Goal: Task Accomplishment & Management: Manage account settings

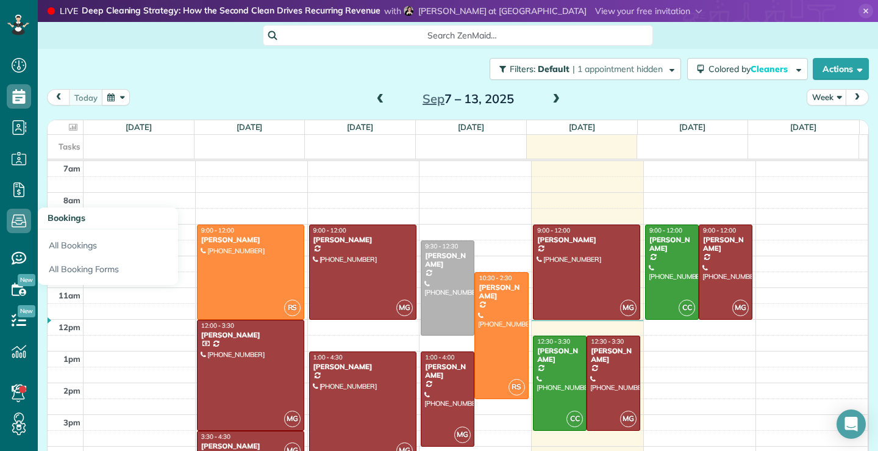
scroll to position [5, 5]
click at [21, 221] on icon at bounding box center [19, 221] width 24 height 24
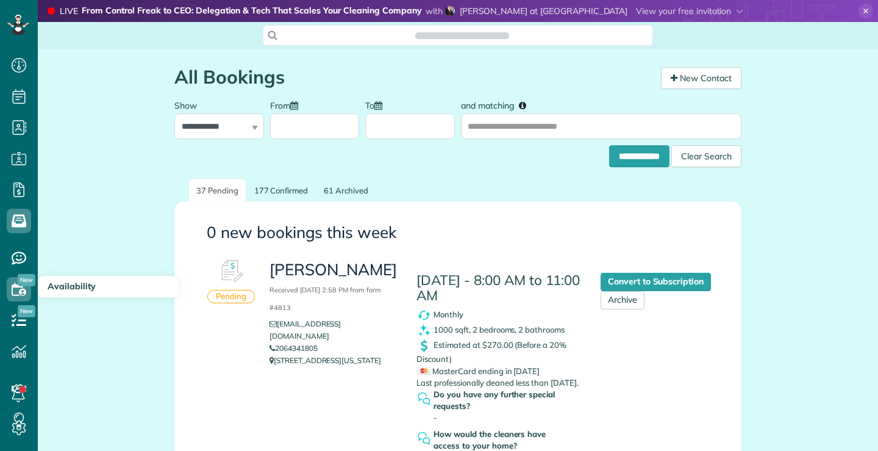
scroll to position [5, 5]
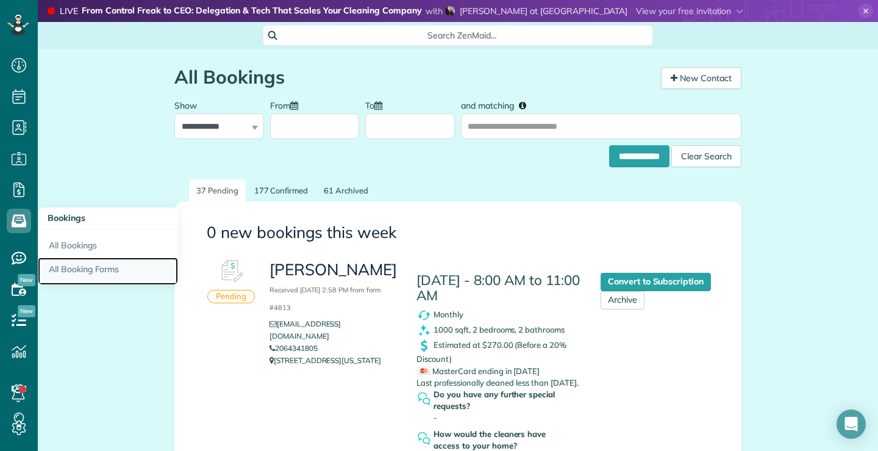
click at [93, 271] on link "All Booking Forms" at bounding box center [108, 271] width 140 height 28
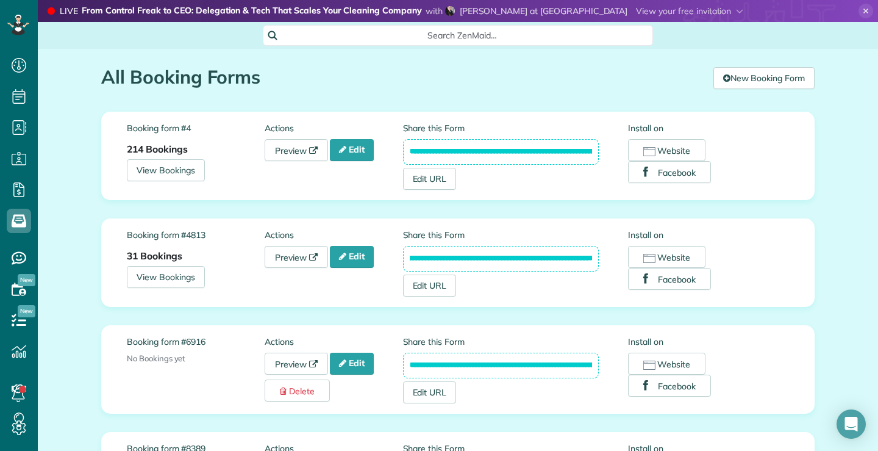
scroll to position [0, 135]
drag, startPoint x: 400, startPoint y: 256, endPoint x: 611, endPoint y: 260, distance: 211.1
click at [611, 260] on div "**********" at bounding box center [516, 263] width 226 height 68
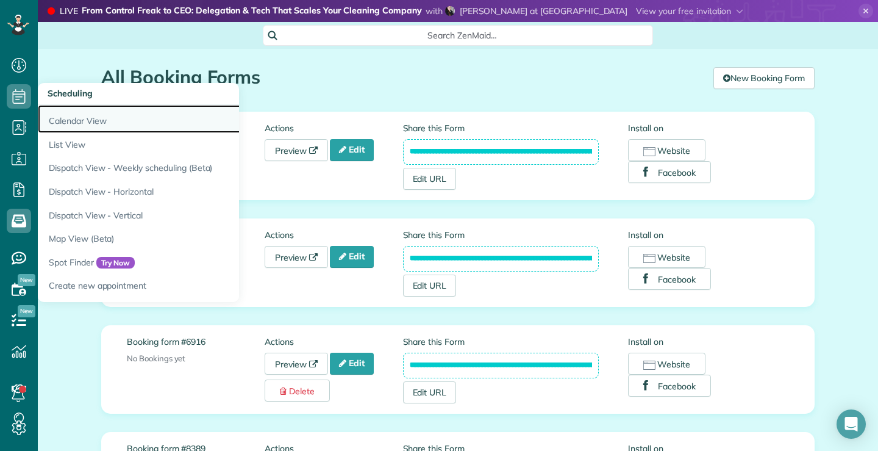
click at [63, 123] on link "Calendar View" at bounding box center [190, 119] width 305 height 28
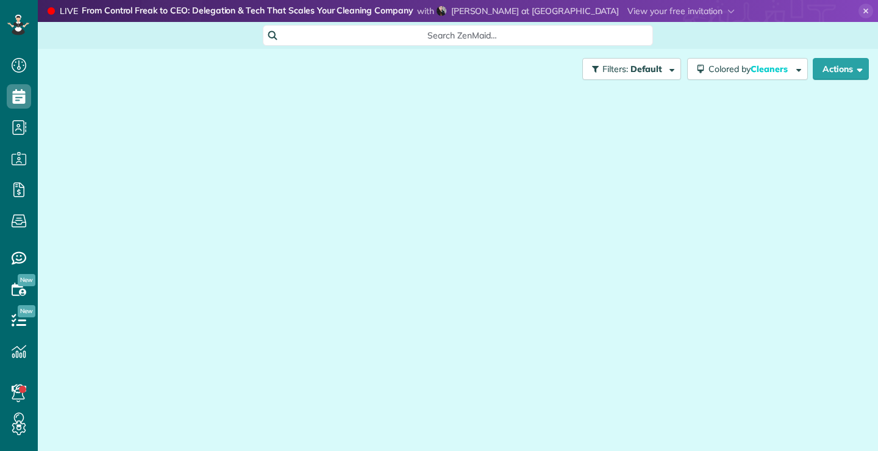
scroll to position [5, 5]
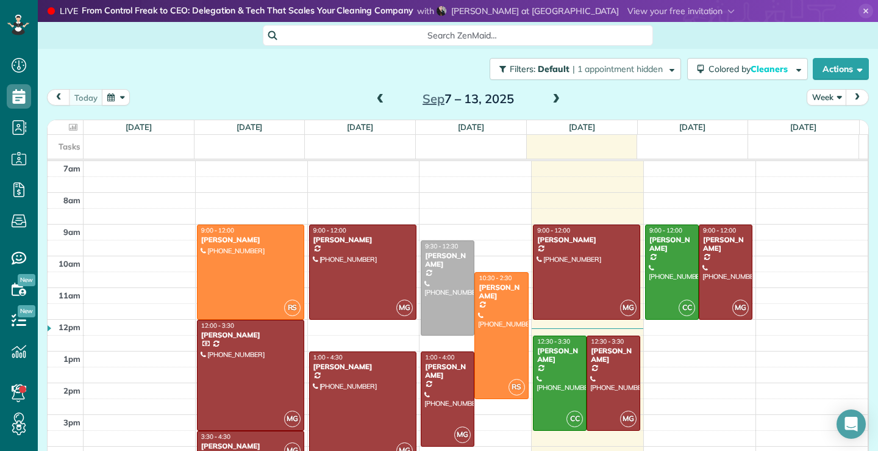
click at [379, 96] on span at bounding box center [380, 99] width 13 height 11
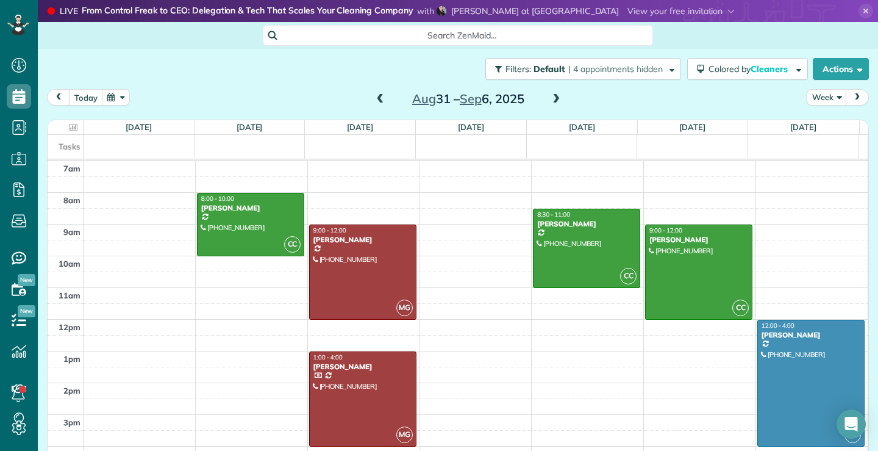
click at [375, 96] on span at bounding box center [380, 99] width 13 height 11
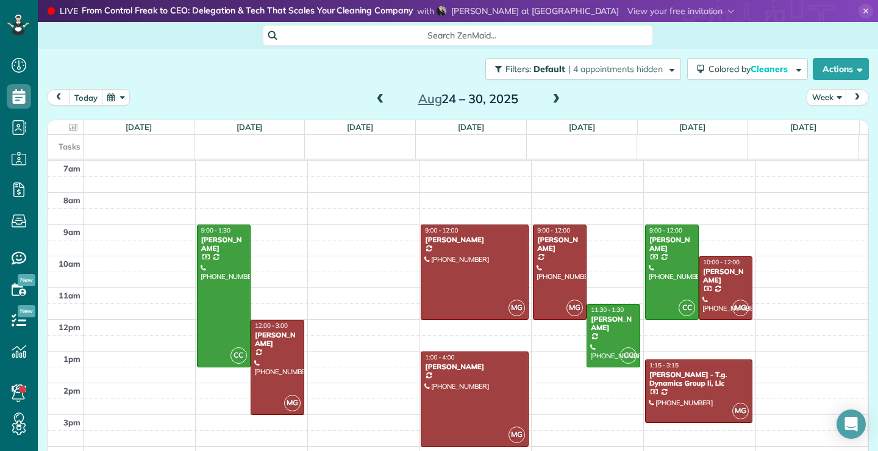
click at [375, 96] on span at bounding box center [380, 99] width 13 height 11
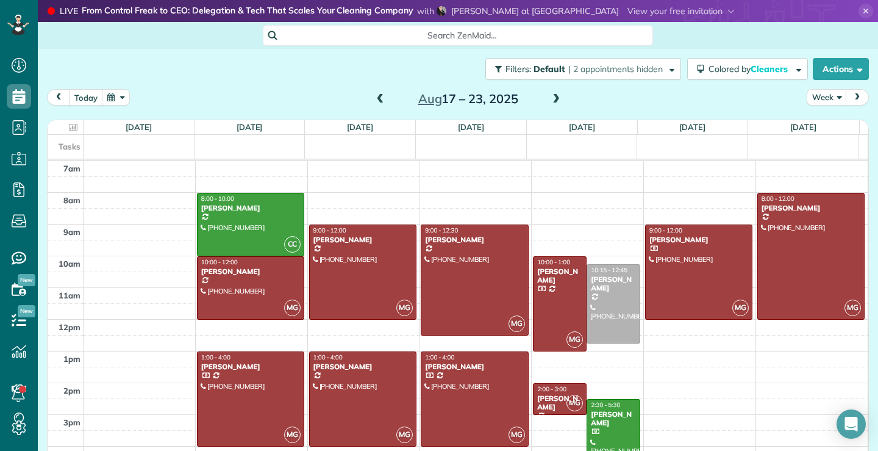
click at [375, 96] on span at bounding box center [380, 99] width 13 height 11
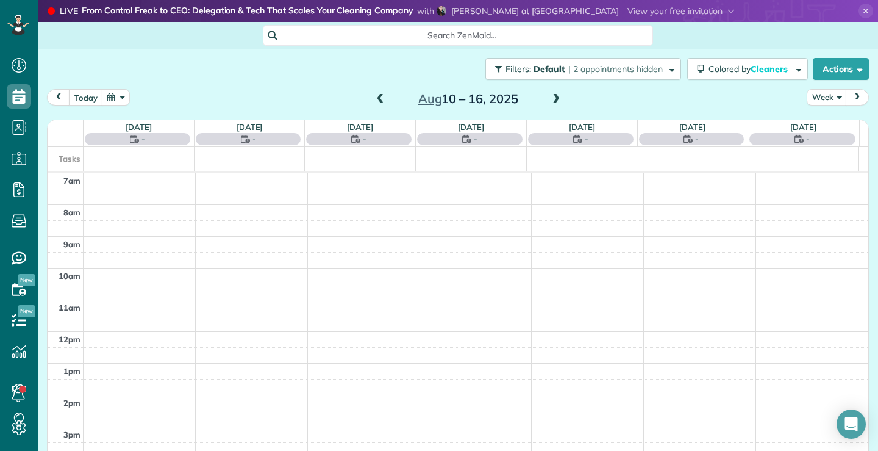
click at [375, 96] on span at bounding box center [380, 99] width 13 height 11
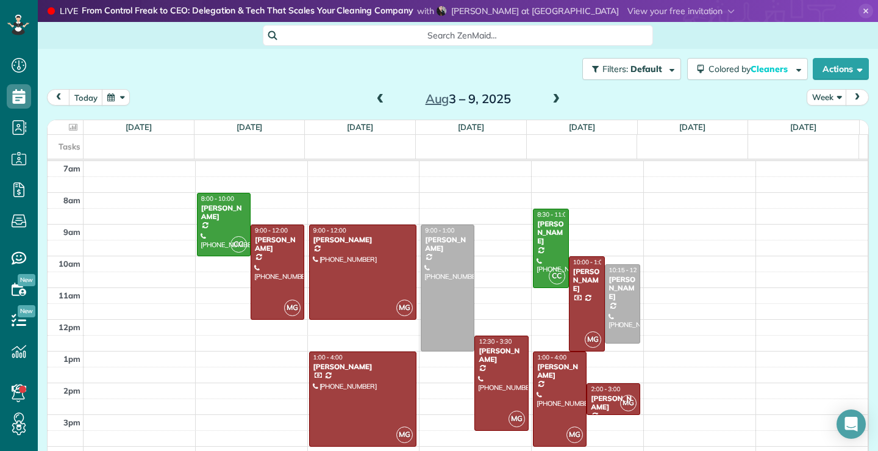
click at [375, 96] on span at bounding box center [380, 99] width 13 height 11
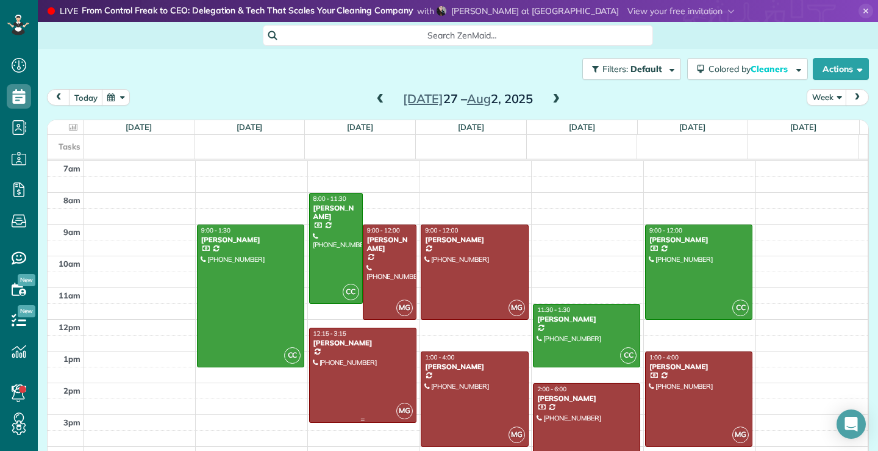
click at [345, 385] on div at bounding box center [363, 375] width 106 height 94
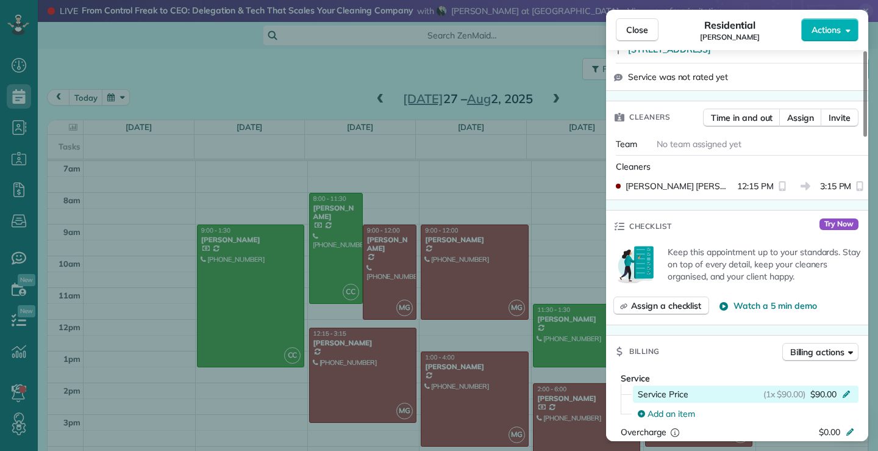
scroll to position [551, 0]
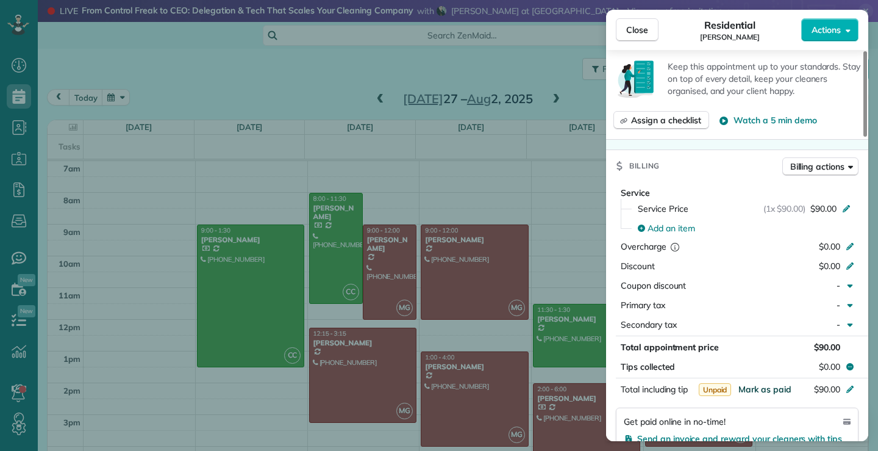
click at [780, 388] on span "Mark as paid" at bounding box center [765, 389] width 53 height 11
click at [643, 25] on span "Close" at bounding box center [637, 30] width 22 height 12
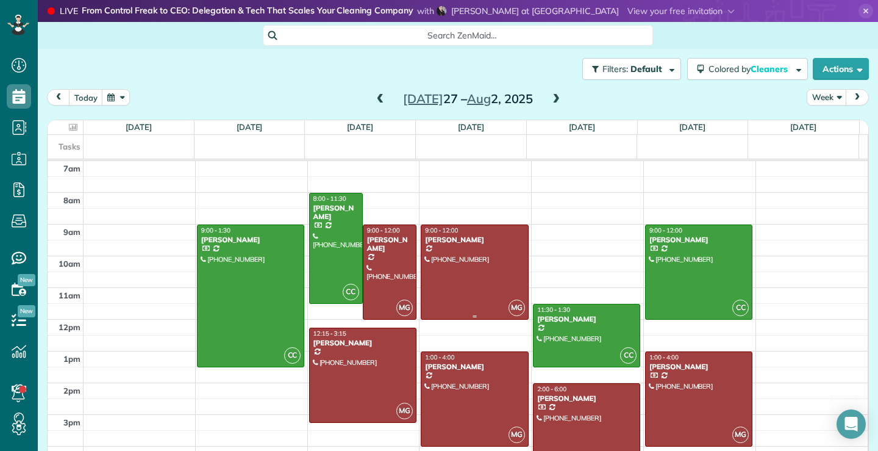
click at [453, 263] on div at bounding box center [474, 272] width 106 height 94
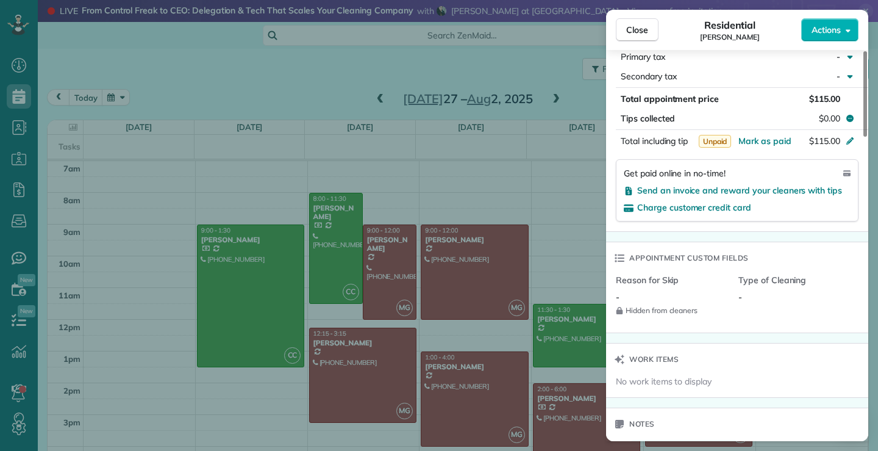
scroll to position [794, 0]
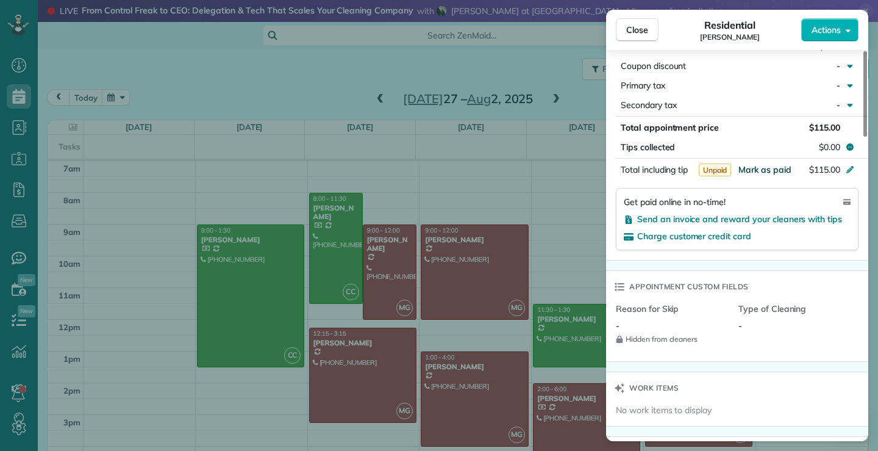
click at [779, 169] on span "Mark as paid" at bounding box center [765, 169] width 53 height 11
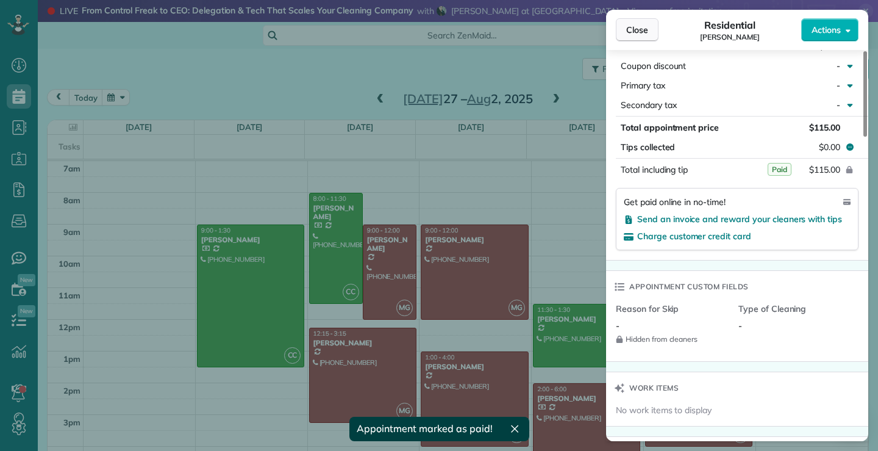
click at [639, 27] on span "Close" at bounding box center [637, 30] width 22 height 12
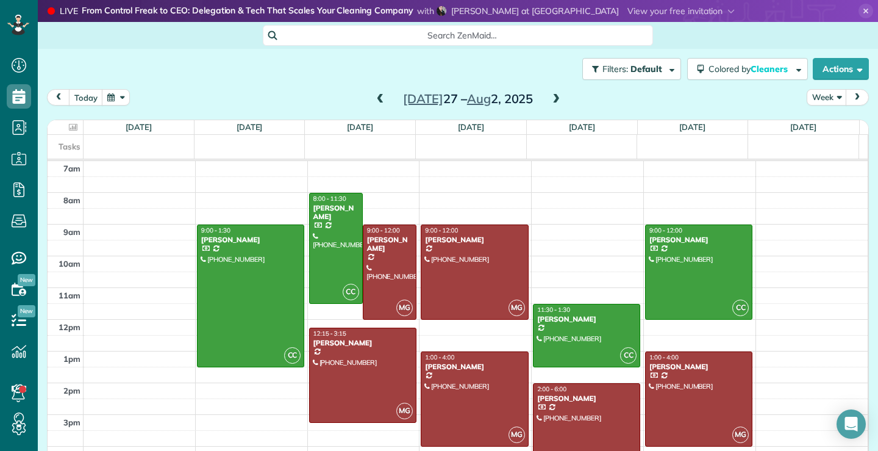
click at [575, 423] on div at bounding box center [587, 447] width 106 height 126
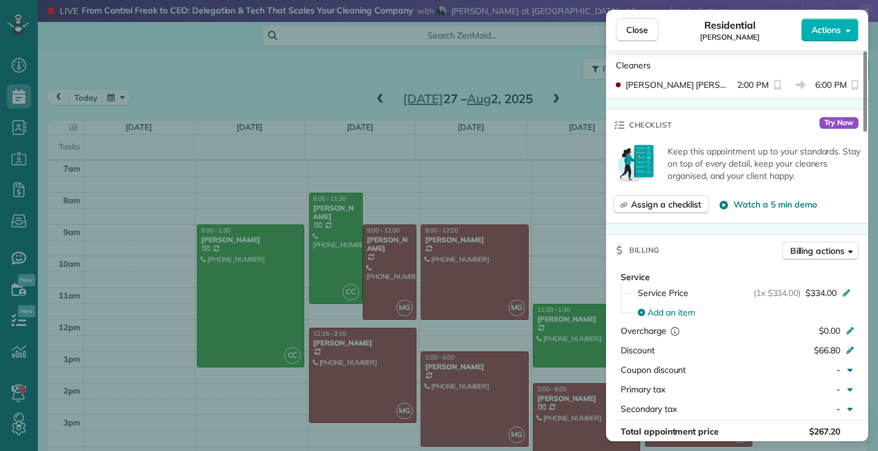
scroll to position [551, 0]
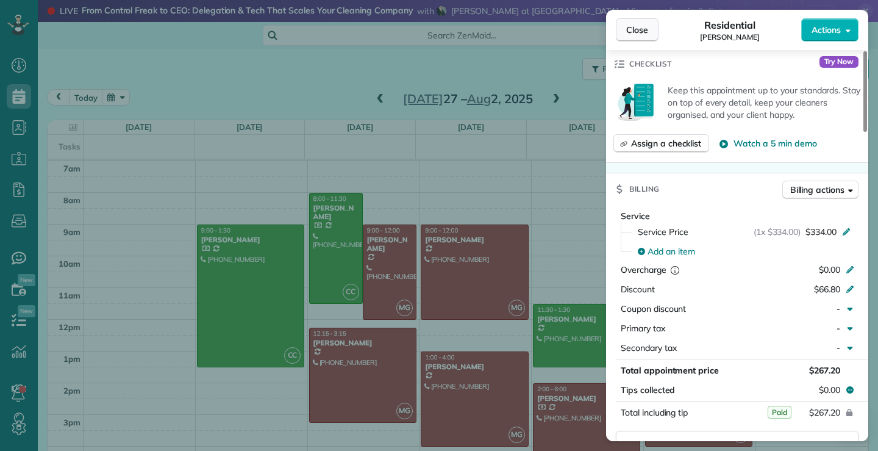
click at [624, 29] on button "Close" at bounding box center [637, 29] width 43 height 23
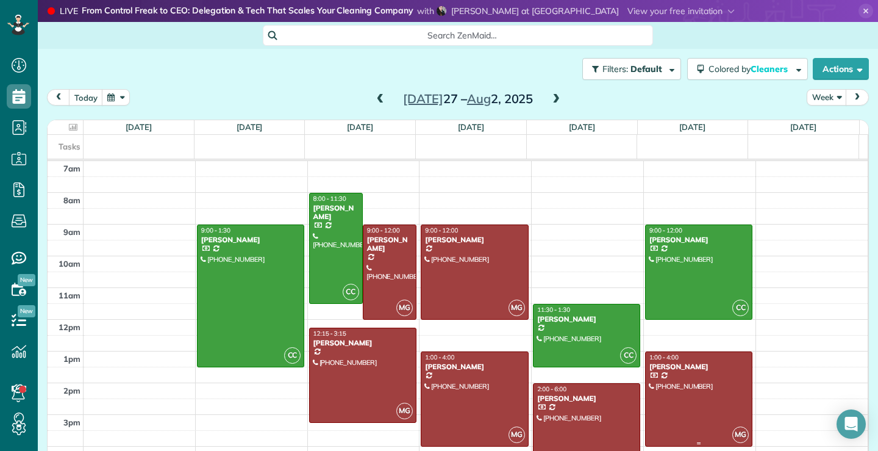
click at [709, 387] on div at bounding box center [699, 399] width 106 height 94
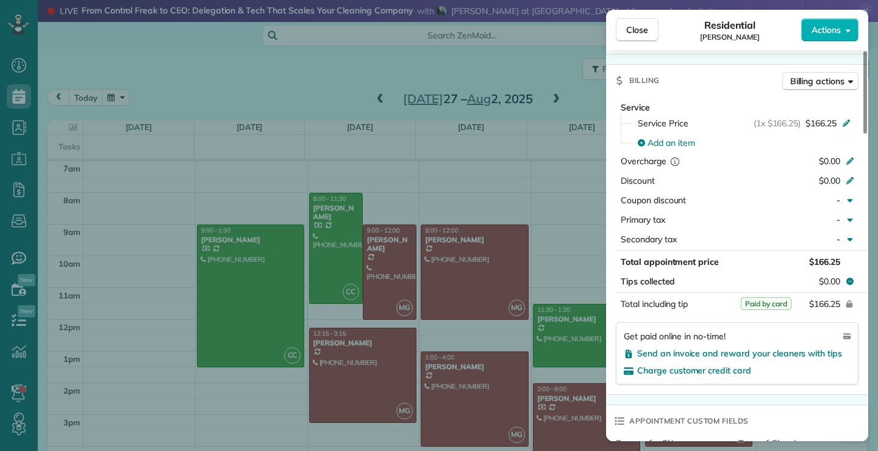
scroll to position [675, 0]
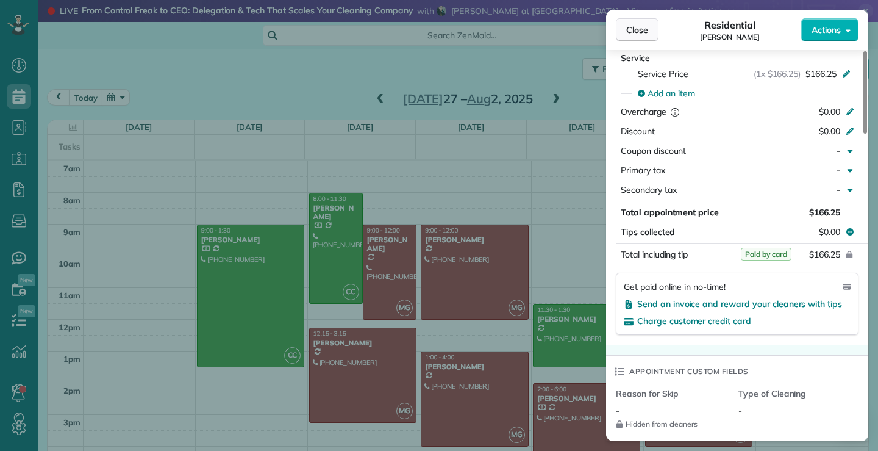
click at [645, 24] on span "Close" at bounding box center [637, 30] width 22 height 12
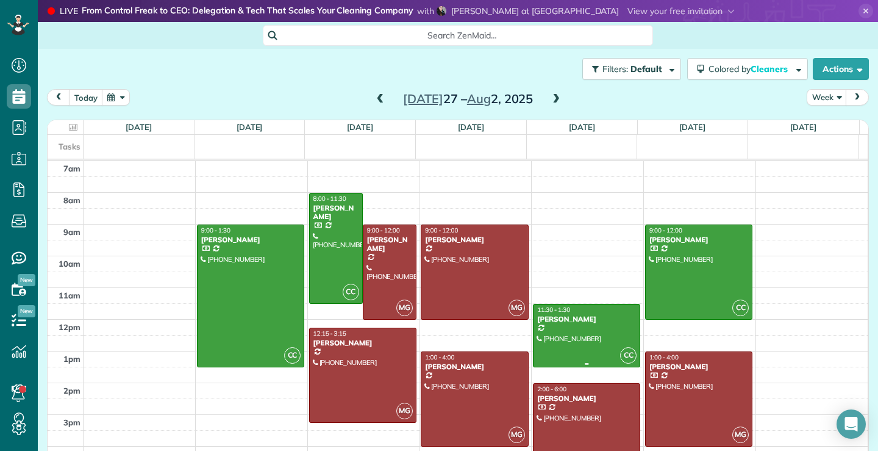
click at [557, 324] on div at bounding box center [587, 335] width 106 height 62
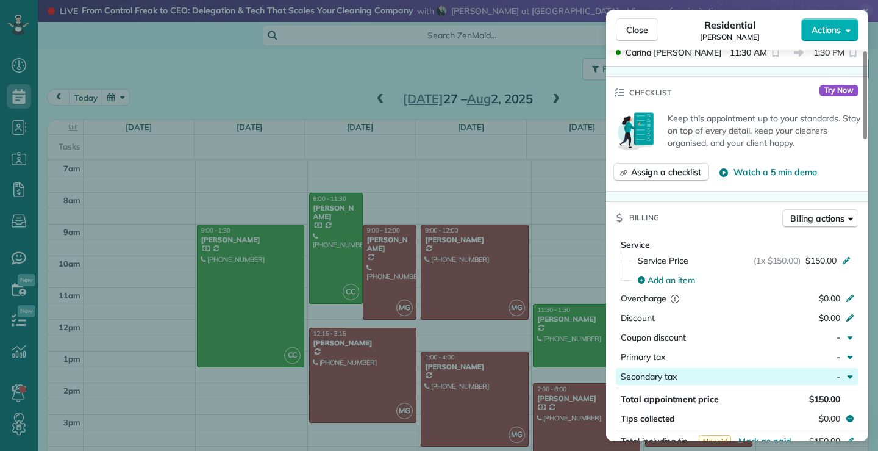
scroll to position [550, 0]
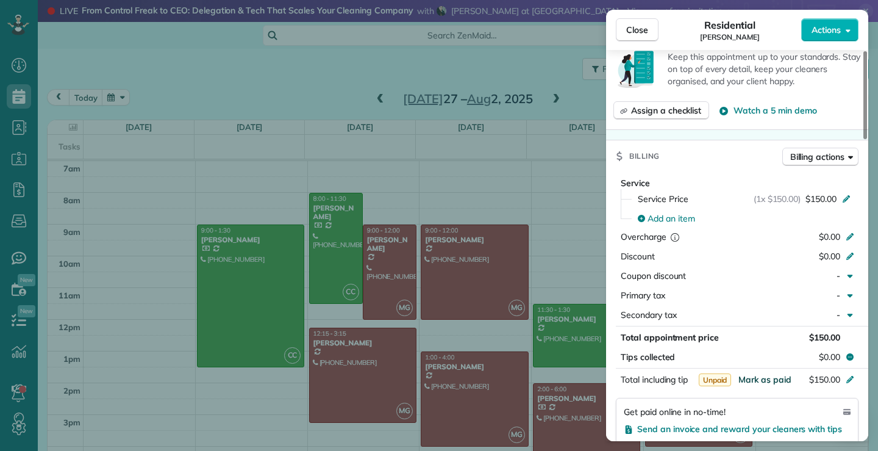
click at [775, 374] on span "Mark as paid" at bounding box center [765, 379] width 53 height 11
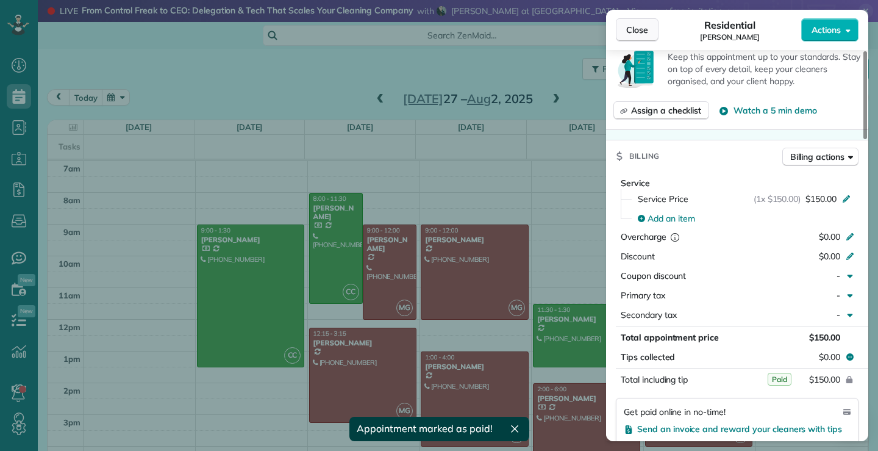
click at [650, 26] on button "Close" at bounding box center [637, 29] width 43 height 23
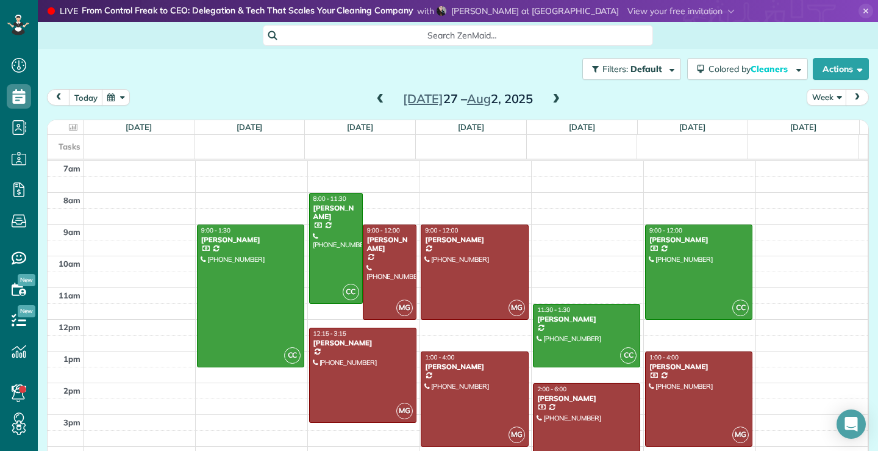
click at [553, 97] on span at bounding box center [556, 99] width 13 height 11
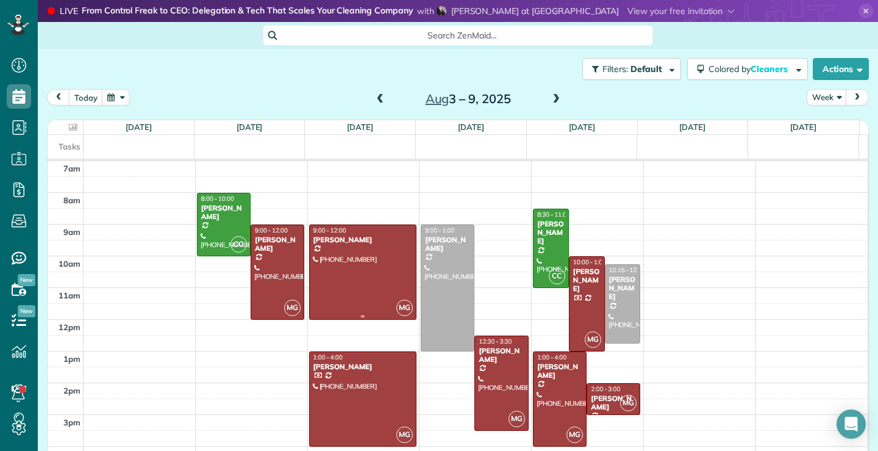
click at [357, 248] on div at bounding box center [363, 272] width 106 height 94
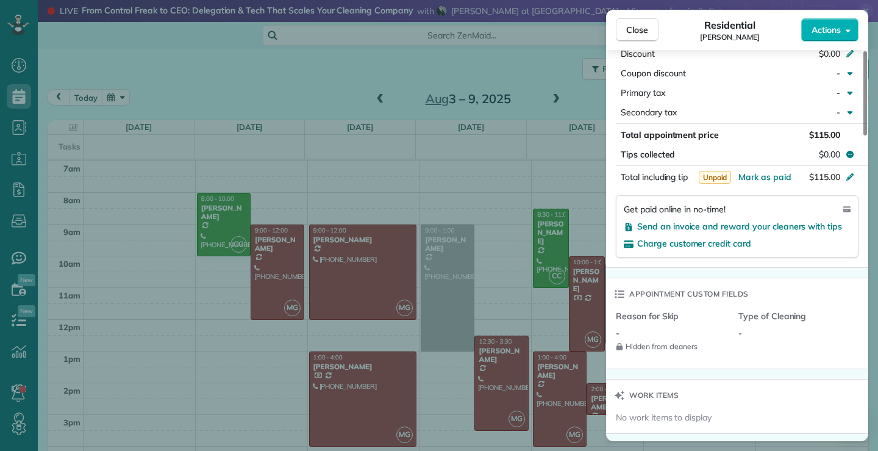
scroll to position [861, 0]
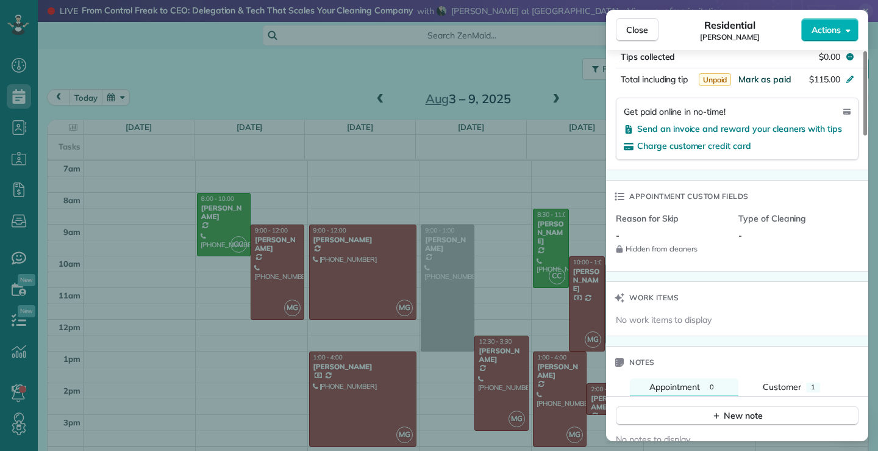
click at [772, 79] on span "Mark as paid" at bounding box center [765, 79] width 53 height 11
click at [629, 35] on span "Close" at bounding box center [637, 30] width 22 height 12
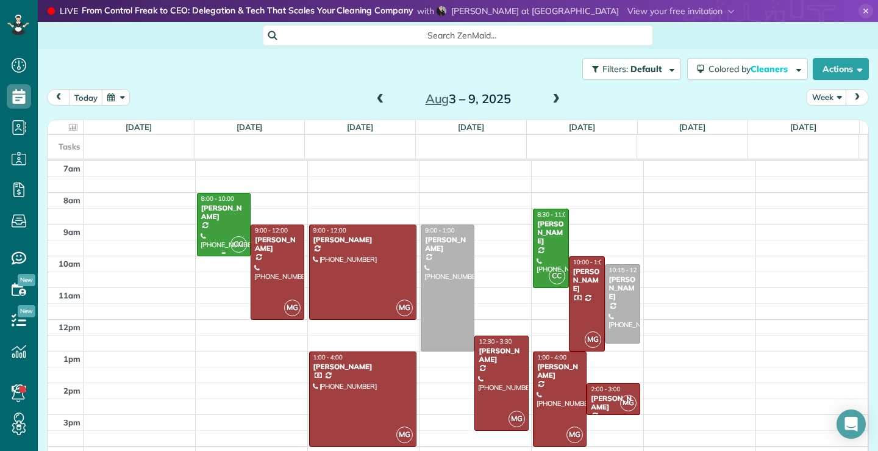
click at [226, 218] on div "[PERSON_NAME]" at bounding box center [224, 213] width 46 height 18
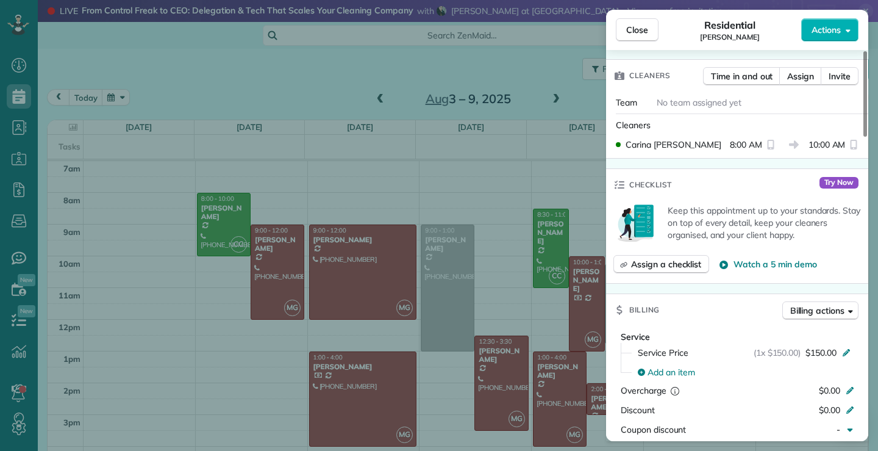
scroll to position [617, 0]
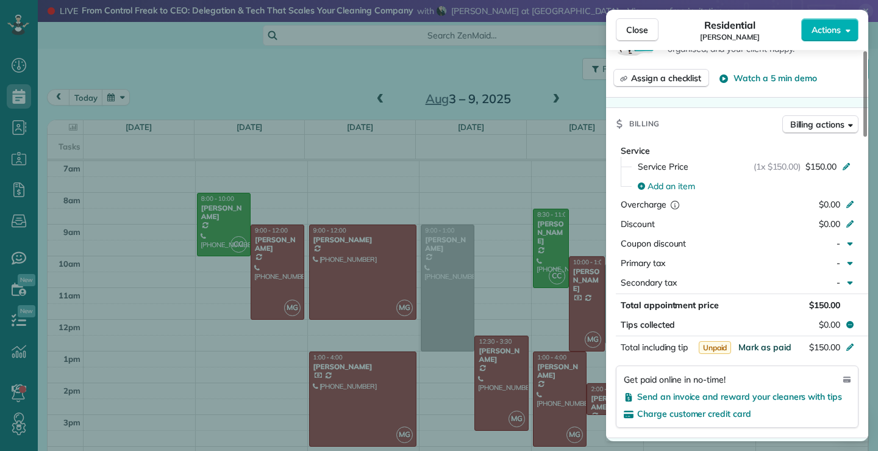
click at [779, 343] on span "Mark as paid" at bounding box center [765, 347] width 53 height 11
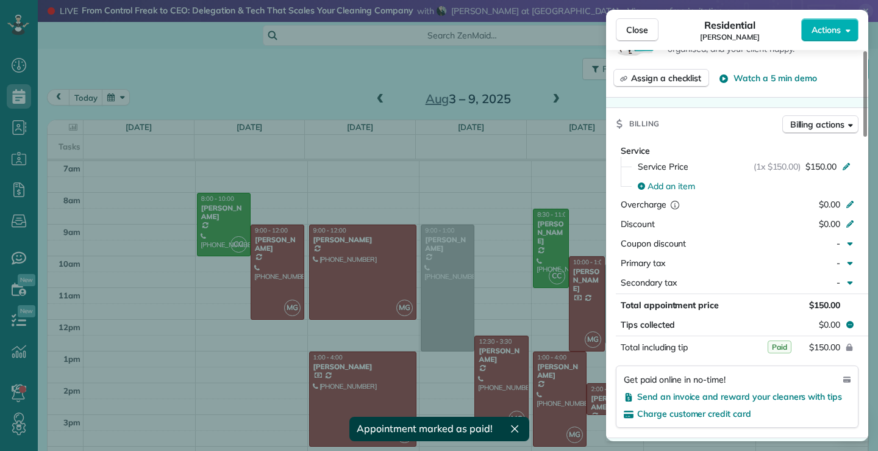
click at [627, 33] on span "Close" at bounding box center [637, 30] width 22 height 12
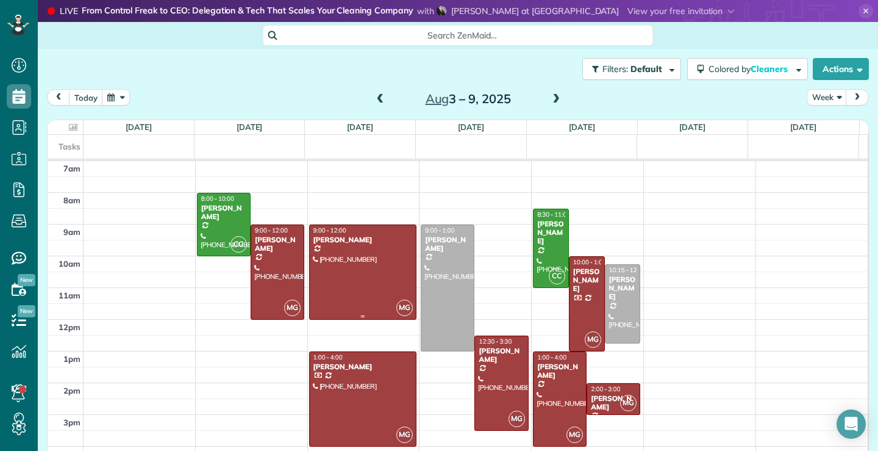
click at [353, 278] on div at bounding box center [363, 272] width 106 height 94
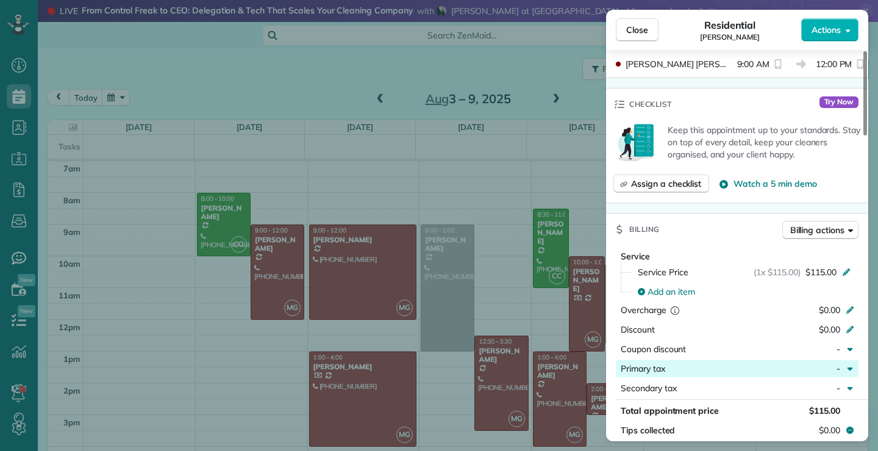
scroll to position [612, 0]
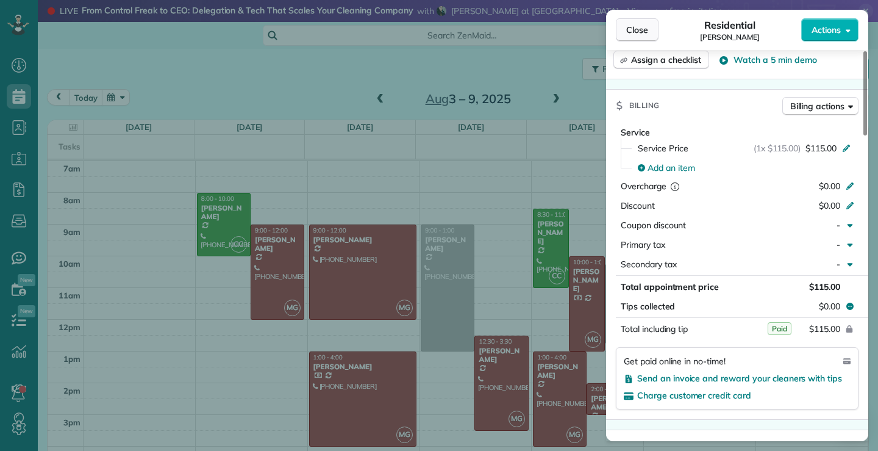
click at [642, 24] on span "Close" at bounding box center [637, 30] width 22 height 12
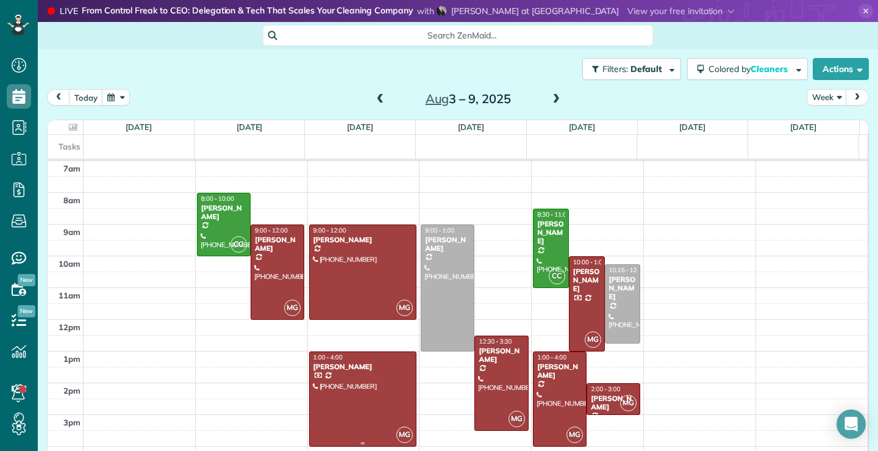
click at [345, 392] on div at bounding box center [363, 399] width 106 height 94
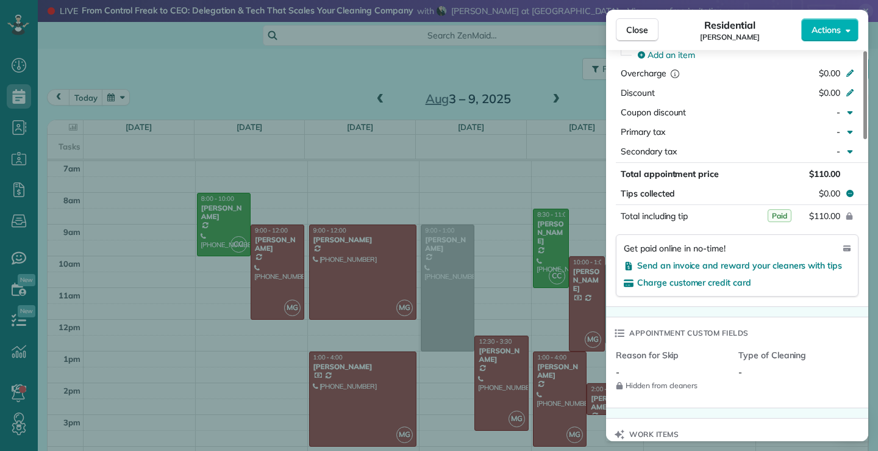
scroll to position [732, 0]
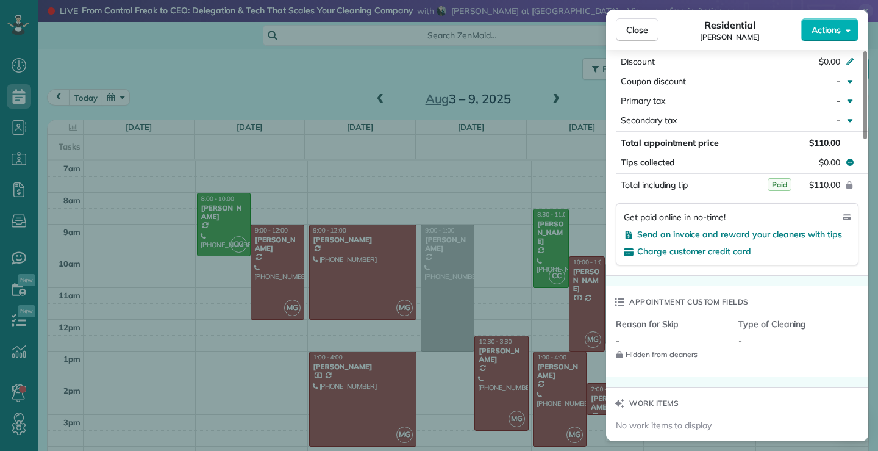
click at [577, 305] on div "Close Residential Stephanie Byrd Actions This appointment is linked to Payroll …" at bounding box center [439, 225] width 878 height 451
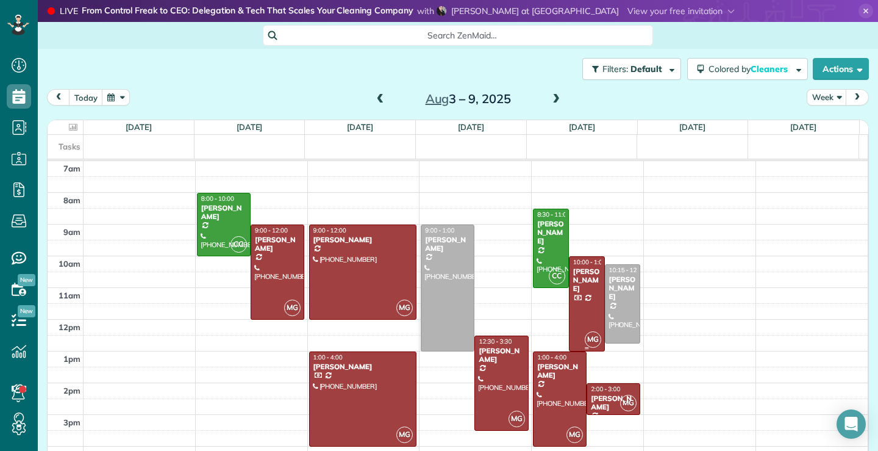
click at [584, 321] on div at bounding box center [587, 304] width 35 height 94
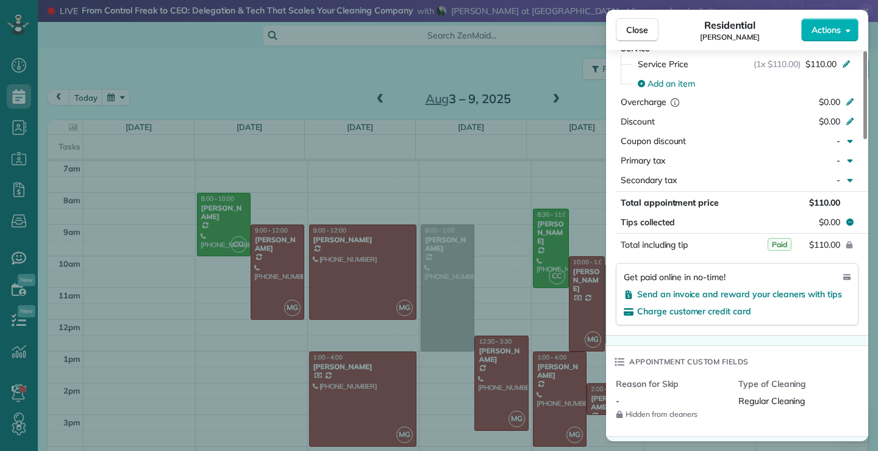
scroll to position [550, 0]
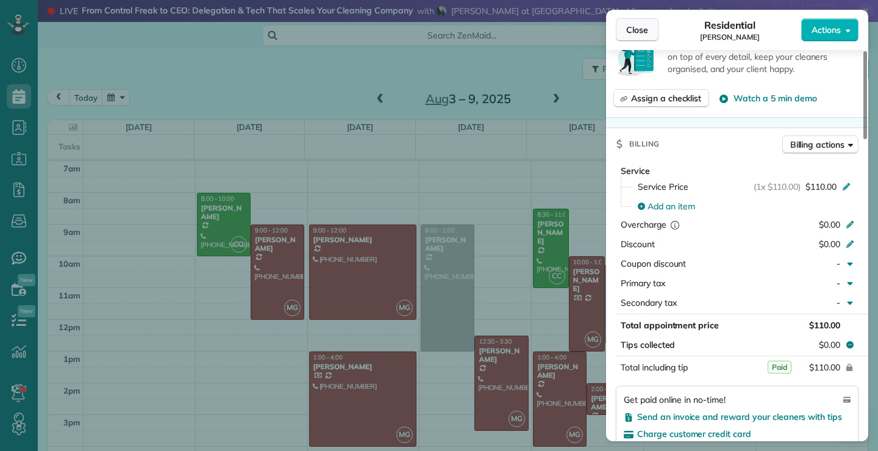
click at [642, 33] on span "Close" at bounding box center [637, 30] width 22 height 12
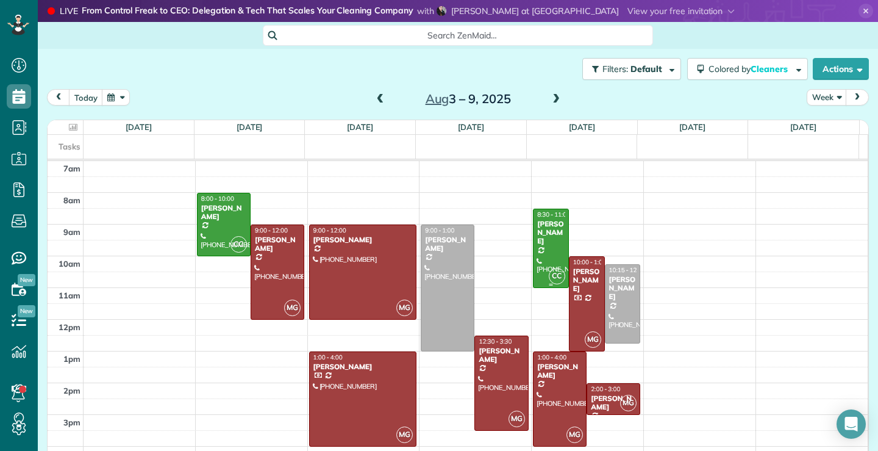
click at [537, 238] on div "[PERSON_NAME]" at bounding box center [551, 233] width 29 height 26
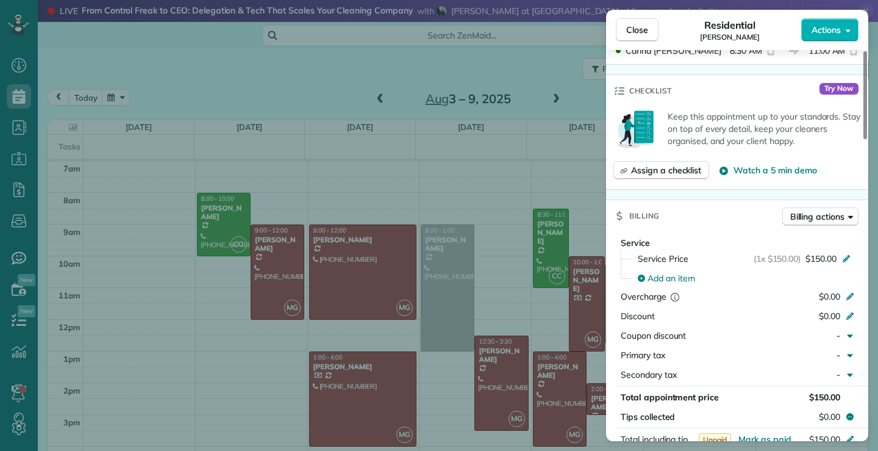
scroll to position [551, 0]
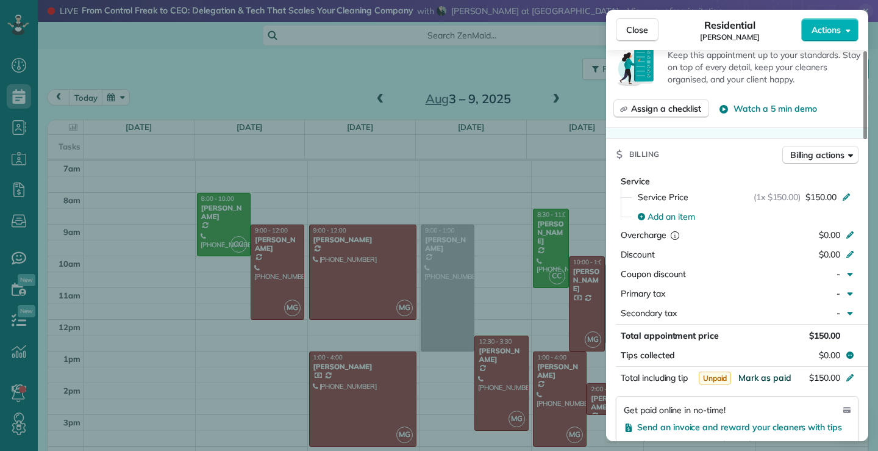
click at [772, 372] on span "Mark as paid" at bounding box center [765, 377] width 53 height 11
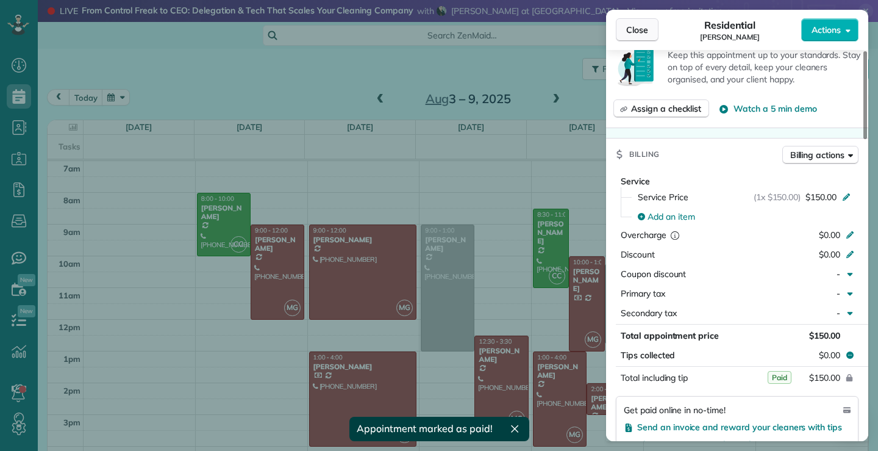
click at [650, 30] on button "Close" at bounding box center [637, 29] width 43 height 23
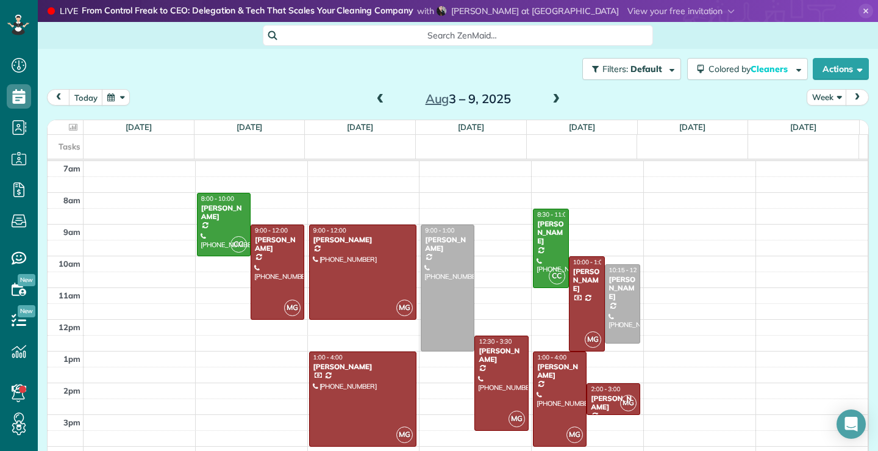
click at [374, 98] on span at bounding box center [380, 99] width 13 height 11
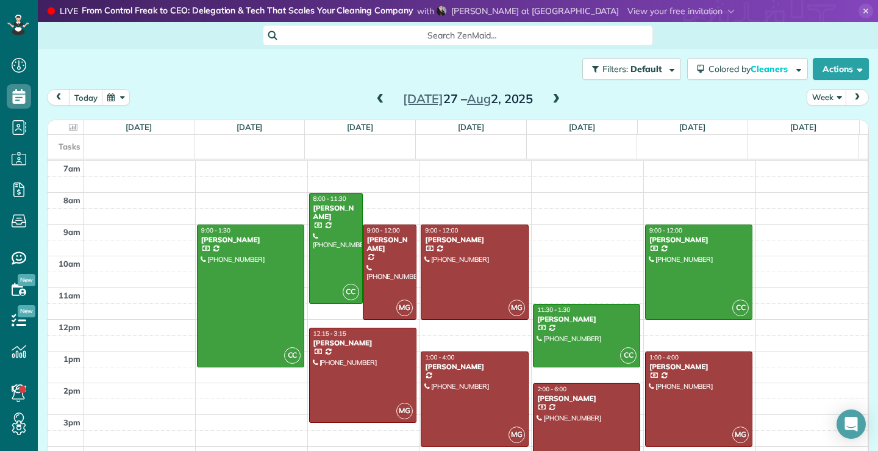
click at [374, 98] on span at bounding box center [380, 99] width 13 height 11
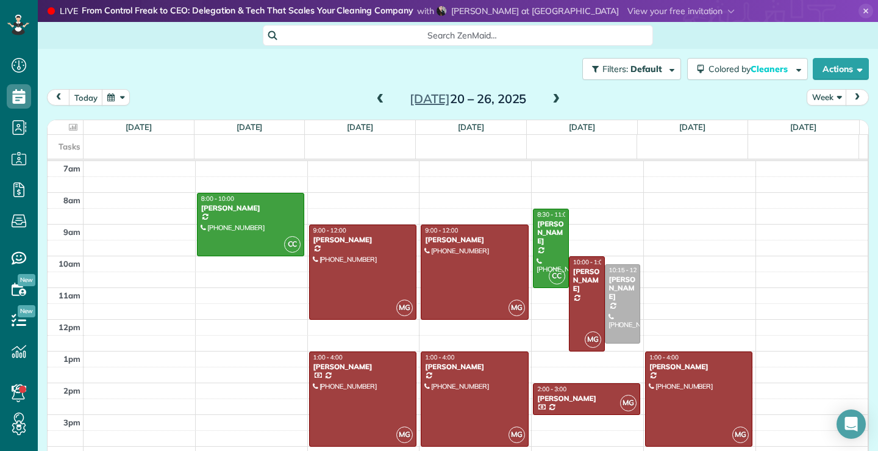
click at [550, 99] on span at bounding box center [556, 99] width 13 height 11
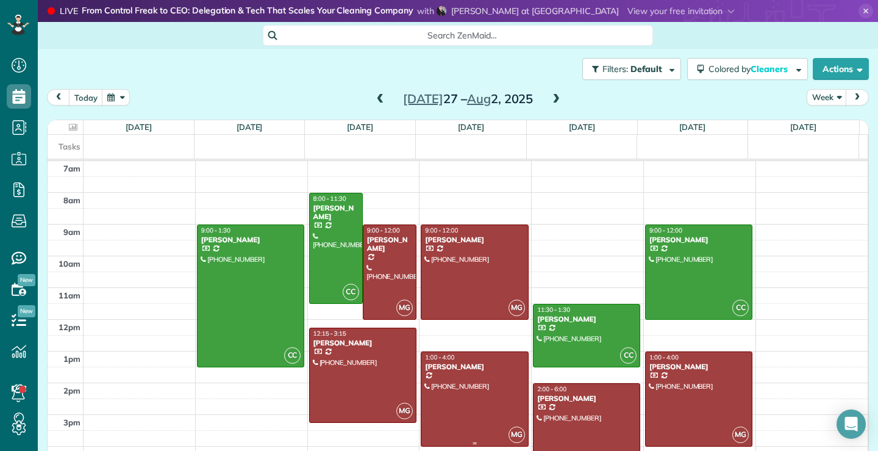
click at [468, 404] on div at bounding box center [474, 399] width 106 height 94
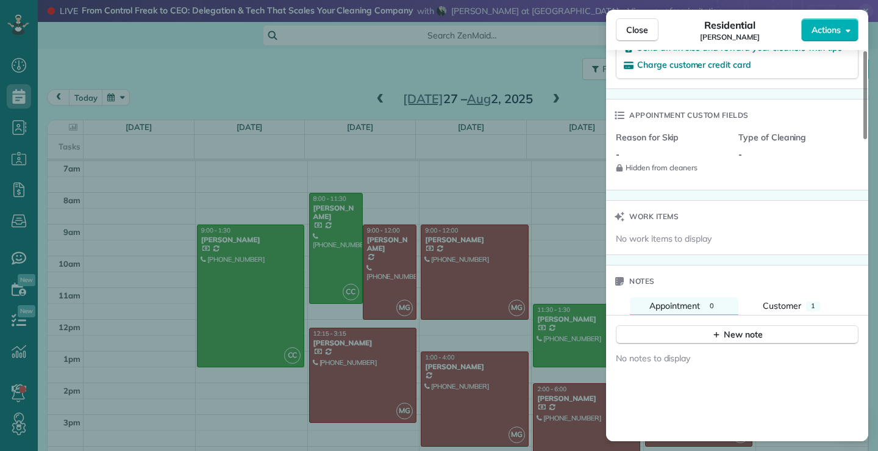
scroll to position [795, 0]
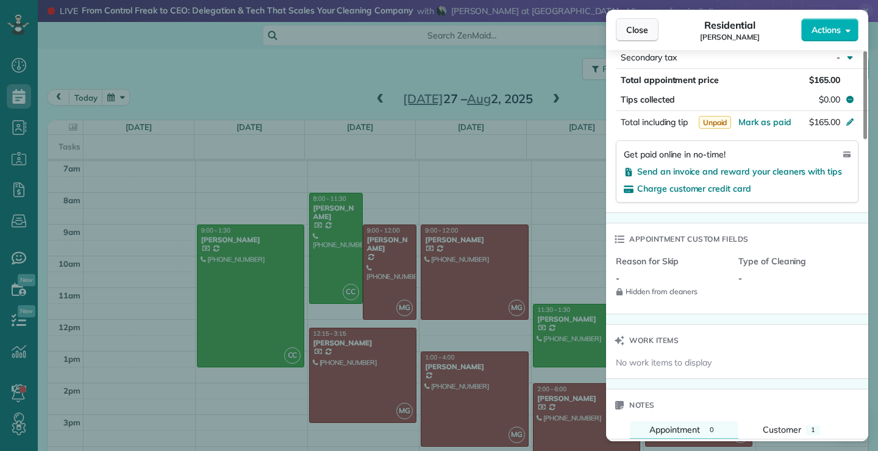
click at [636, 30] on span "Close" at bounding box center [637, 30] width 22 height 12
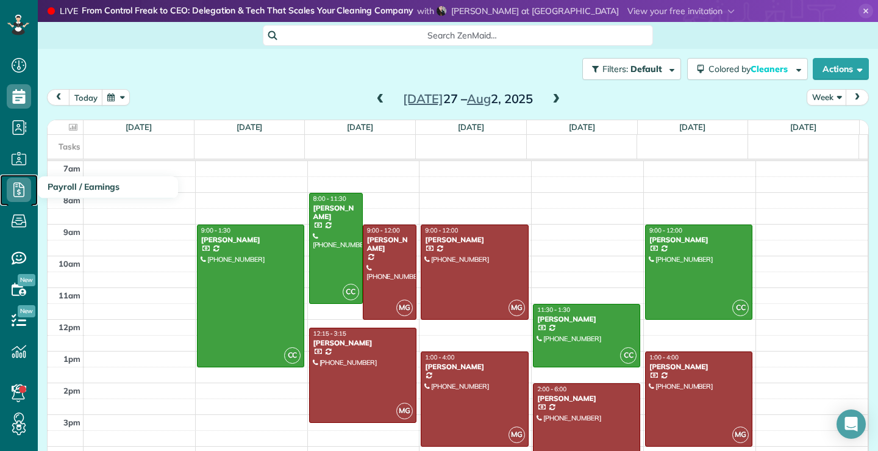
click at [18, 188] on icon at bounding box center [19, 189] width 24 height 24
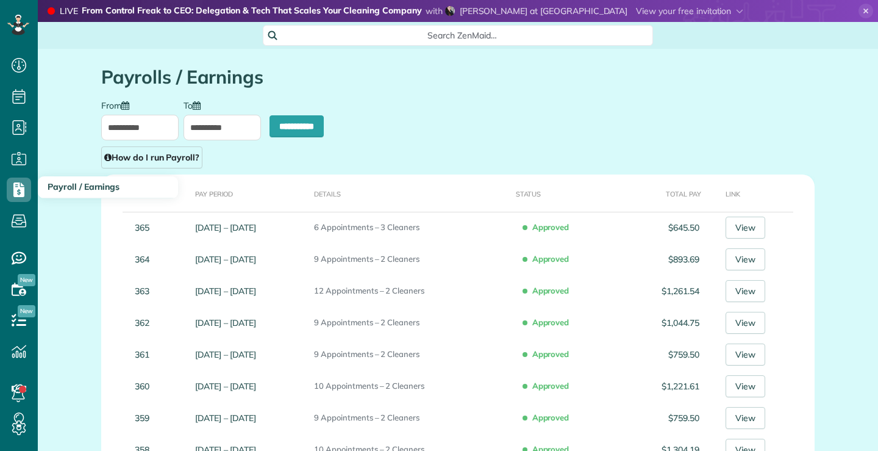
type input "**********"
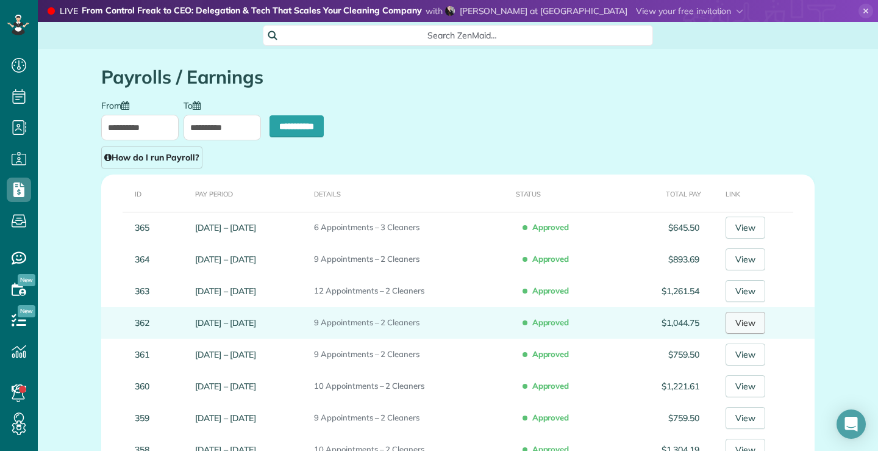
click at [765, 317] on link "View" at bounding box center [746, 323] width 40 height 22
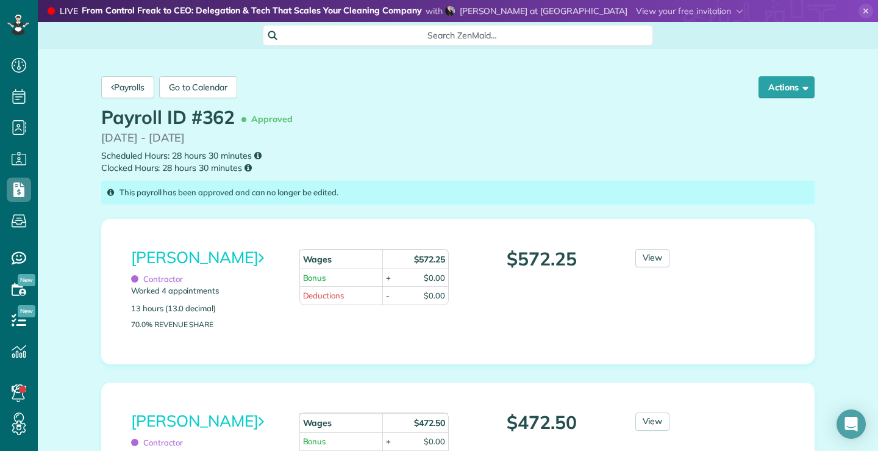
scroll to position [122, 0]
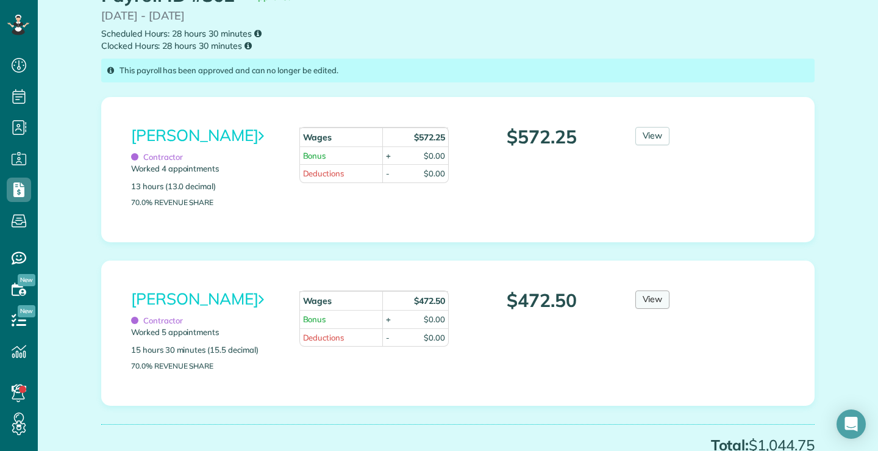
click at [636, 296] on link "View" at bounding box center [653, 299] width 35 height 18
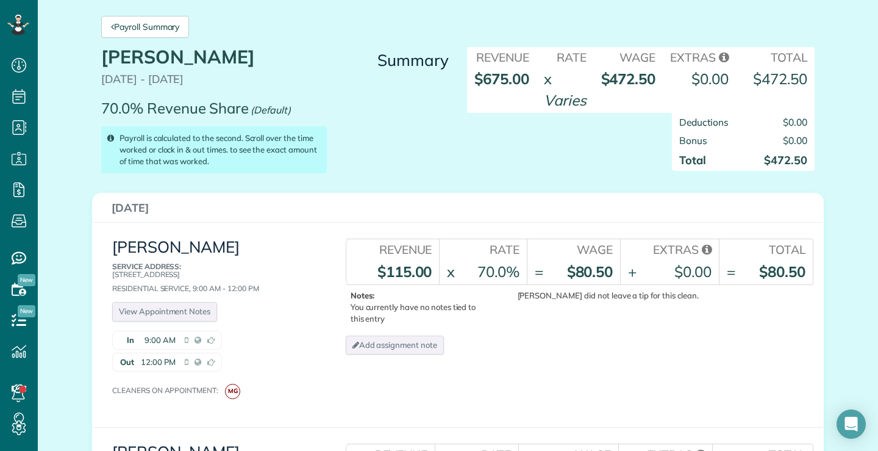
scroll to position [61, 0]
click at [121, 28] on link "Payroll Summary" at bounding box center [145, 26] width 88 height 22
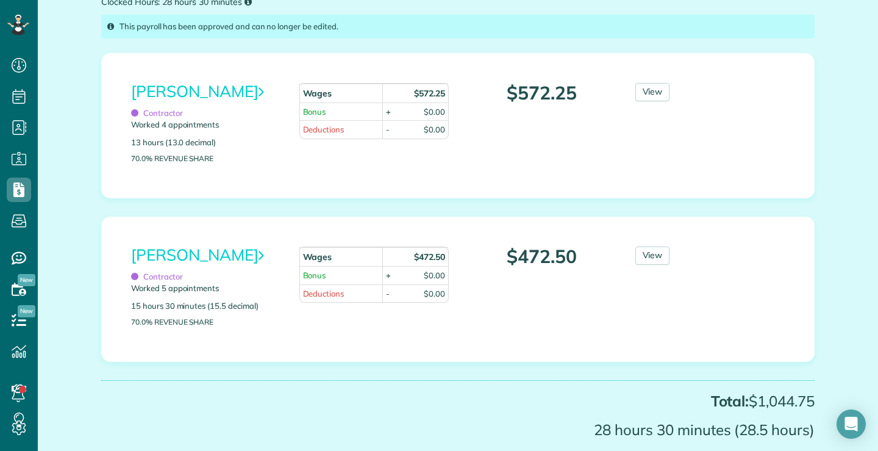
scroll to position [183, 0]
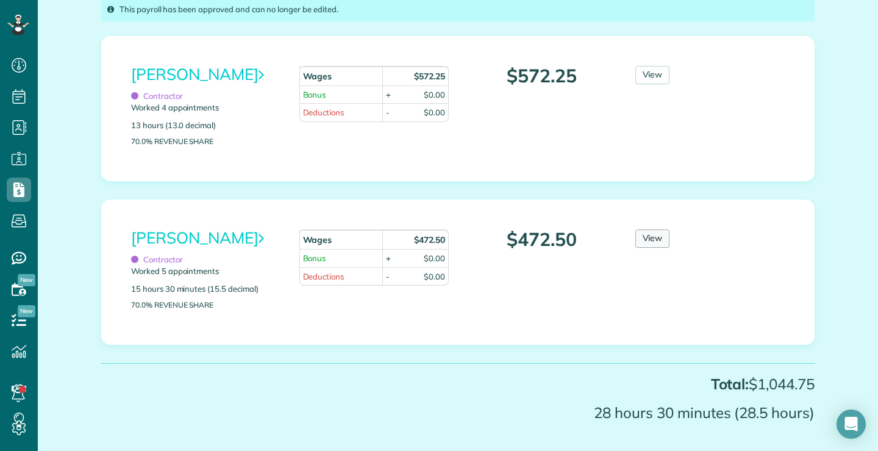
click at [653, 235] on link "View" at bounding box center [653, 238] width 35 height 18
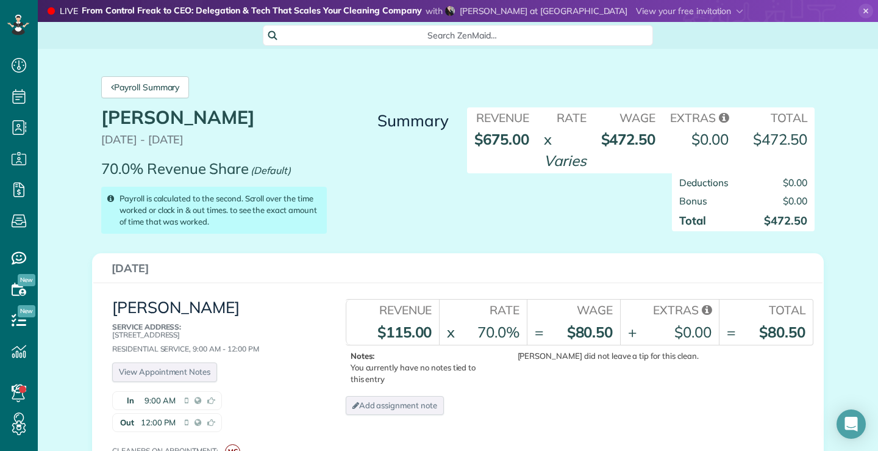
scroll to position [244, 0]
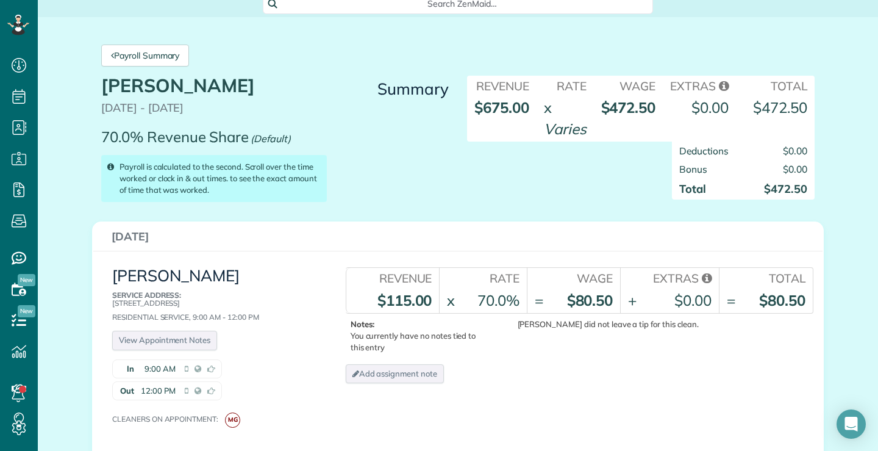
scroll to position [61, 0]
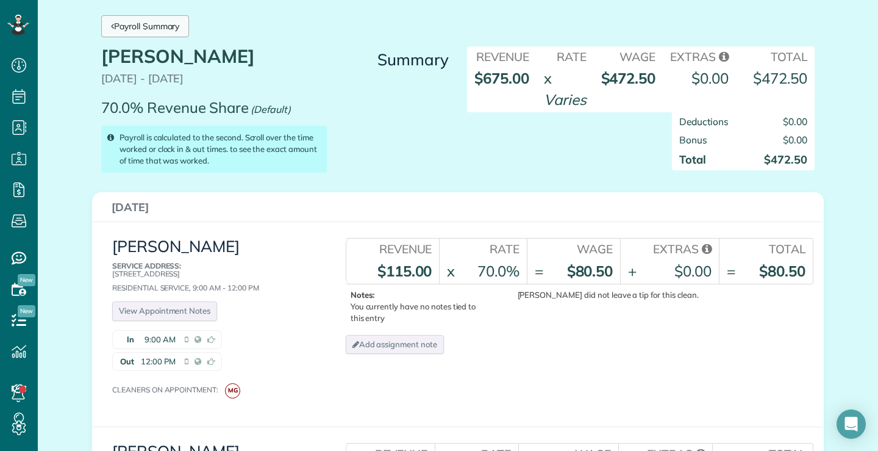
click at [125, 23] on link "Payroll Summary" at bounding box center [145, 26] width 88 height 22
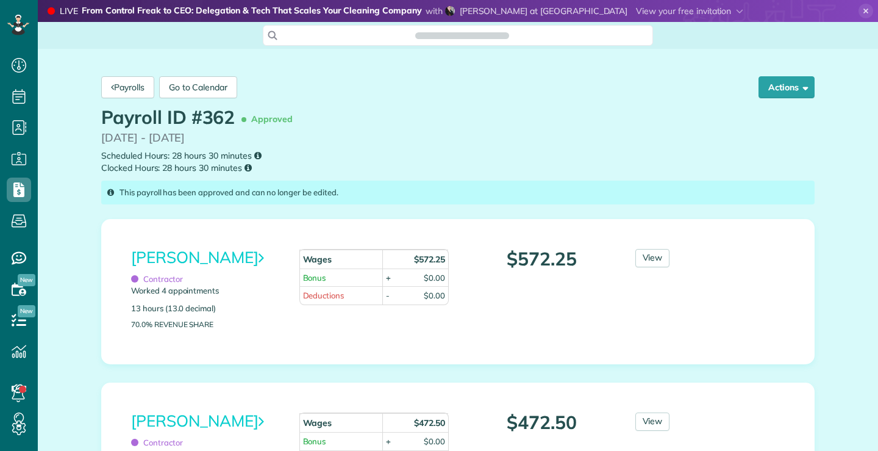
scroll to position [5, 5]
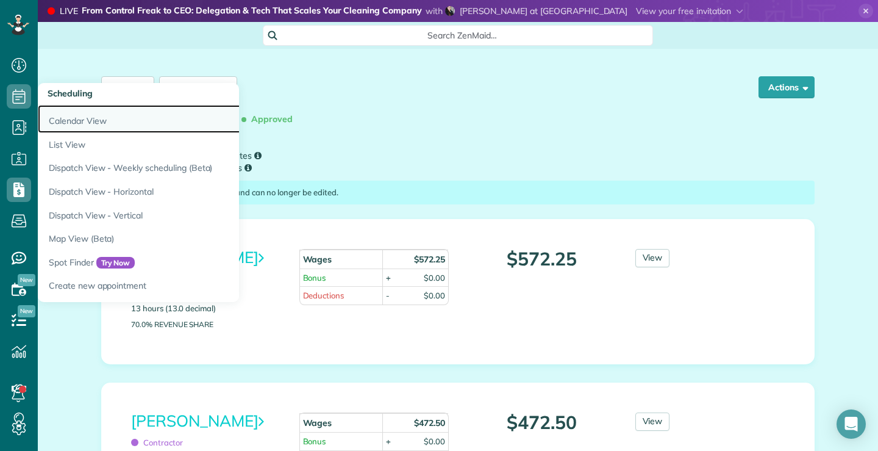
click at [73, 126] on link "Calendar View" at bounding box center [190, 119] width 305 height 28
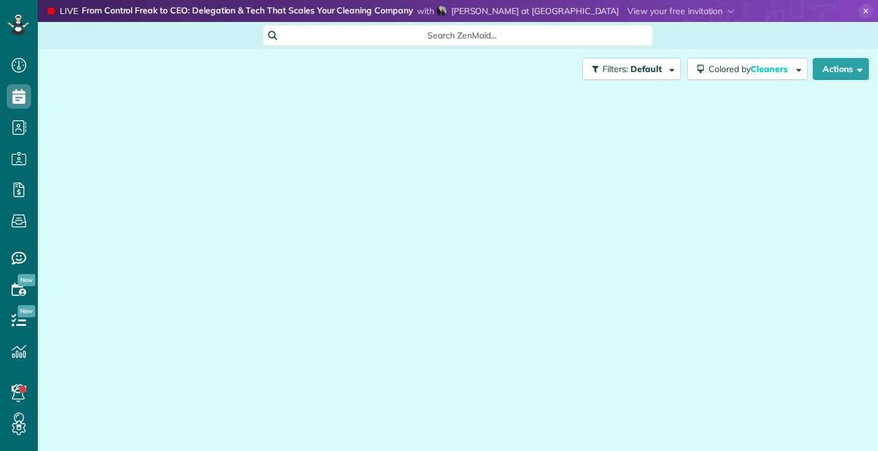
scroll to position [5, 5]
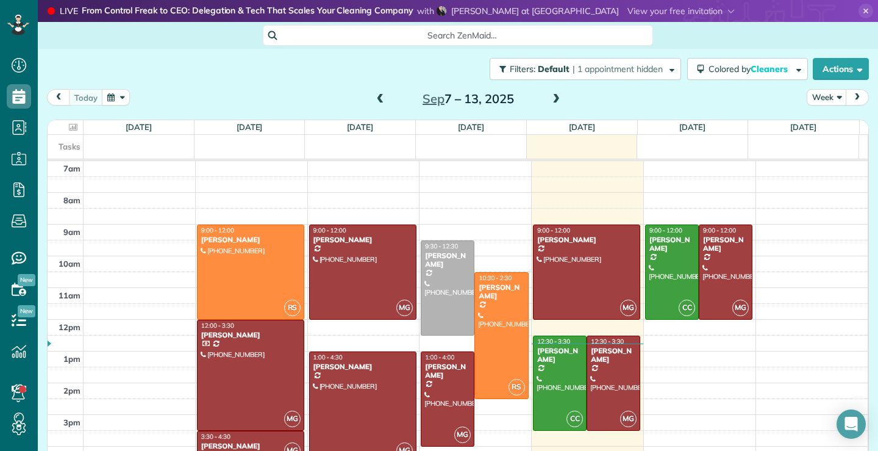
click at [376, 98] on span at bounding box center [380, 99] width 13 height 11
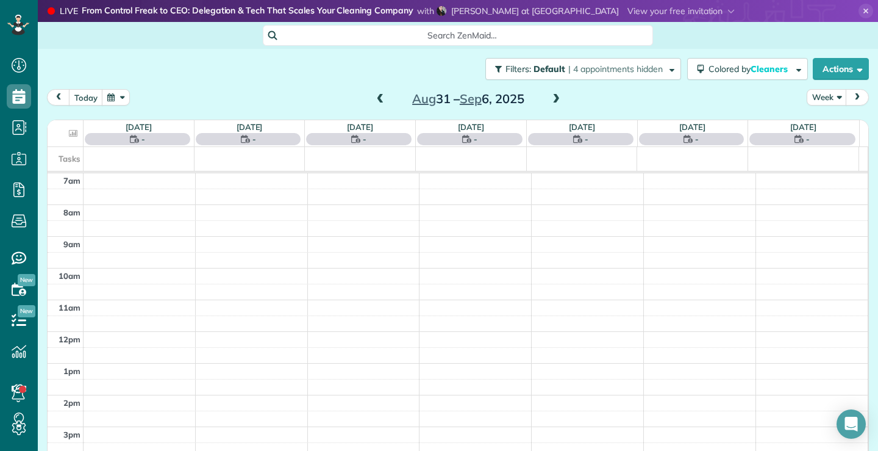
click at [376, 98] on span at bounding box center [380, 99] width 13 height 11
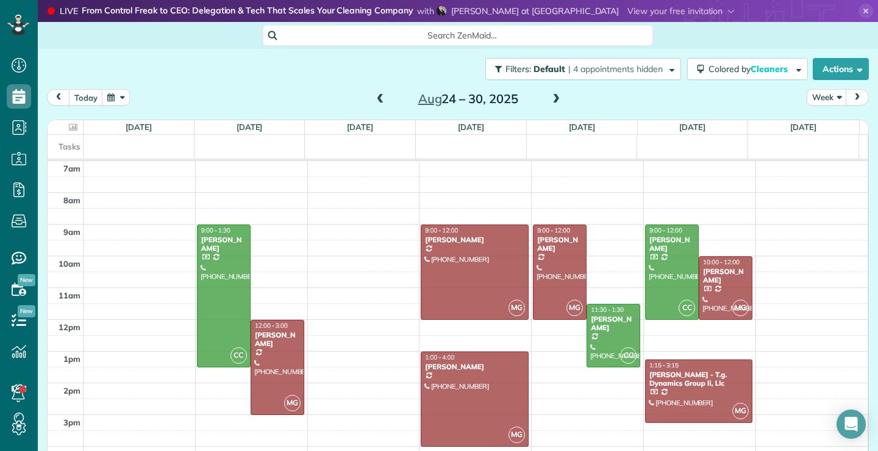
click at [375, 99] on span at bounding box center [380, 99] width 13 height 11
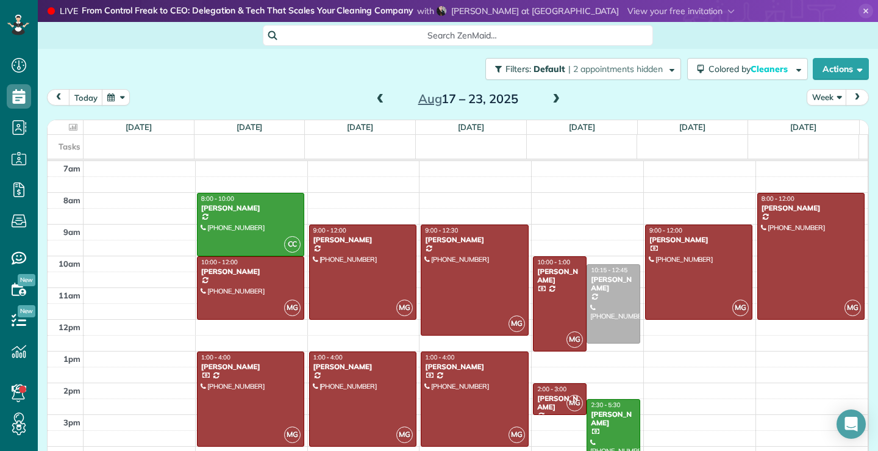
click at [375, 99] on span at bounding box center [380, 99] width 13 height 11
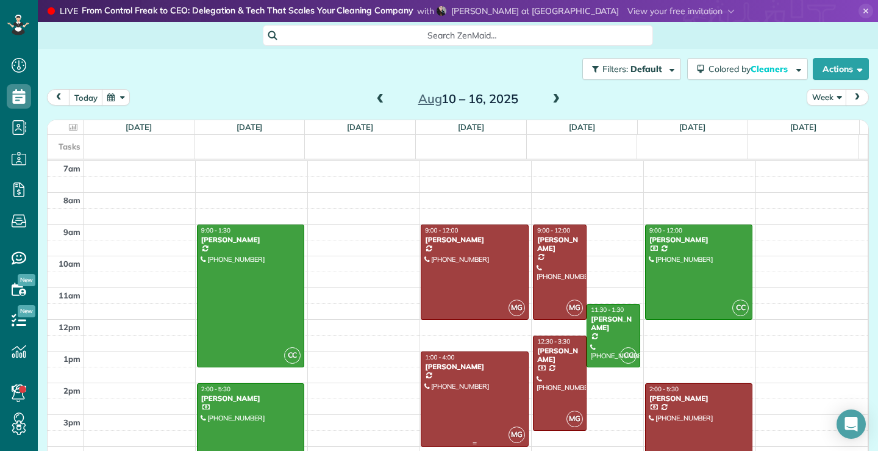
click at [464, 418] on div at bounding box center [474, 399] width 106 height 94
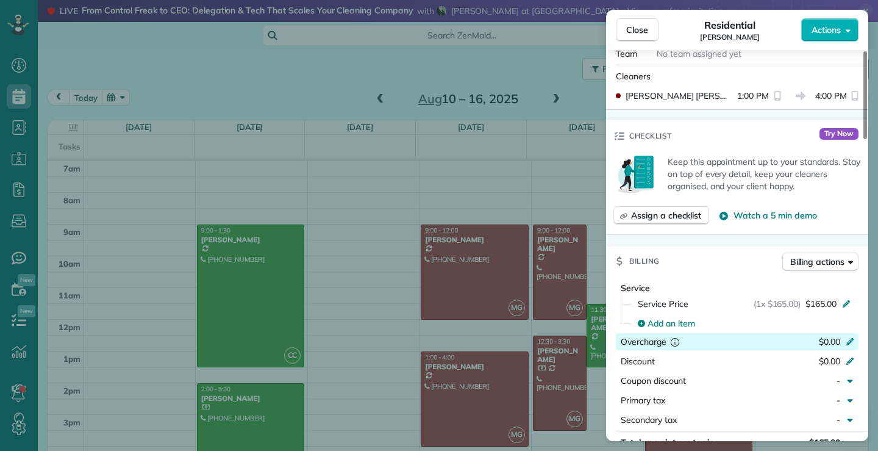
scroll to position [494, 0]
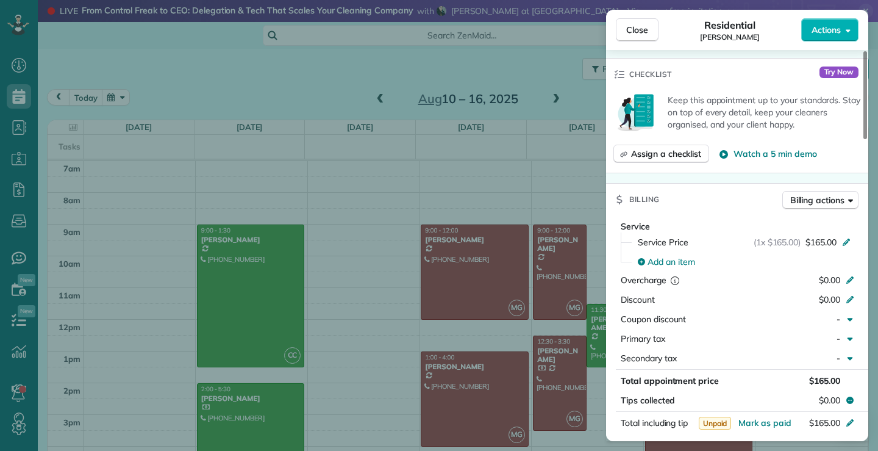
click at [452, 417] on div "Close Residential [PERSON_NAME] Actions This appointment is linked to Payroll I…" at bounding box center [439, 225] width 878 height 451
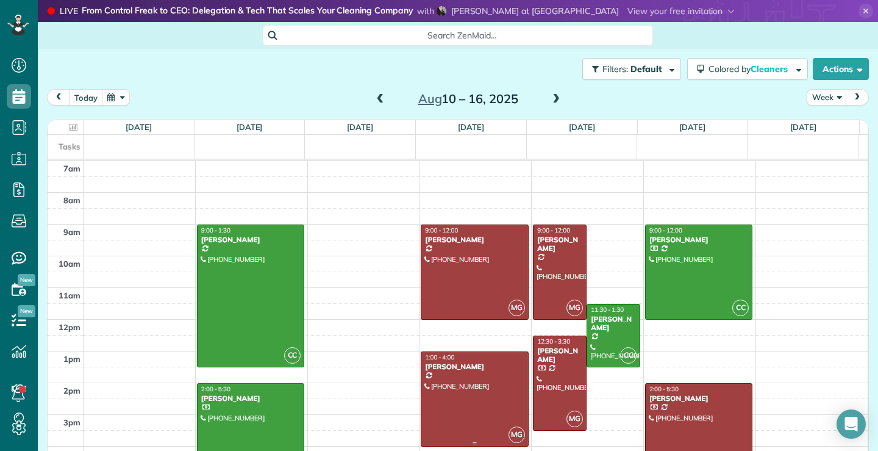
click at [456, 411] on div at bounding box center [474, 399] width 106 height 94
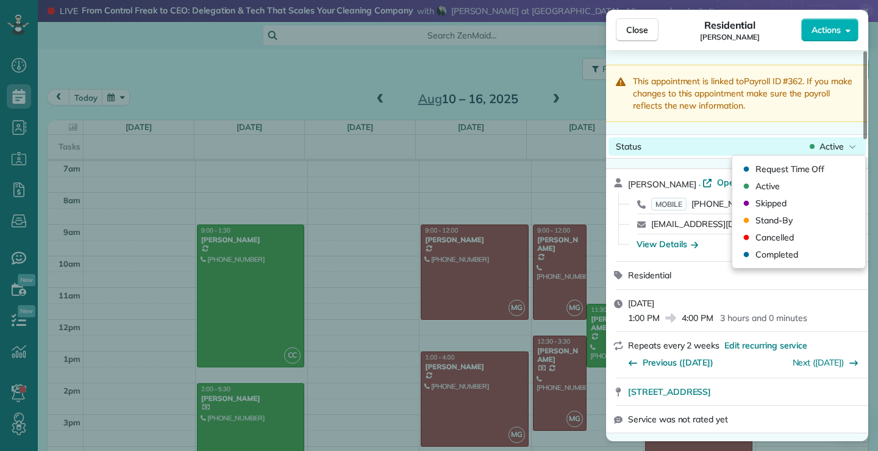
click at [842, 145] on span "Active" at bounding box center [832, 146] width 24 height 12
click at [748, 145] on div "Status Active" at bounding box center [737, 146] width 257 height 18
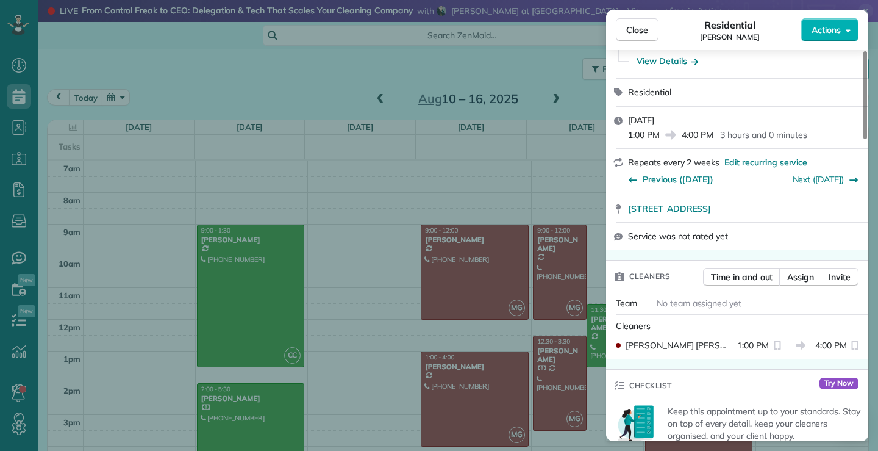
scroll to position [245, 0]
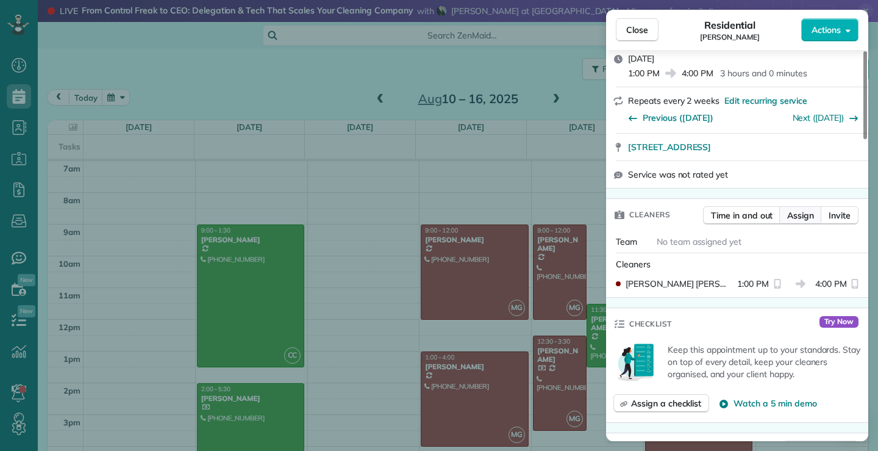
click at [801, 215] on span "Assign" at bounding box center [800, 215] width 27 height 12
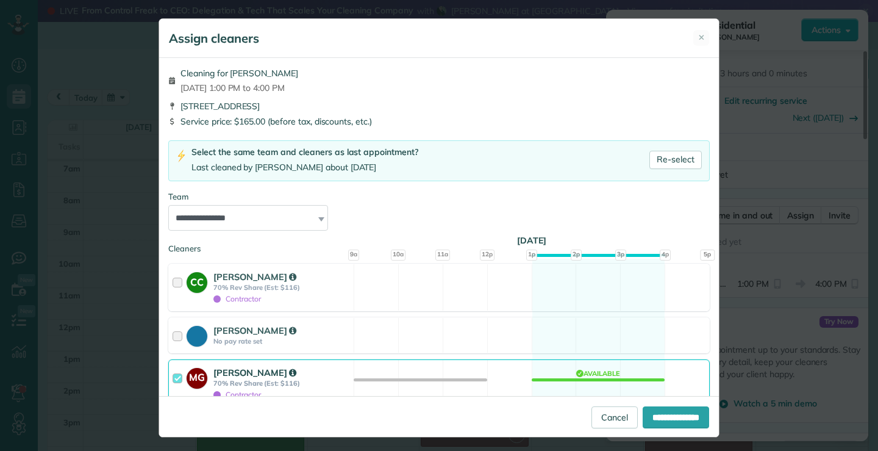
click at [174, 376] on div at bounding box center [180, 383] width 14 height 34
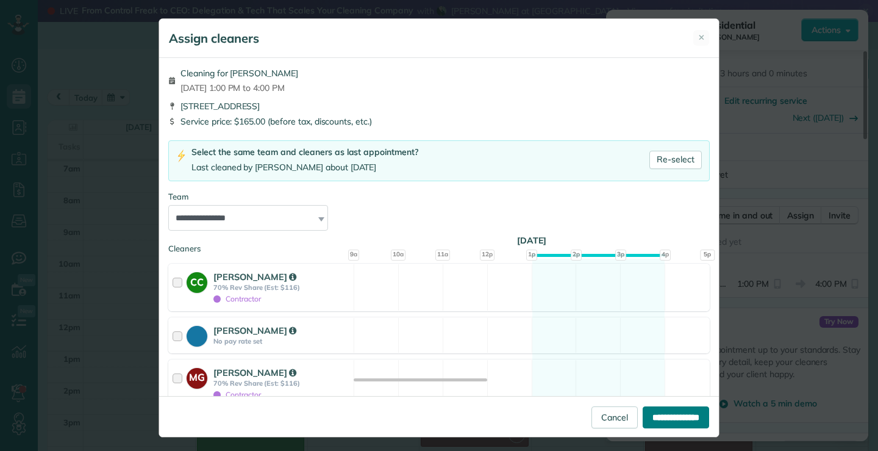
click at [690, 417] on input "**********" at bounding box center [676, 417] width 66 height 22
type input "**********"
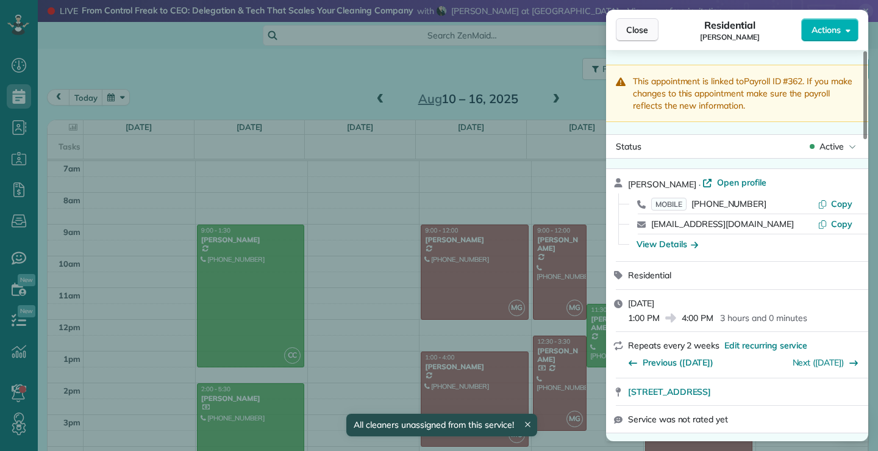
click at [645, 28] on span "Close" at bounding box center [637, 30] width 22 height 12
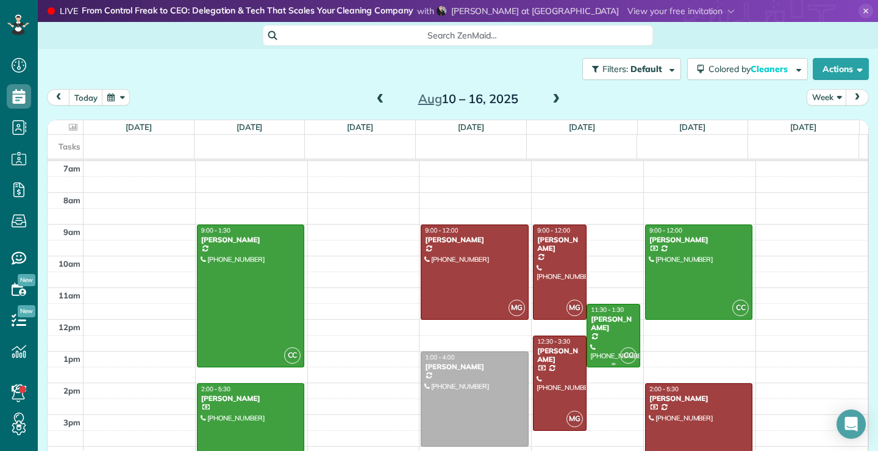
click at [592, 348] on div at bounding box center [613, 335] width 52 height 62
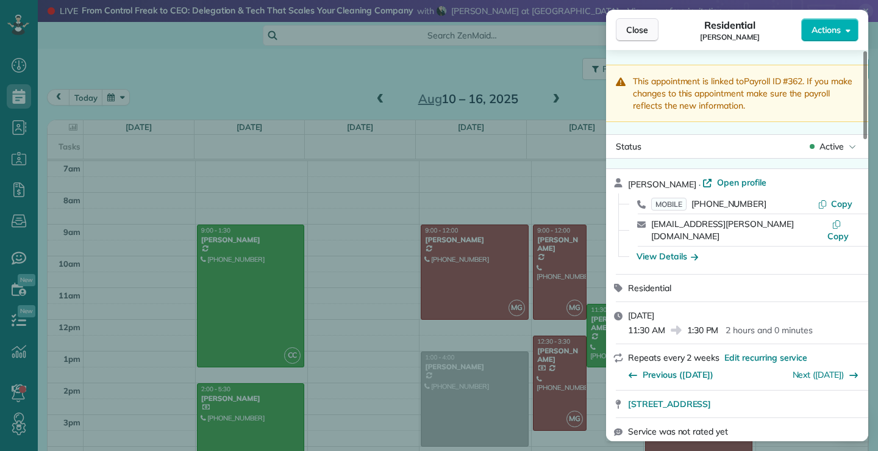
click at [630, 25] on span "Close" at bounding box center [637, 30] width 22 height 12
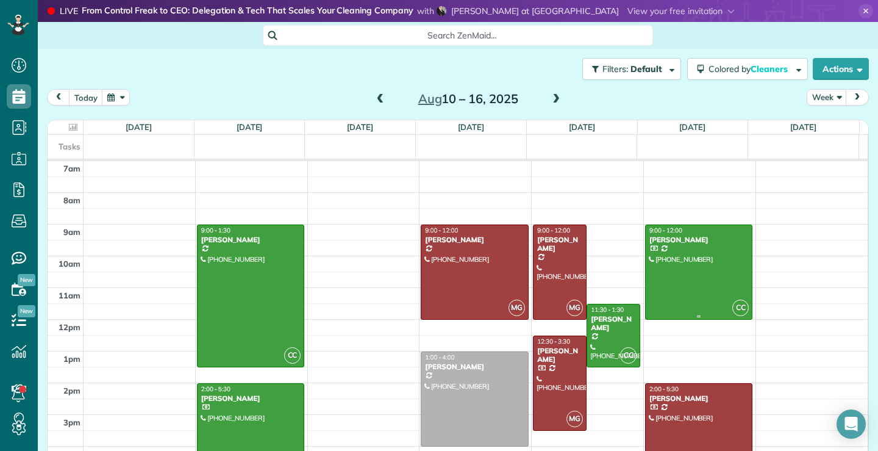
click at [692, 282] on div at bounding box center [699, 272] width 106 height 94
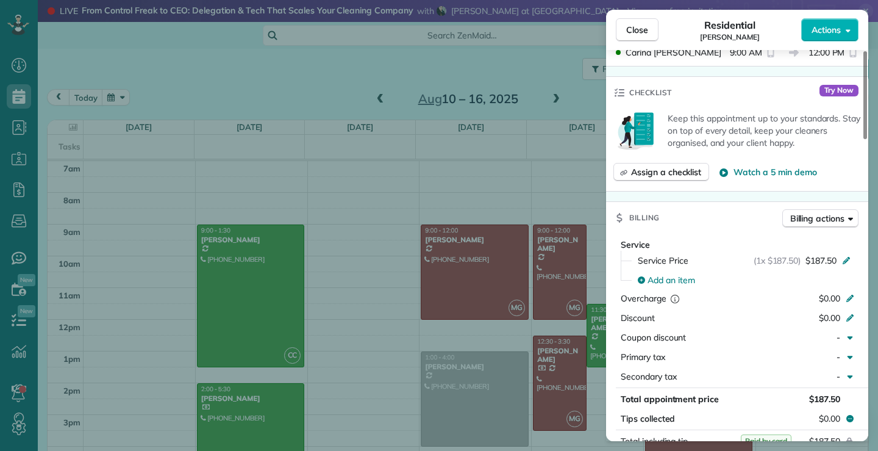
scroll to position [612, 0]
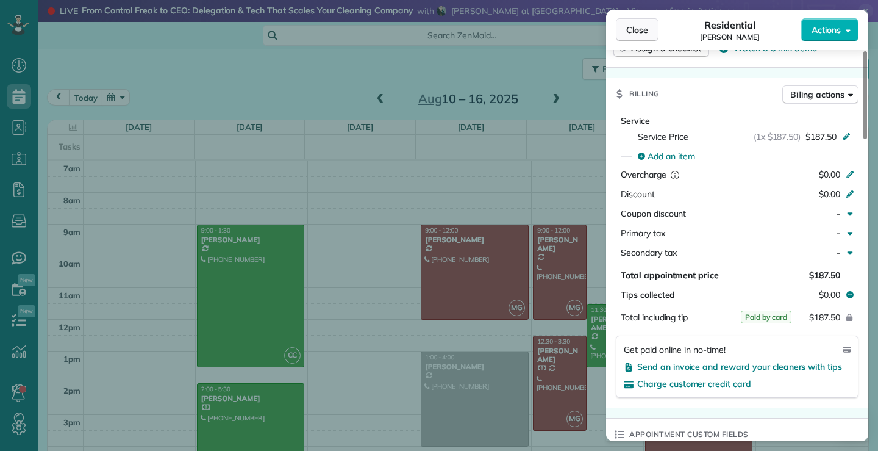
click at [632, 27] on span "Close" at bounding box center [637, 30] width 22 height 12
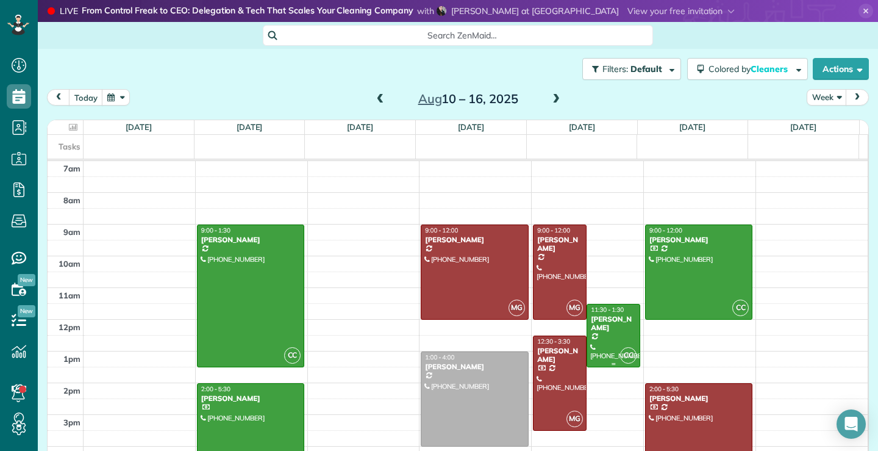
click at [598, 338] on div at bounding box center [613, 335] width 52 height 62
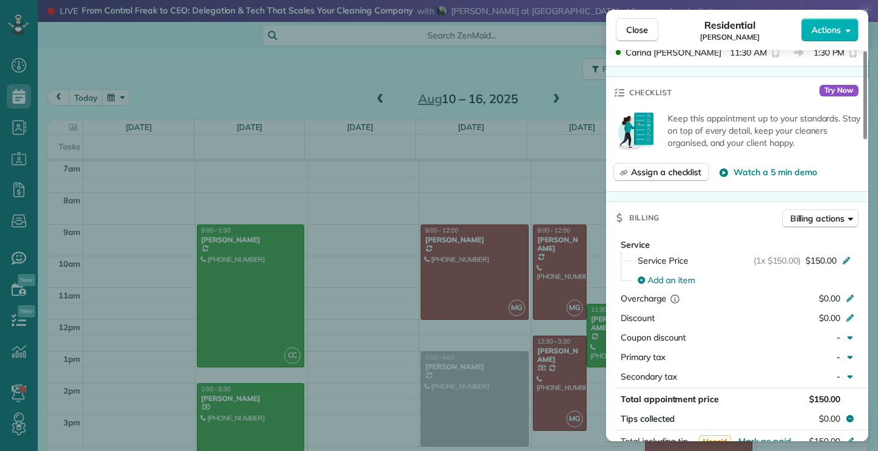
scroll to position [611, 0]
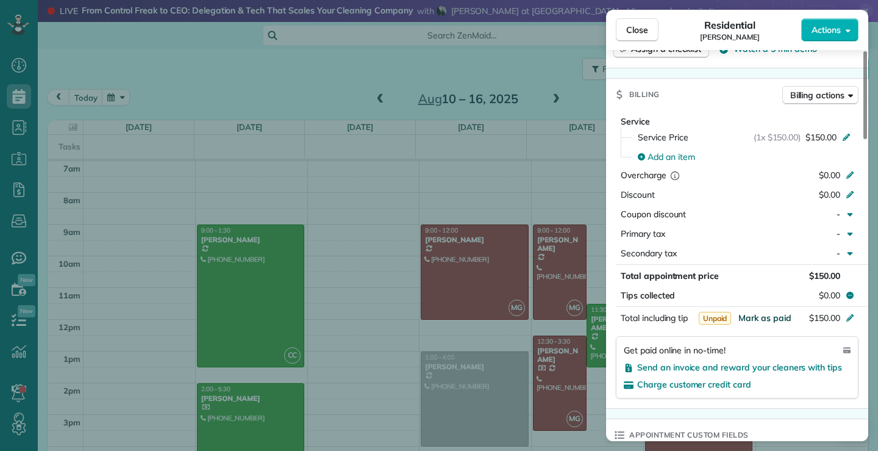
click at [777, 312] on span "Mark as paid" at bounding box center [765, 317] width 53 height 11
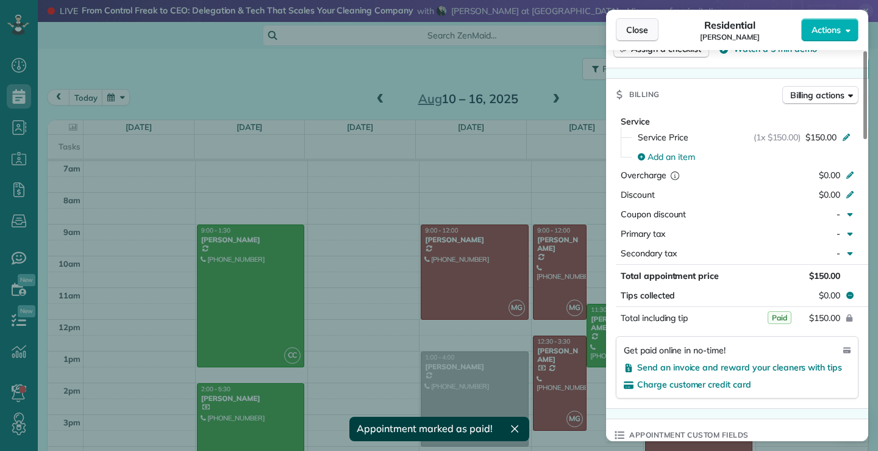
click at [658, 27] on button "Close" at bounding box center [637, 29] width 43 height 23
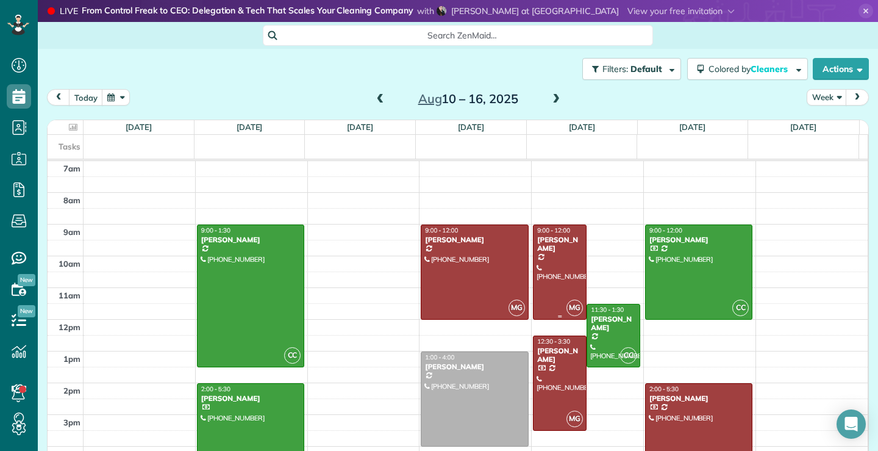
click at [543, 281] on div at bounding box center [560, 272] width 52 height 94
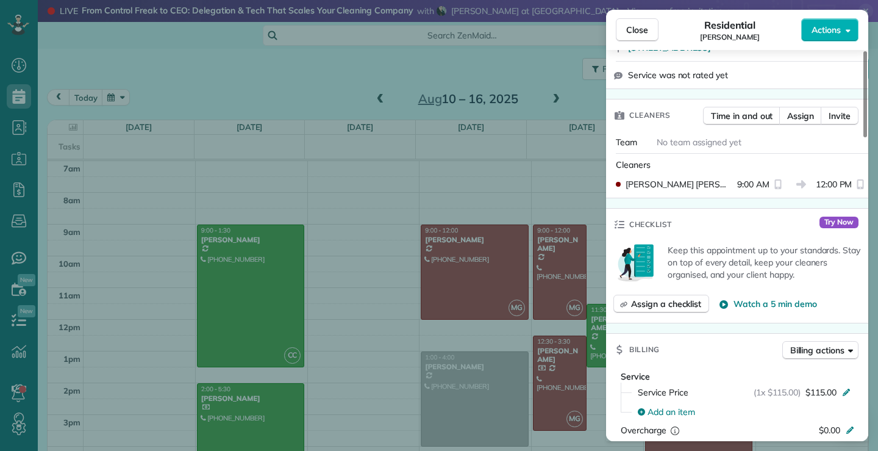
scroll to position [614, 0]
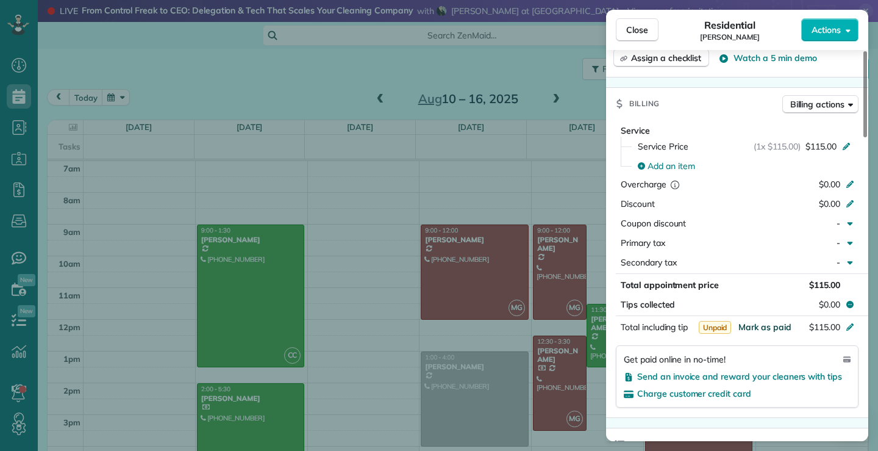
click at [781, 328] on span "Mark as paid" at bounding box center [765, 326] width 53 height 11
click at [774, 325] on span "Mark as paid" at bounding box center [765, 326] width 53 height 11
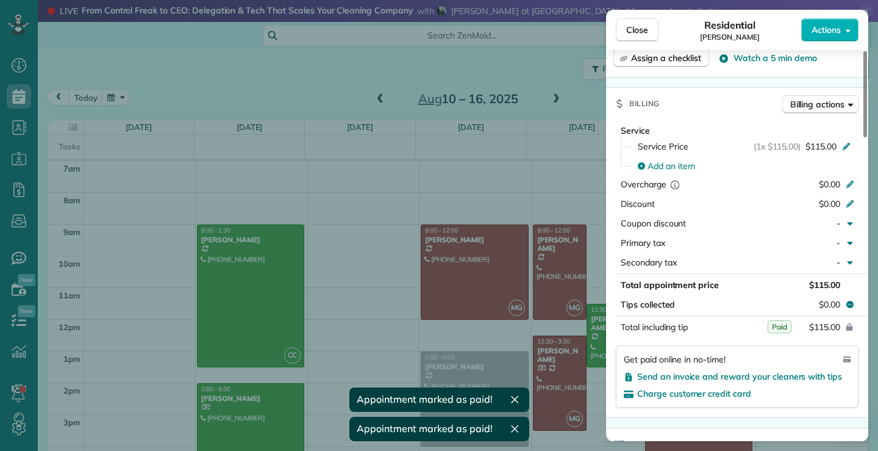
click at [635, 15] on div "Close Residential [PERSON_NAME] Actions" at bounding box center [737, 30] width 262 height 40
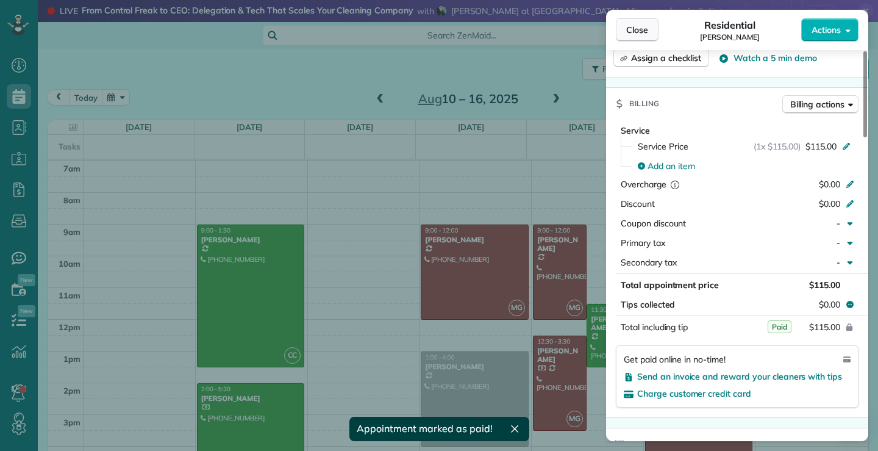
click at [642, 25] on span "Close" at bounding box center [637, 30] width 22 height 12
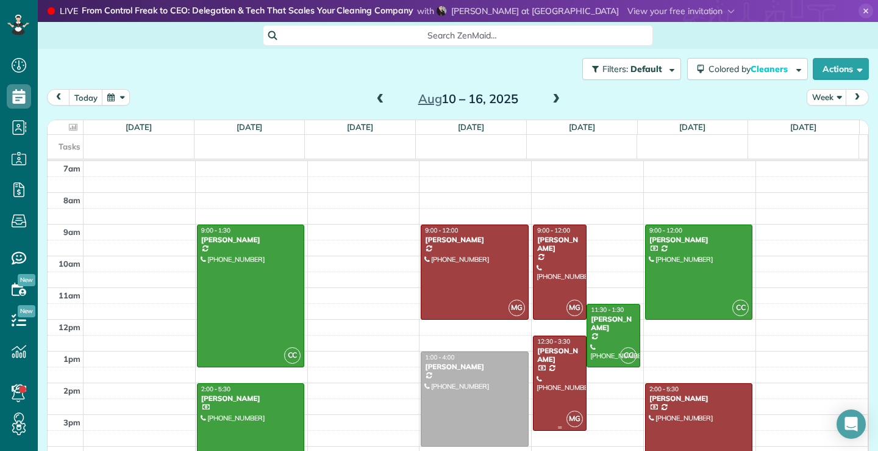
click at [541, 393] on div at bounding box center [560, 383] width 52 height 94
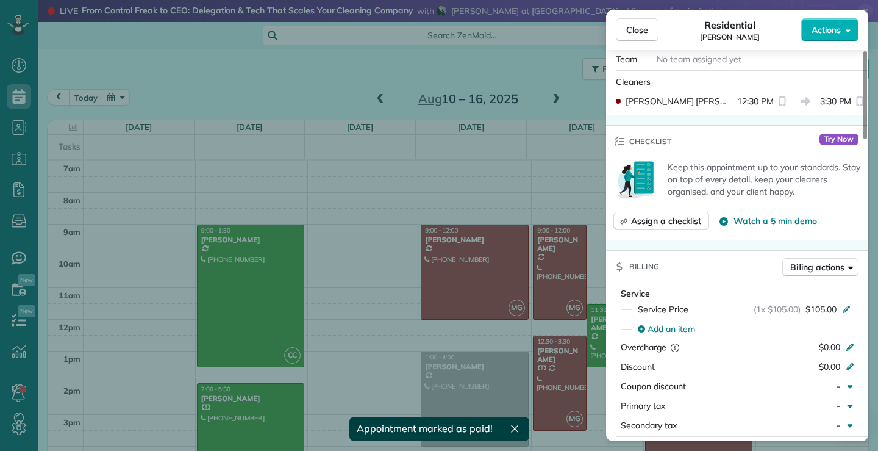
scroll to position [736, 0]
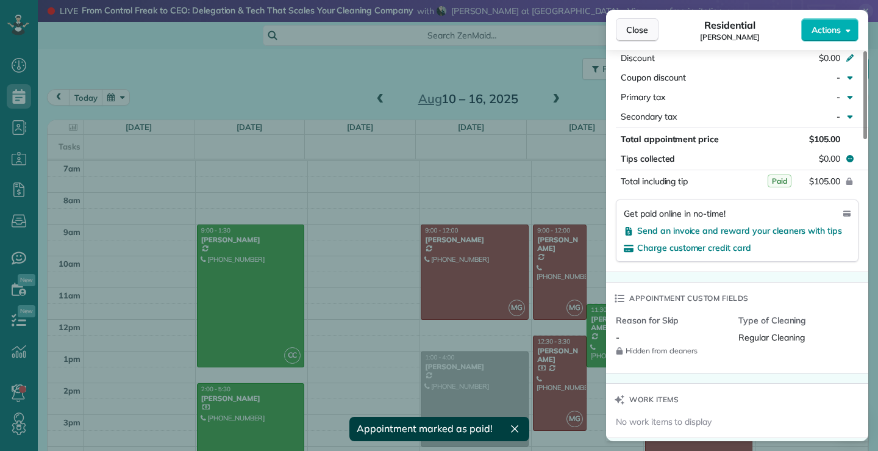
click at [634, 24] on span "Close" at bounding box center [637, 30] width 22 height 12
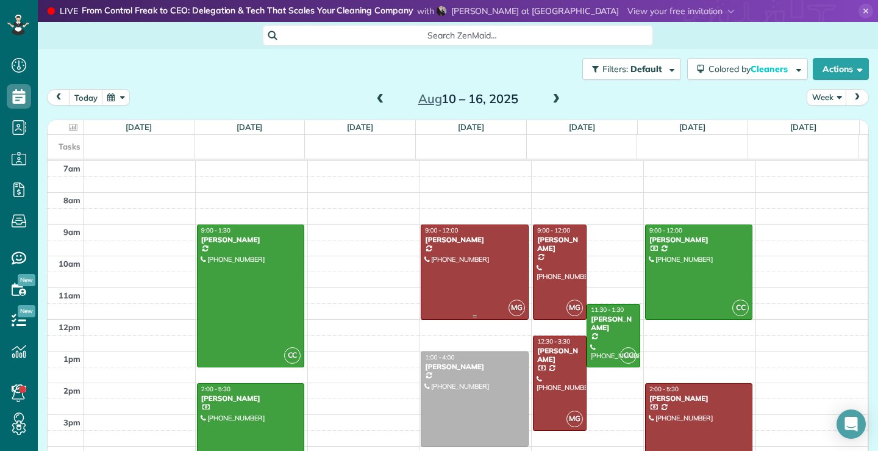
click at [442, 289] on div at bounding box center [474, 272] width 106 height 94
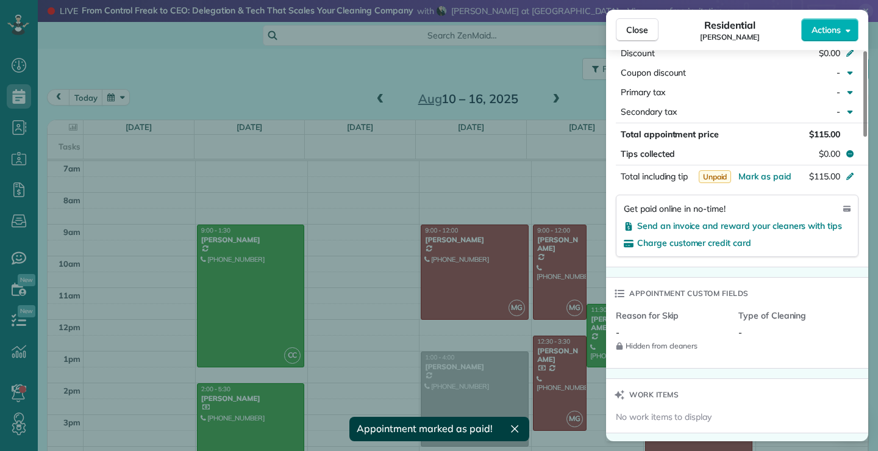
scroll to position [795, 0]
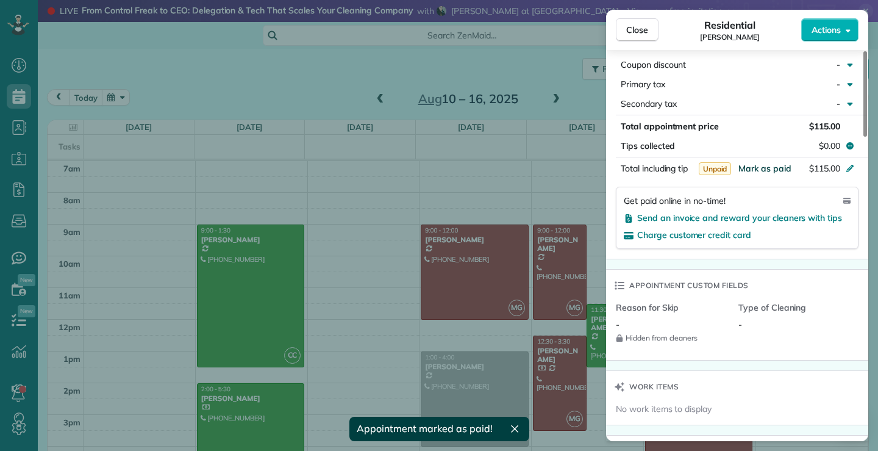
click at [776, 168] on span "Mark as paid" at bounding box center [765, 168] width 53 height 11
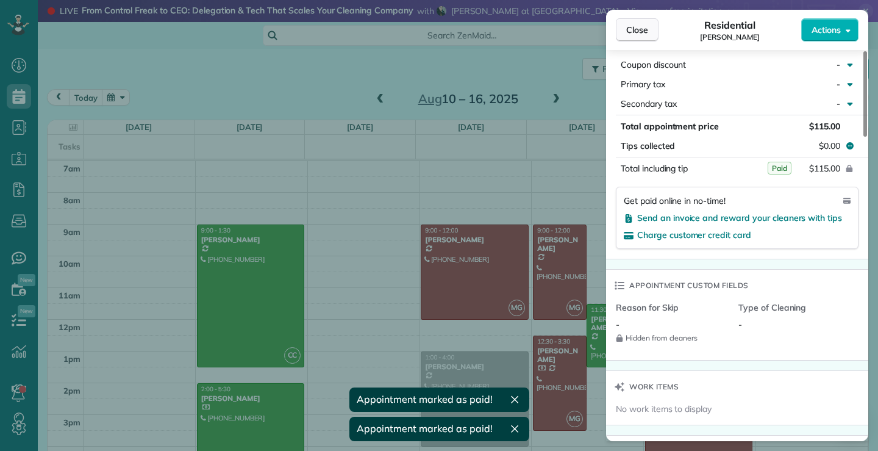
click at [634, 21] on button "Close" at bounding box center [637, 29] width 43 height 23
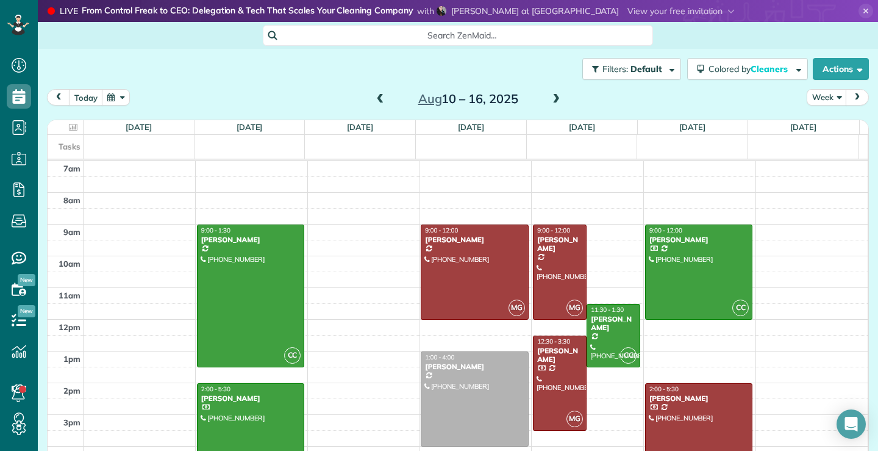
click at [242, 425] on div at bounding box center [251, 439] width 106 height 110
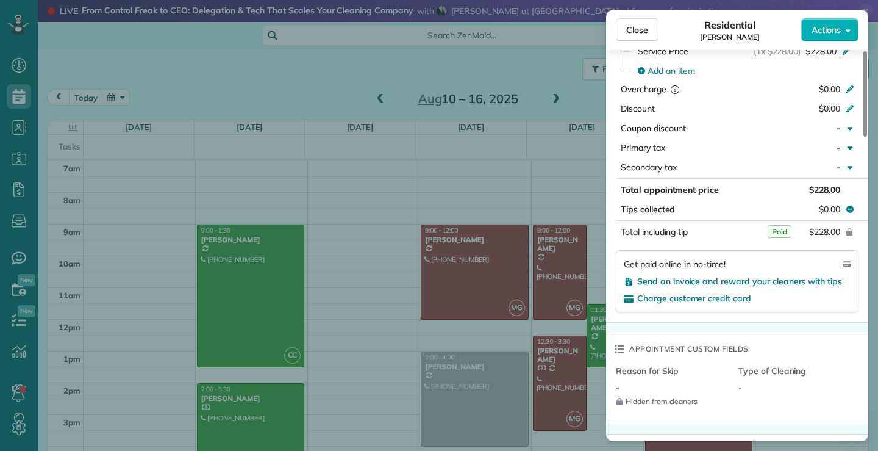
scroll to position [675, 0]
click at [643, 34] on span "Close" at bounding box center [637, 30] width 22 height 12
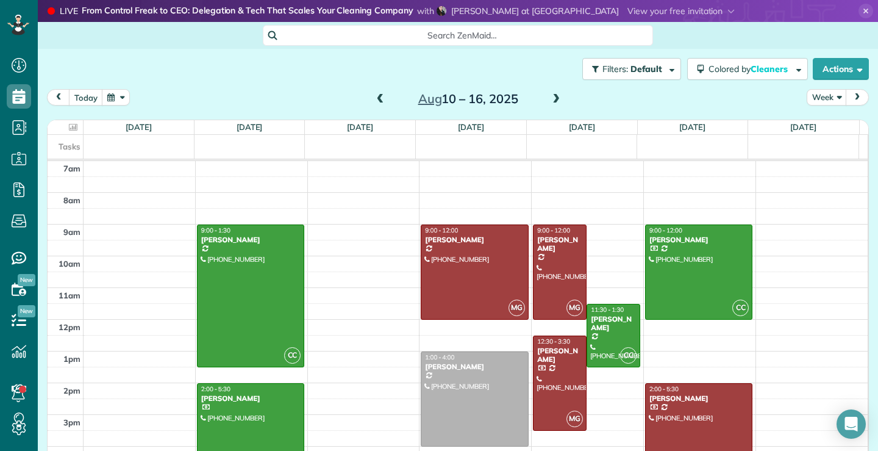
click at [554, 99] on span at bounding box center [556, 99] width 13 height 11
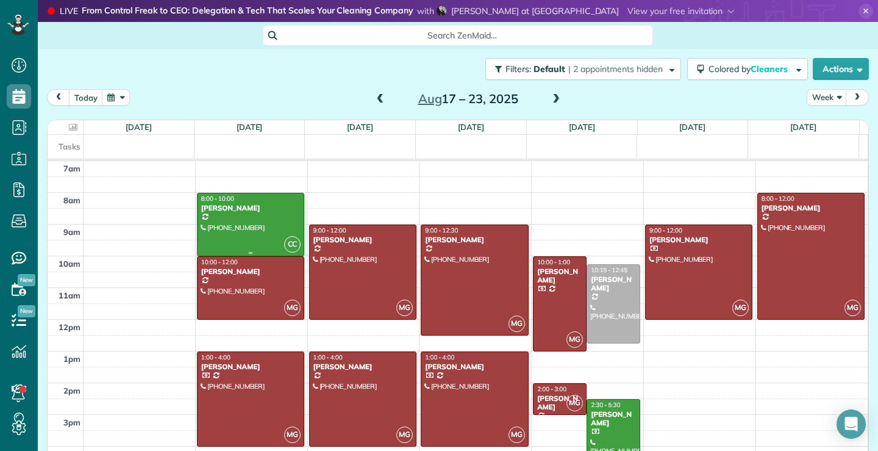
drag, startPoint x: 256, startPoint y: 215, endPoint x: 255, endPoint y: 292, distance: 76.9
click at [256, 215] on div at bounding box center [251, 224] width 106 height 62
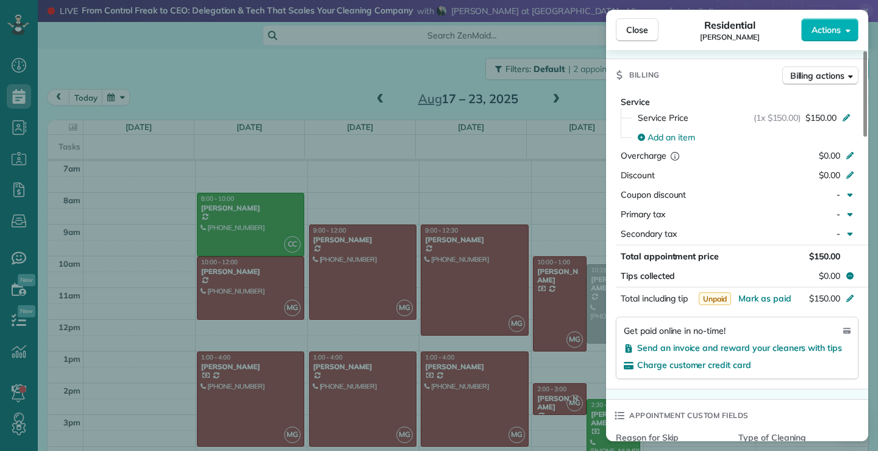
scroll to position [610, 0]
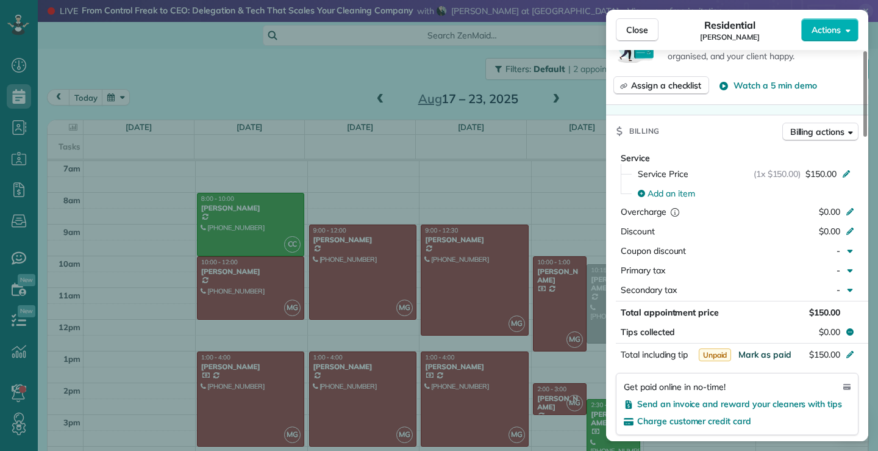
click at [781, 350] on span "Mark as paid" at bounding box center [765, 354] width 53 height 11
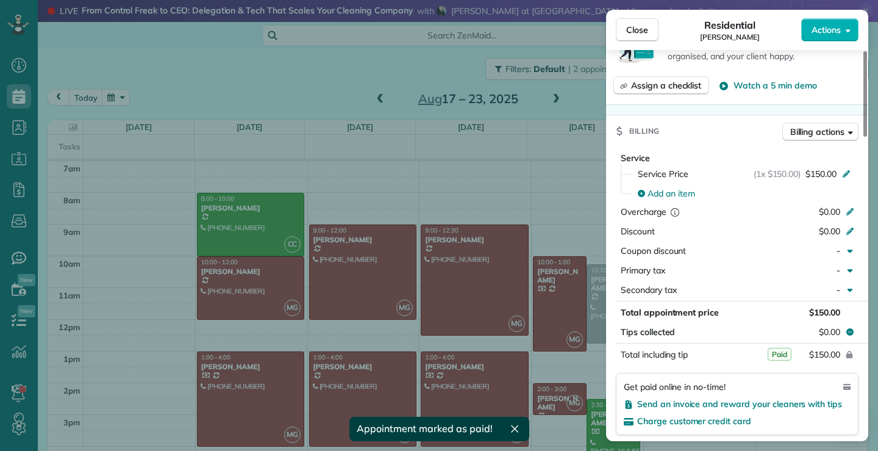
click at [242, 289] on div "Close Residential [PERSON_NAME] Actions This appointment is linked to Payroll I…" at bounding box center [439, 225] width 878 height 451
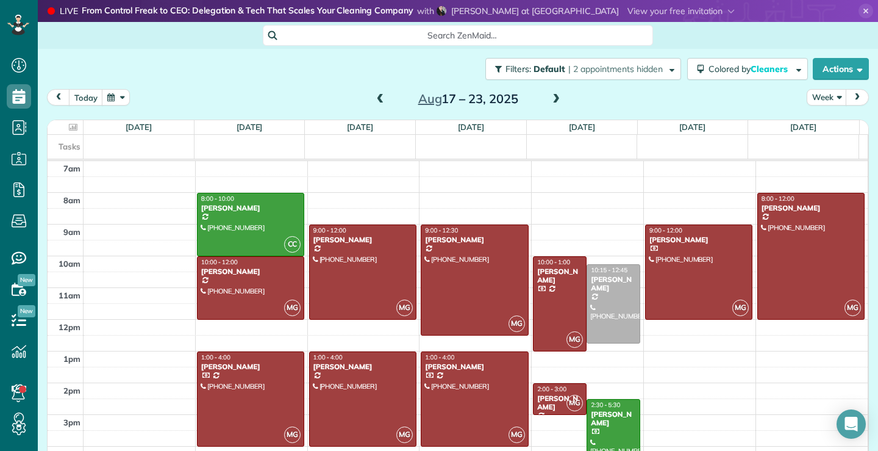
scroll to position [33, 0]
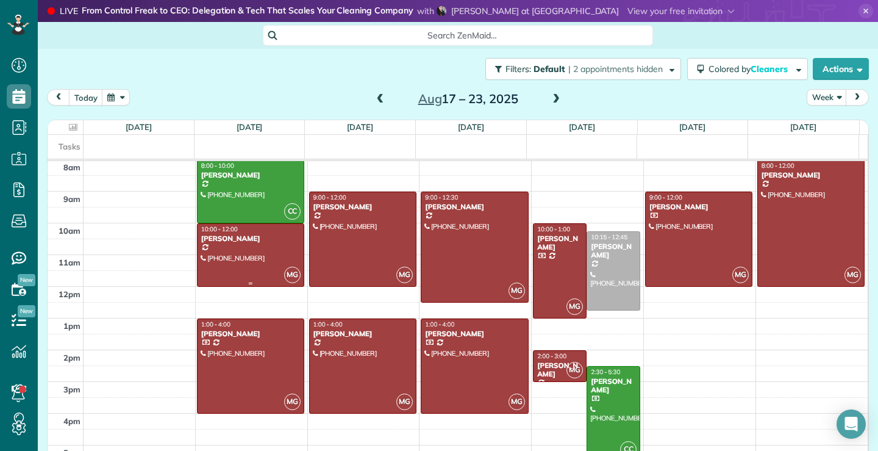
click at [215, 260] on div at bounding box center [251, 255] width 106 height 62
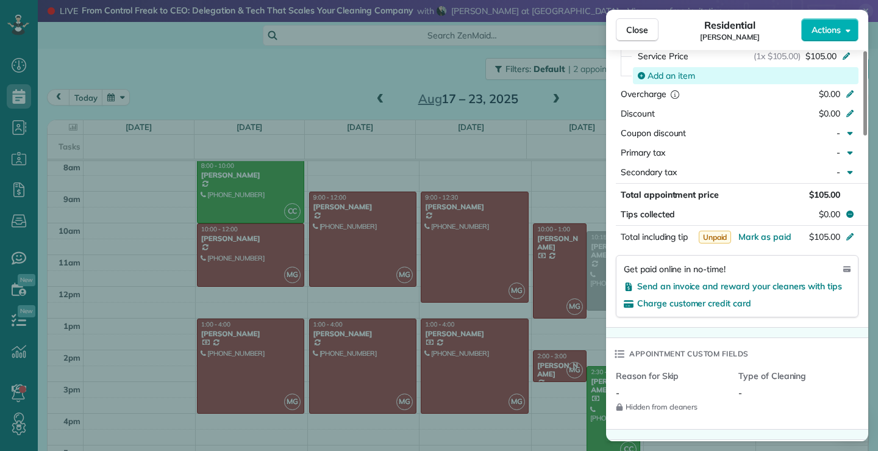
scroll to position [734, 0]
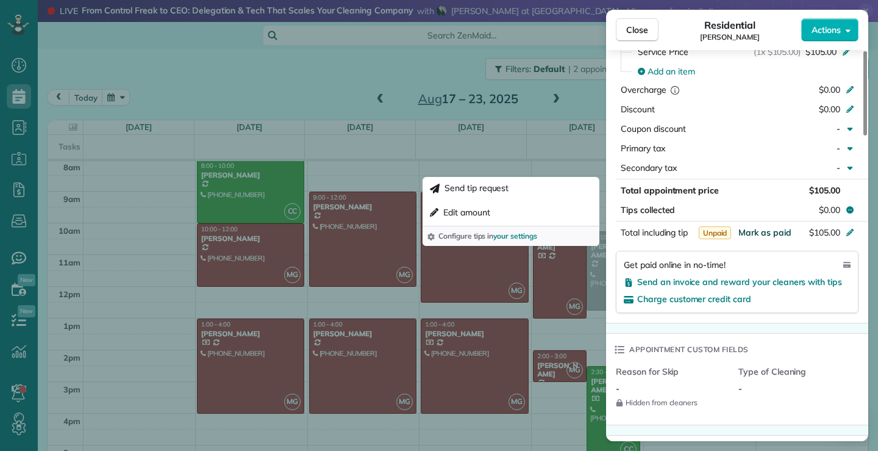
click at [774, 234] on span "Mark as paid" at bounding box center [765, 232] width 53 height 11
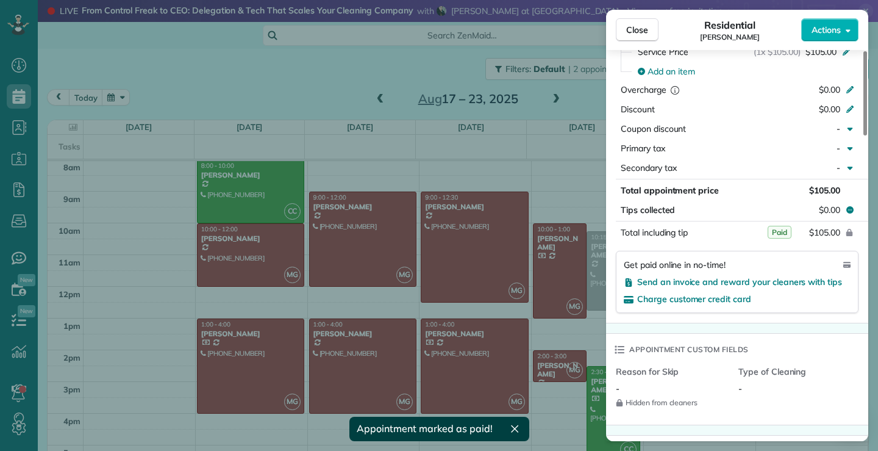
click at [270, 352] on div "Close Residential [PERSON_NAME] Actions This appointment is linked to Payroll I…" at bounding box center [439, 225] width 878 height 451
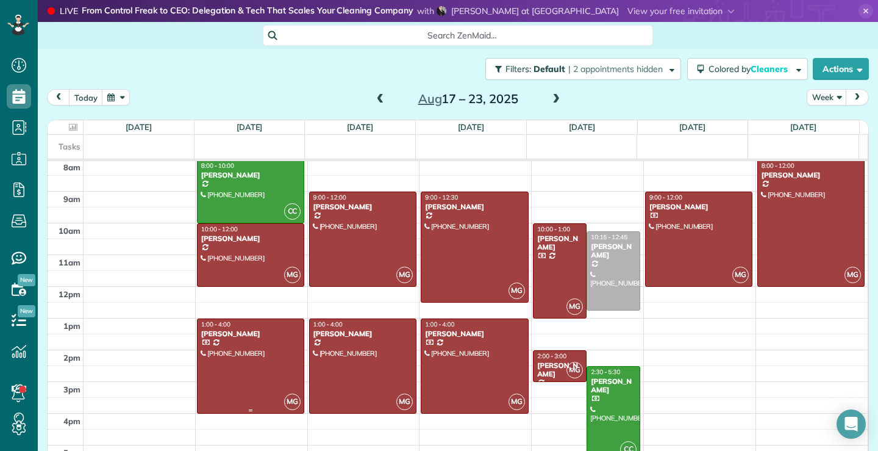
click at [260, 355] on div at bounding box center [251, 366] width 106 height 94
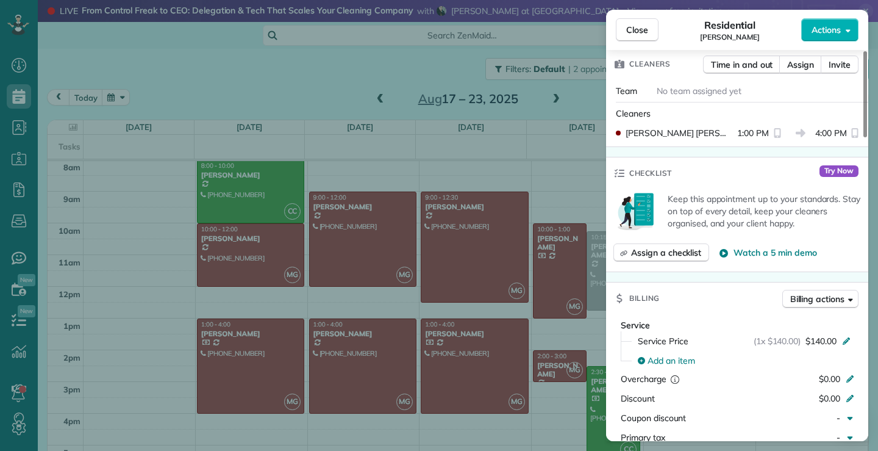
scroll to position [615, 0]
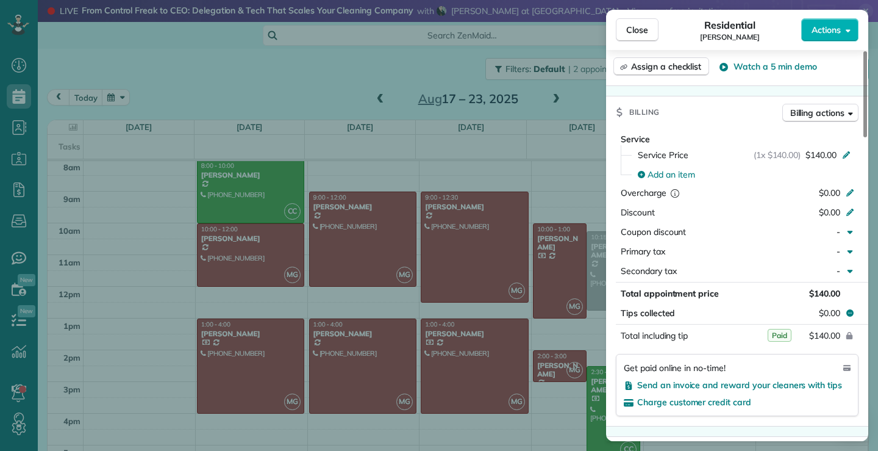
click at [362, 373] on div "Close Residential [PERSON_NAME] Actions This appointment is linked to Payroll I…" at bounding box center [439, 225] width 878 height 451
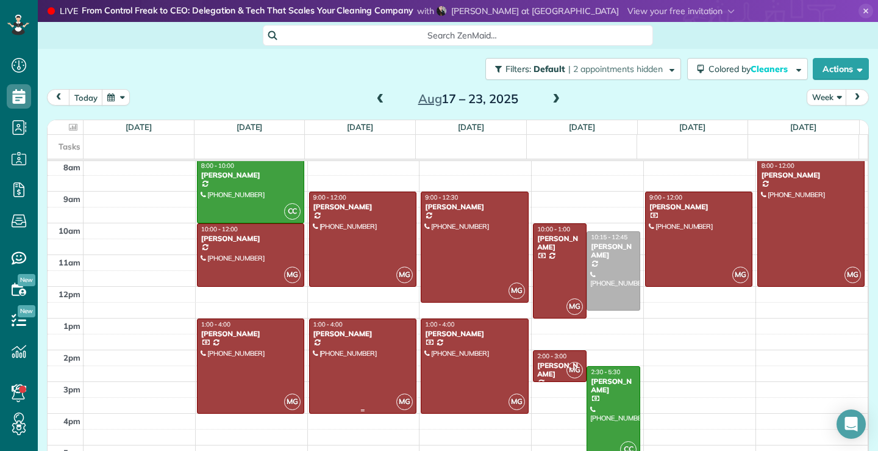
click at [370, 372] on div at bounding box center [363, 366] width 106 height 94
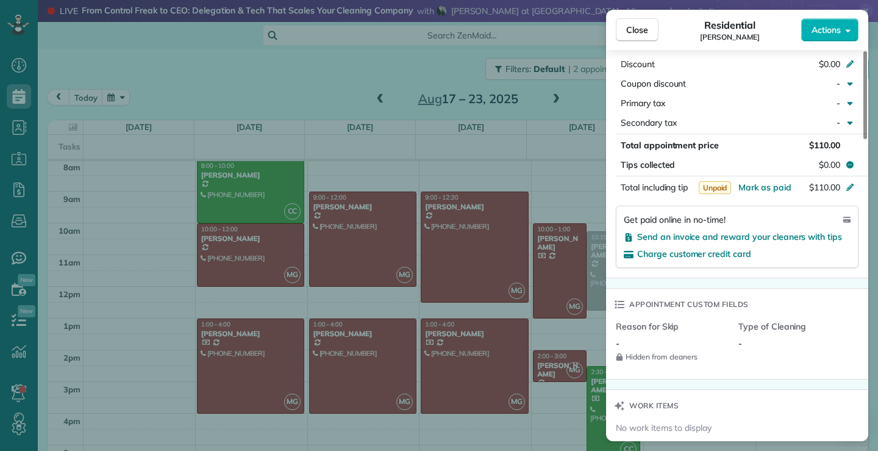
scroll to position [734, 0]
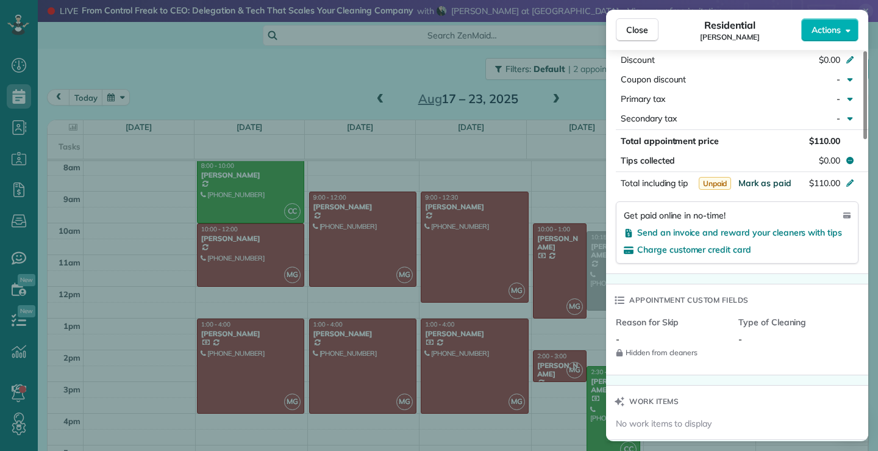
click at [765, 184] on span "Mark as paid" at bounding box center [765, 182] width 53 height 11
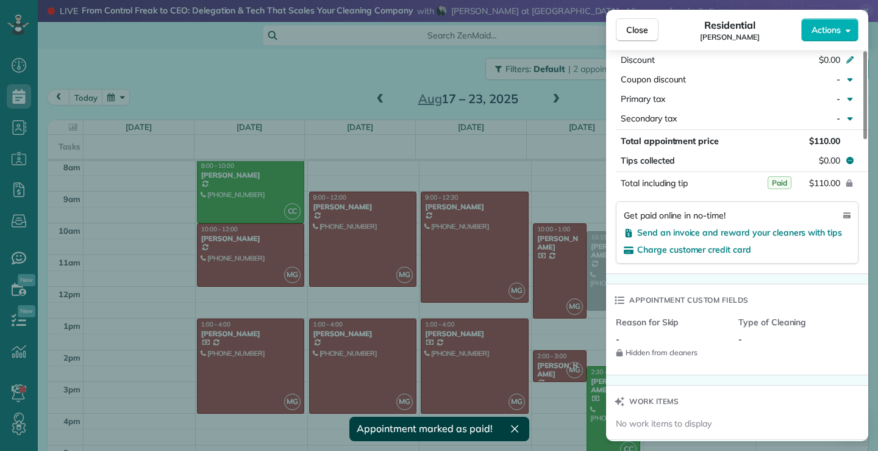
click at [459, 255] on div "Close Residential [PERSON_NAME] Actions This appointment is linked to Payroll I…" at bounding box center [439, 225] width 878 height 451
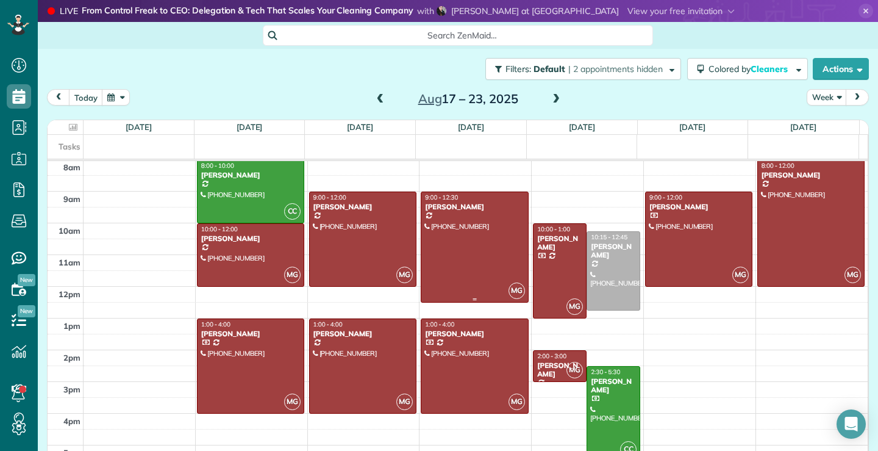
click at [468, 240] on div at bounding box center [474, 247] width 106 height 110
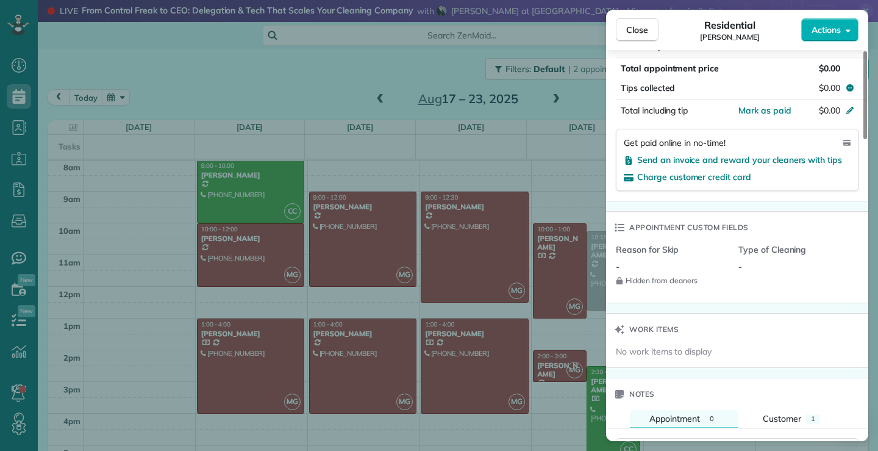
scroll to position [669, 0]
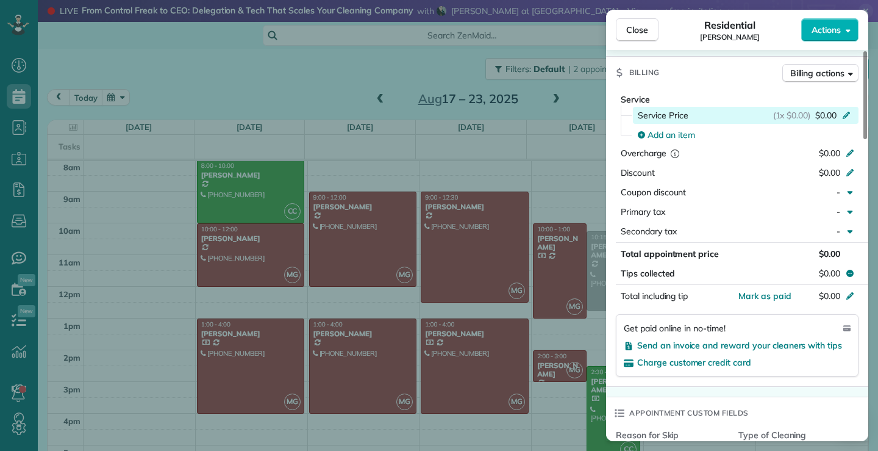
click at [847, 112] on icon at bounding box center [847, 114] width 10 height 10
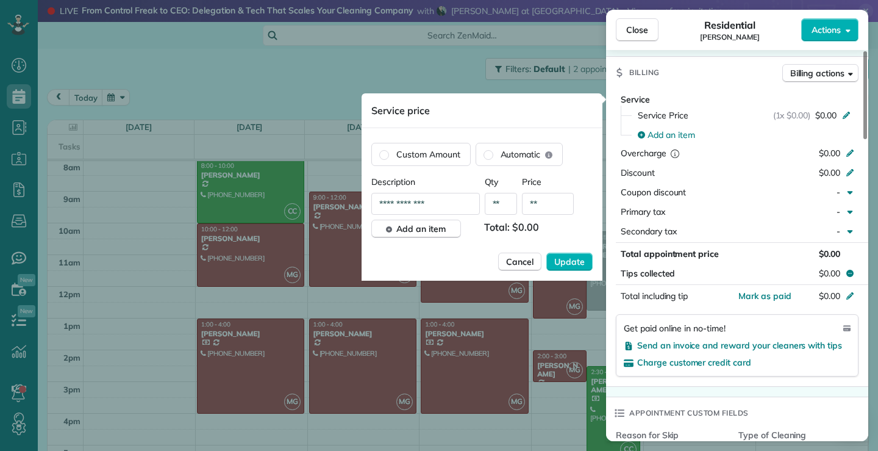
click at [547, 204] on input "**" at bounding box center [548, 204] width 52 height 22
type input "****"
click at [547, 253] on button "Update" at bounding box center [570, 262] width 46 height 18
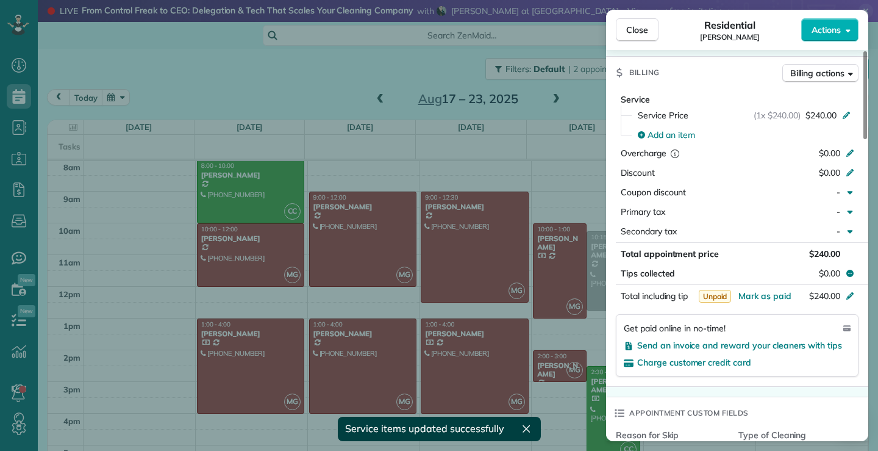
click at [477, 260] on div "Close Residential [PERSON_NAME] Actions This appointment is linked to Payroll I…" at bounding box center [439, 225] width 878 height 451
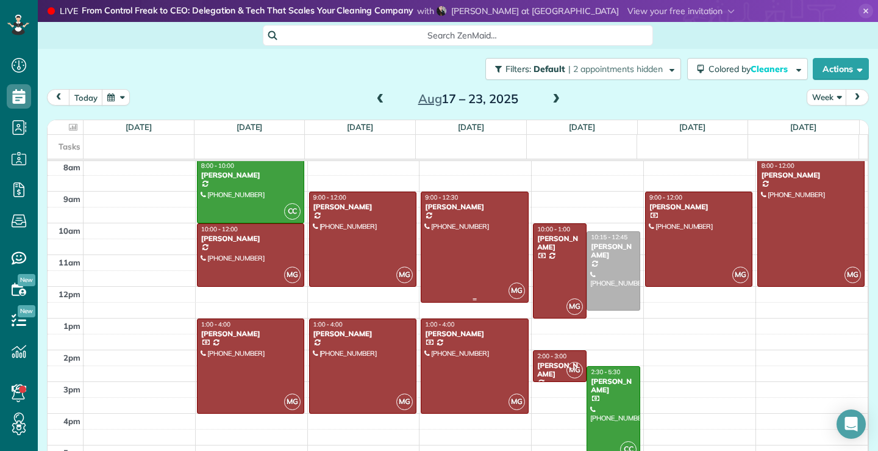
click at [461, 265] on div at bounding box center [474, 247] width 106 height 110
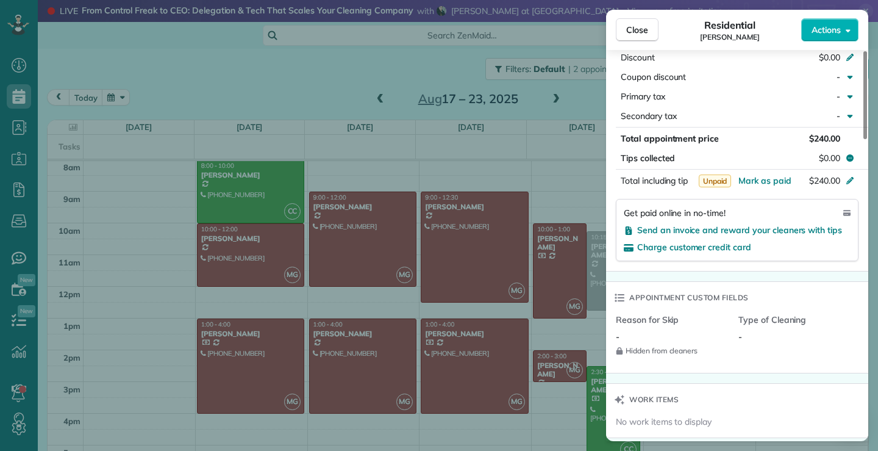
scroll to position [793, 0]
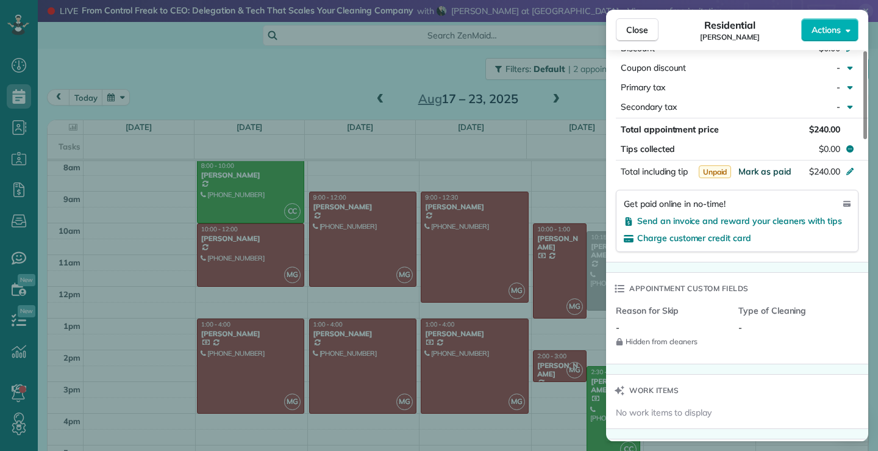
click at [781, 172] on span "Mark as paid" at bounding box center [765, 171] width 53 height 11
click at [759, 171] on span "Mark as paid" at bounding box center [765, 171] width 53 height 11
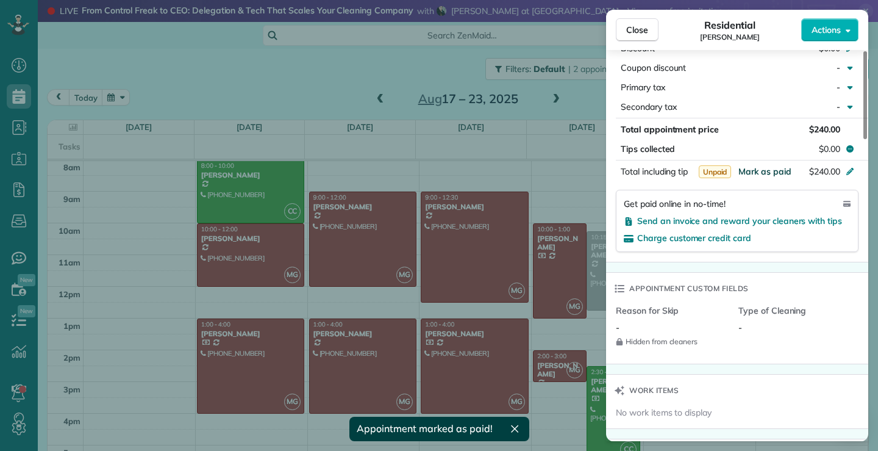
click at [769, 172] on span "Mark as paid" at bounding box center [765, 171] width 53 height 11
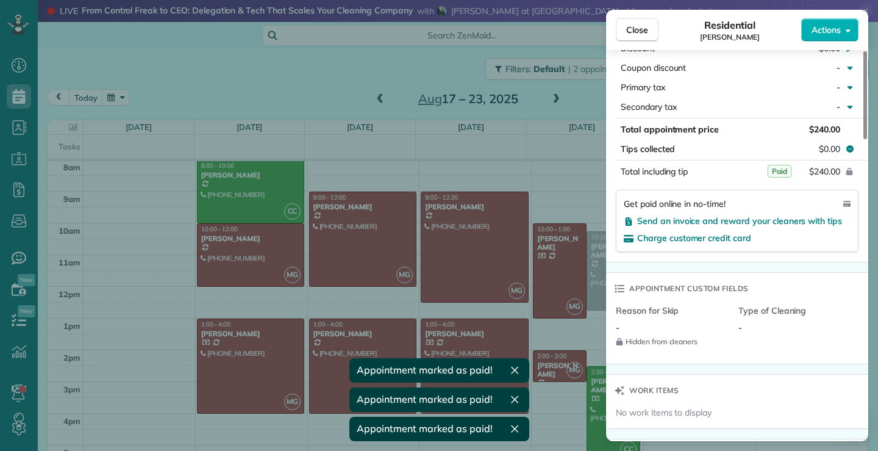
click at [517, 368] on icon "button" at bounding box center [515, 370] width 12 height 12
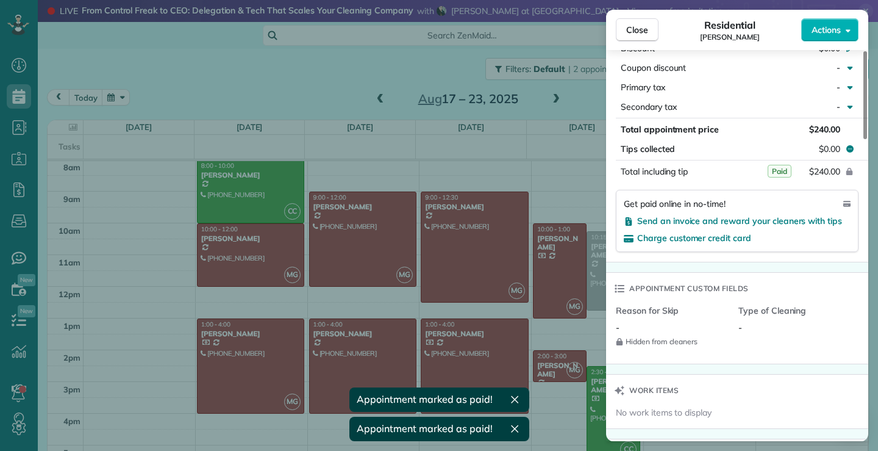
click at [515, 399] on icon "button" at bounding box center [515, 399] width 12 height 12
click at [513, 426] on icon "button" at bounding box center [515, 429] width 12 height 12
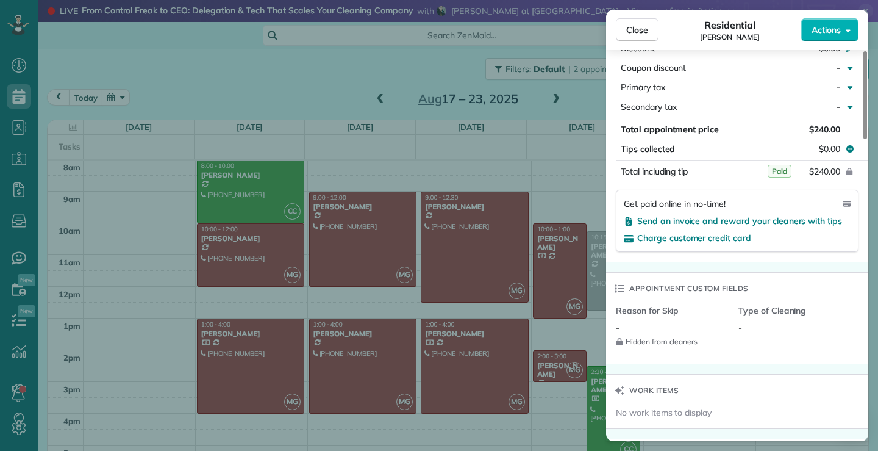
click at [552, 273] on div "Close Residential [PERSON_NAME] Actions This appointment is linked to Payroll I…" at bounding box center [439, 225] width 878 height 451
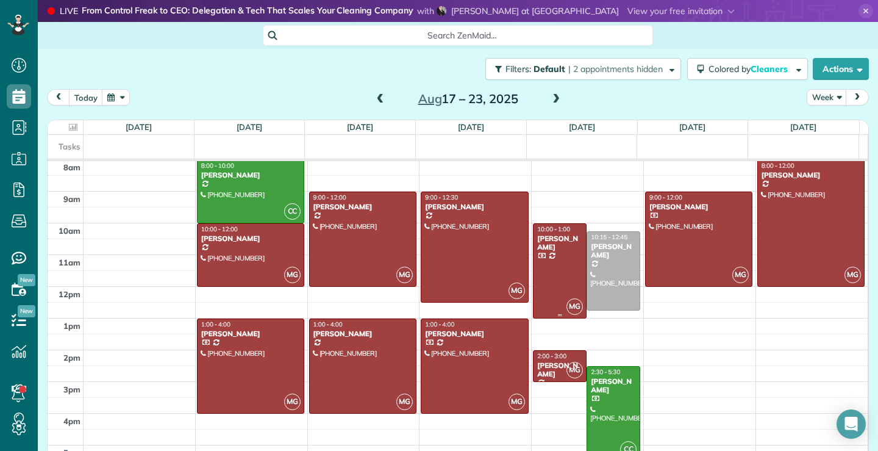
click at [547, 261] on div at bounding box center [560, 271] width 52 height 94
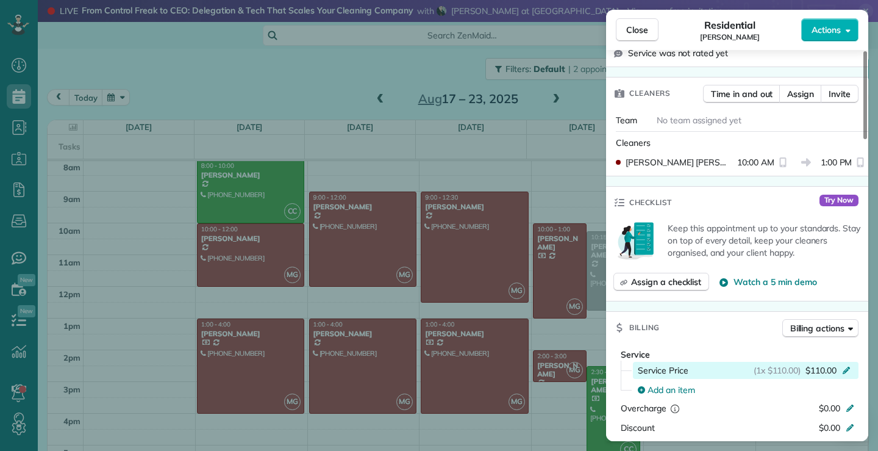
scroll to position [551, 0]
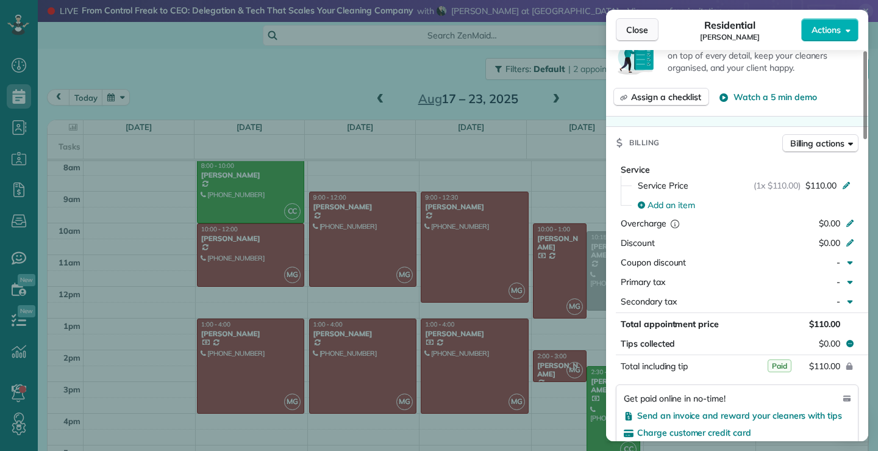
click at [647, 25] on span "Close" at bounding box center [637, 30] width 22 height 12
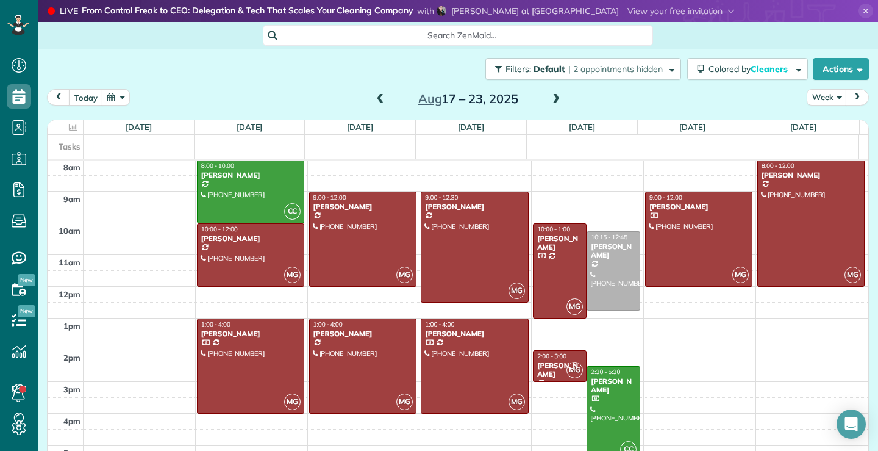
click at [604, 415] on div at bounding box center [613, 414] width 52 height 94
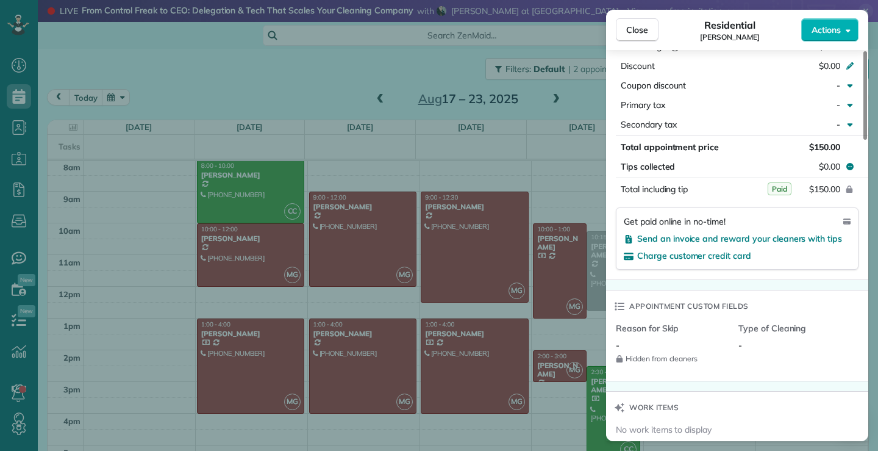
scroll to position [732, 0]
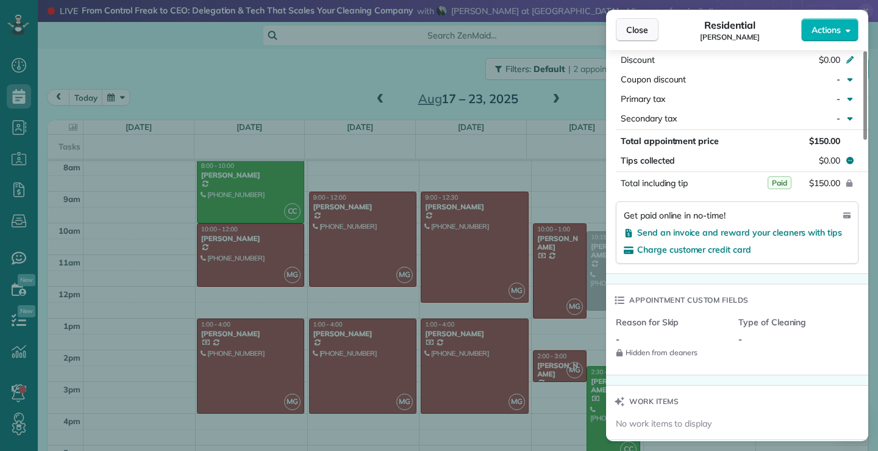
click at [637, 24] on span "Close" at bounding box center [637, 30] width 22 height 12
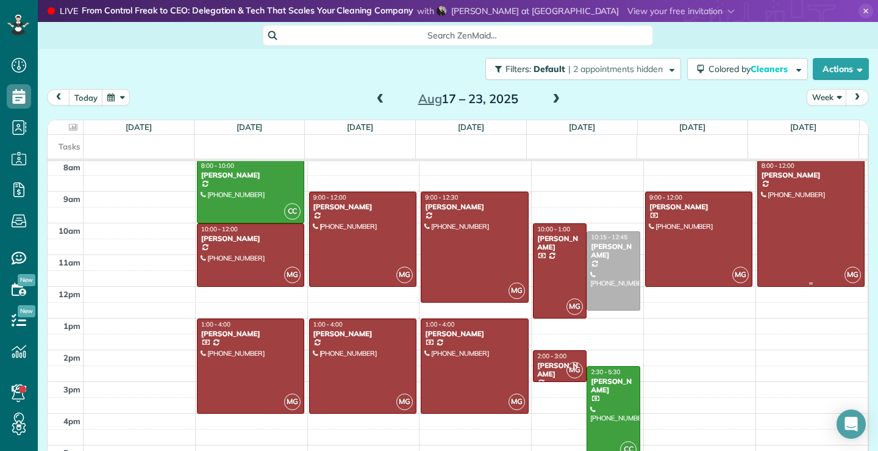
click at [792, 249] on div at bounding box center [811, 223] width 107 height 126
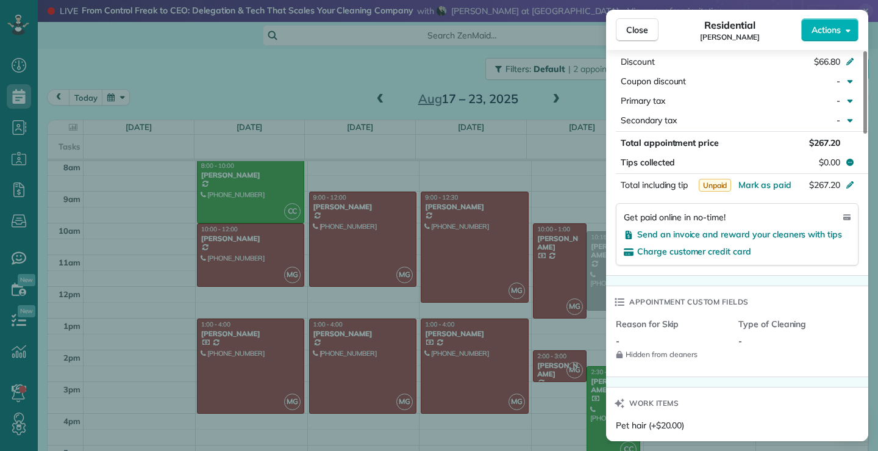
scroll to position [670, 0]
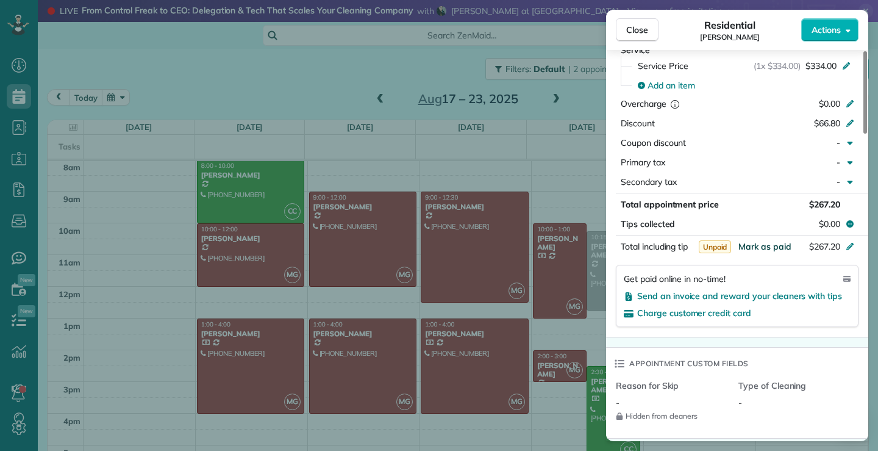
click at [773, 242] on span "Mark as paid" at bounding box center [765, 246] width 53 height 11
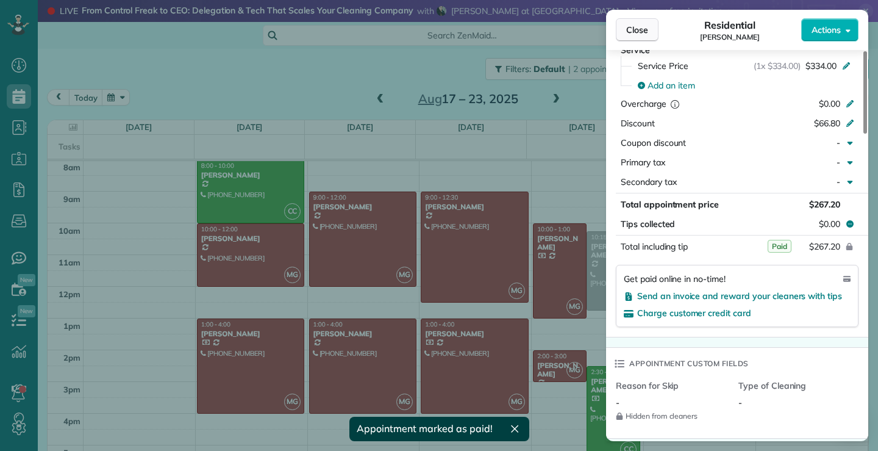
click at [645, 27] on span "Close" at bounding box center [637, 30] width 22 height 12
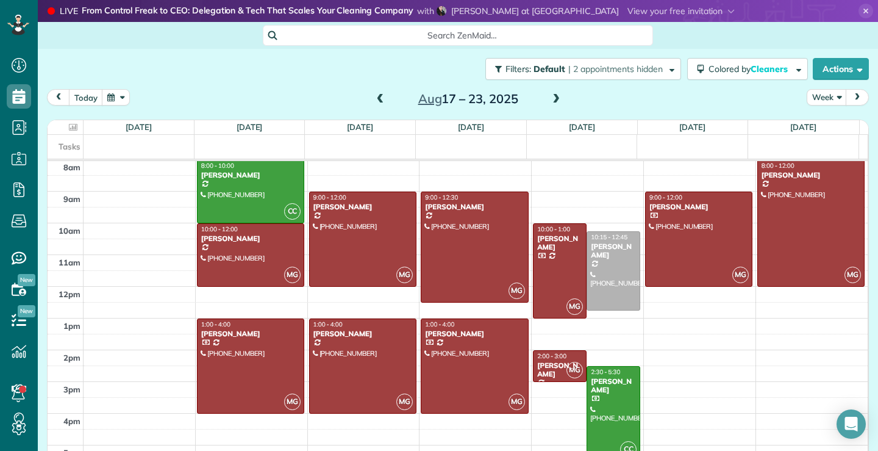
click at [550, 98] on span at bounding box center [556, 99] width 13 height 11
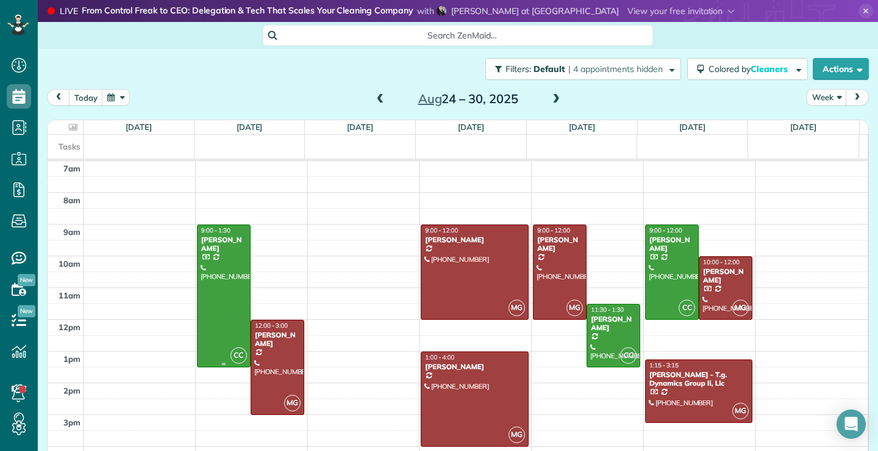
click at [232, 334] on div at bounding box center [224, 296] width 52 height 142
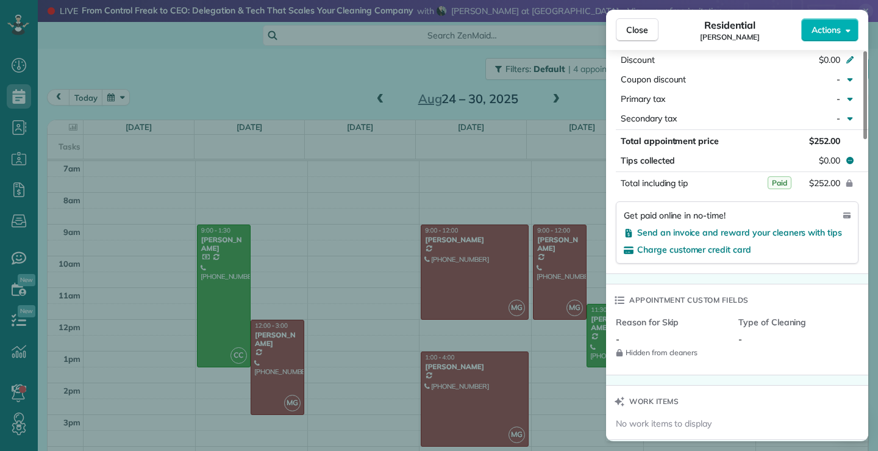
scroll to position [114, 0]
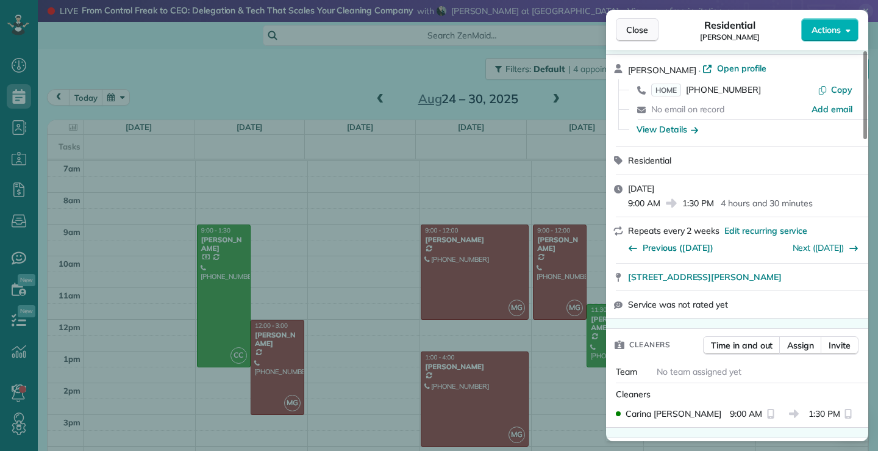
click at [635, 24] on span "Close" at bounding box center [637, 30] width 22 height 12
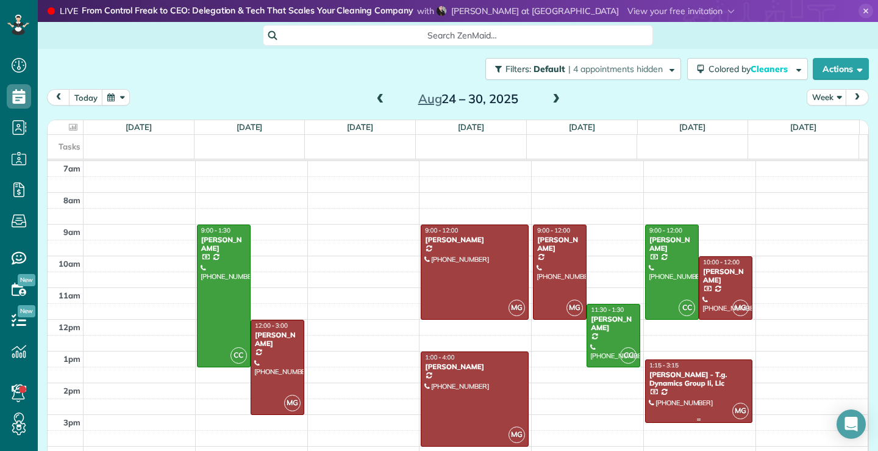
click at [670, 395] on div at bounding box center [699, 391] width 106 height 62
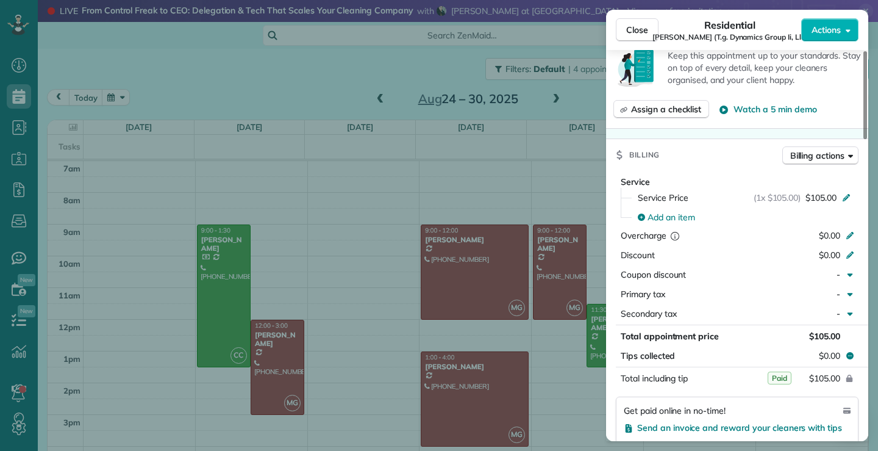
scroll to position [612, 0]
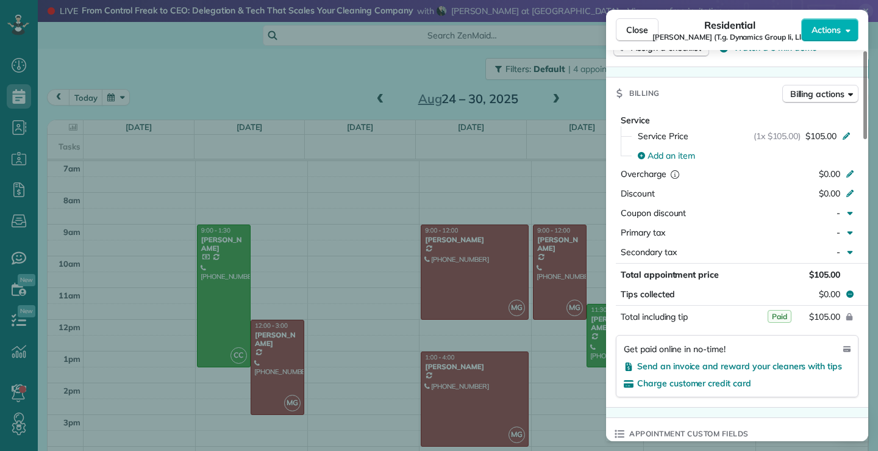
click at [631, 29] on span "Close" at bounding box center [637, 30] width 22 height 12
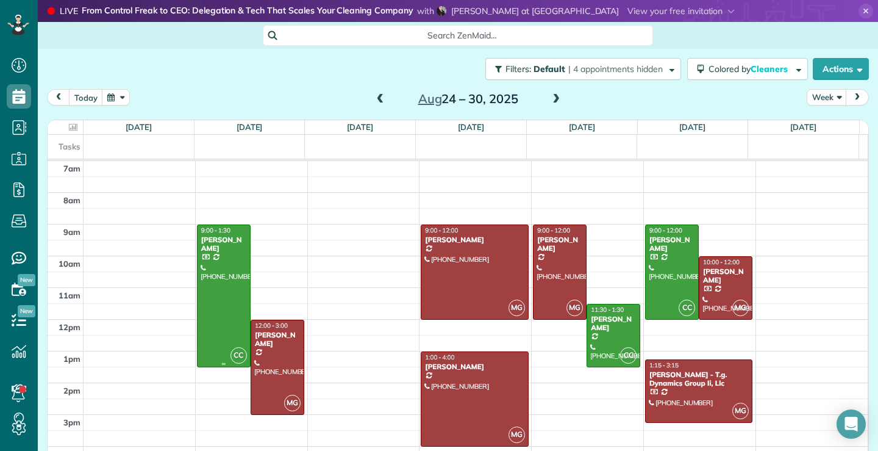
click at [206, 304] on div at bounding box center [224, 296] width 52 height 142
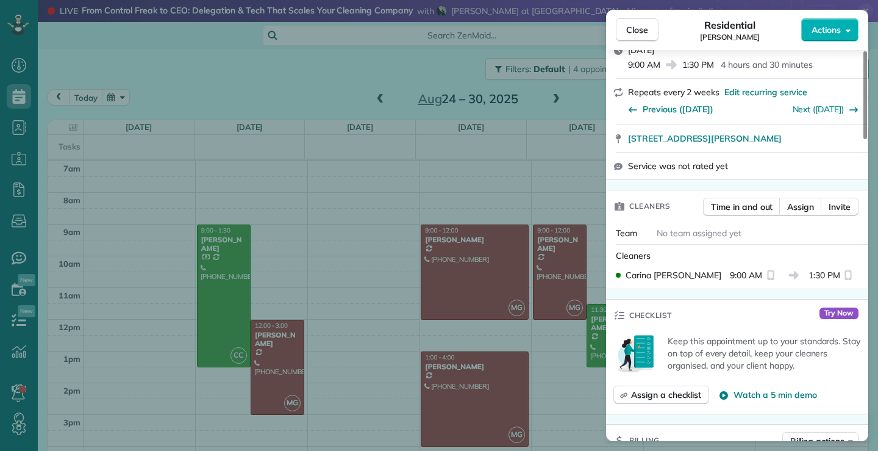
scroll to position [121, 0]
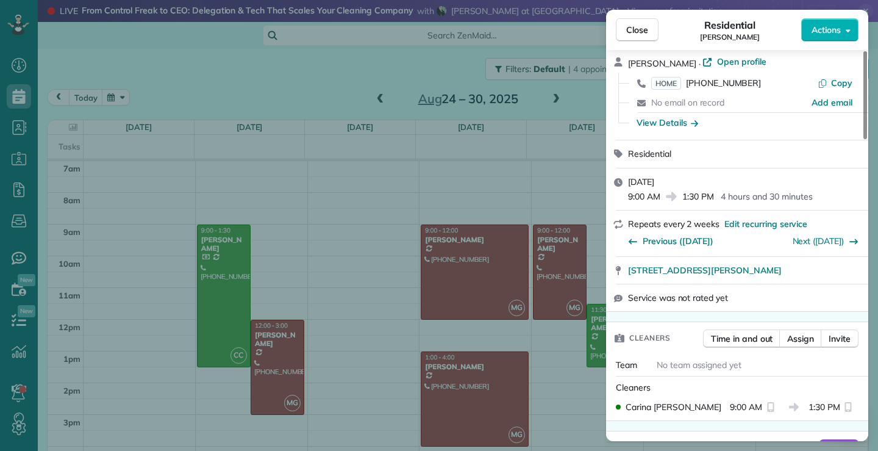
drag, startPoint x: 651, startPoint y: 29, endPoint x: 645, endPoint y: 1, distance: 28.7
click at [650, 28] on button "Close" at bounding box center [637, 29] width 43 height 23
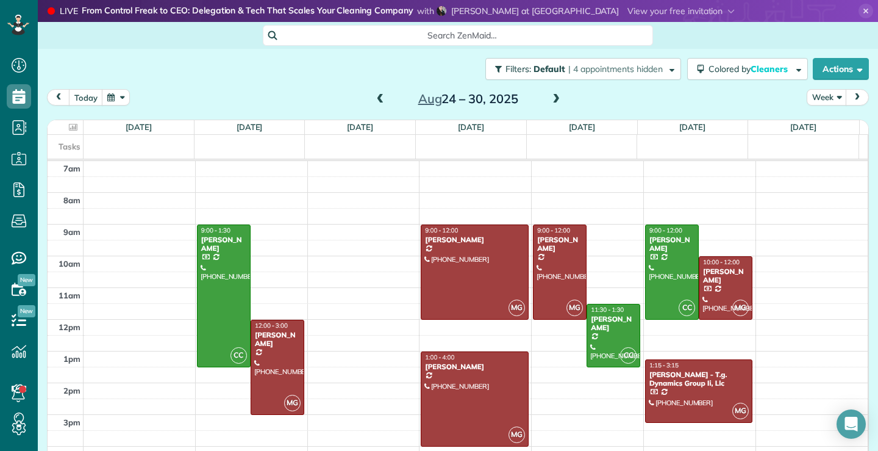
click at [374, 101] on span at bounding box center [380, 99] width 13 height 11
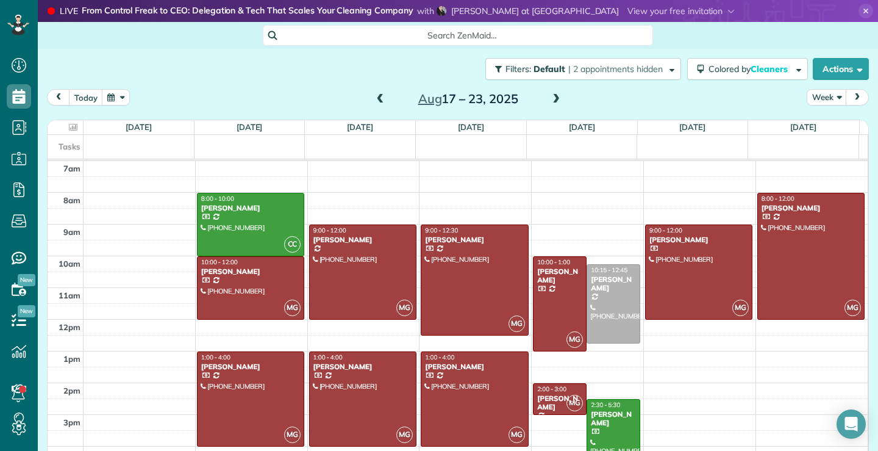
click at [554, 100] on span at bounding box center [556, 99] width 13 height 11
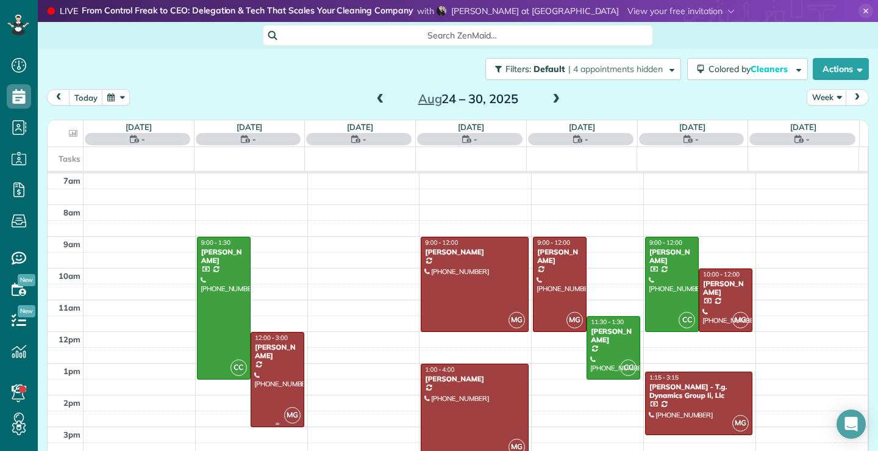
click at [273, 390] on div at bounding box center [277, 379] width 52 height 94
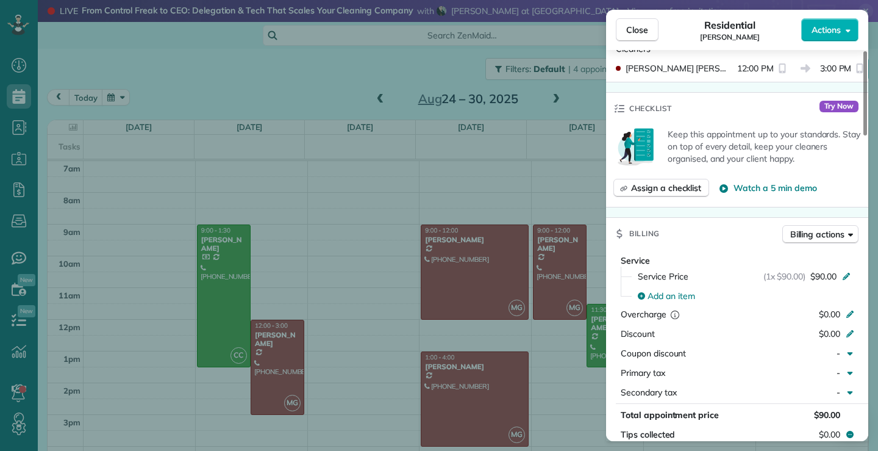
scroll to position [550, 0]
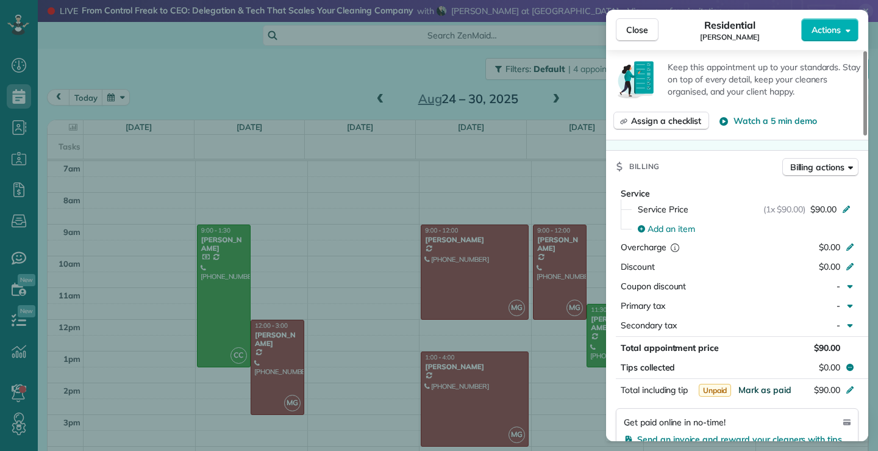
click at [765, 387] on span "Mark as paid" at bounding box center [765, 389] width 53 height 11
click at [637, 24] on span "Close" at bounding box center [637, 30] width 22 height 12
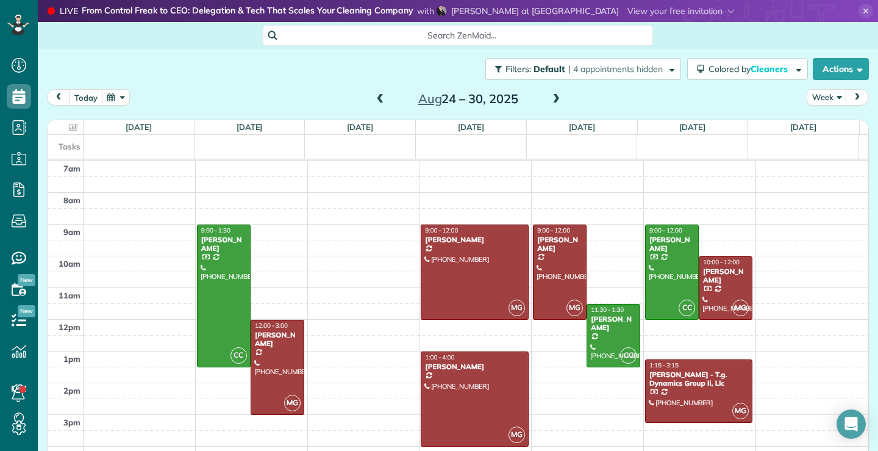
click at [379, 99] on span at bounding box center [380, 99] width 13 height 11
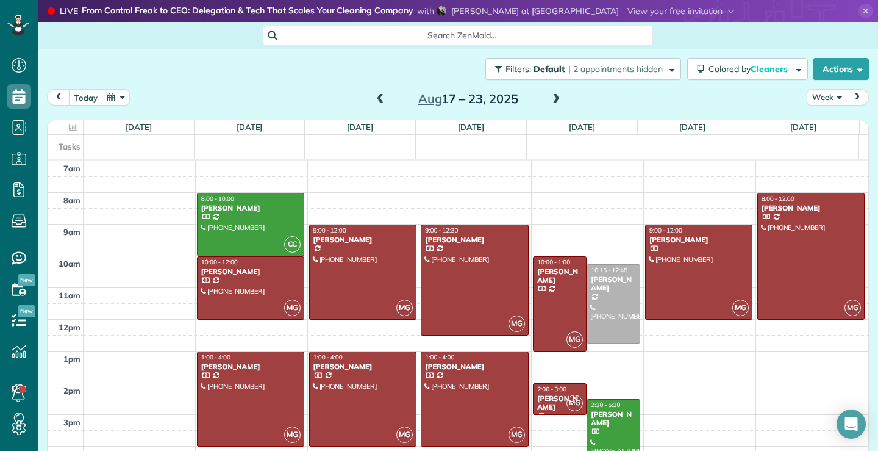
click at [379, 99] on span at bounding box center [380, 99] width 13 height 11
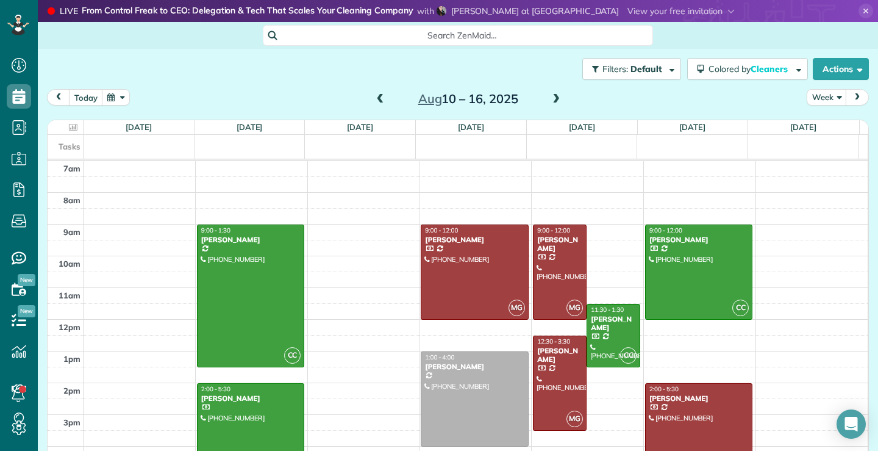
click at [379, 99] on span at bounding box center [380, 99] width 13 height 11
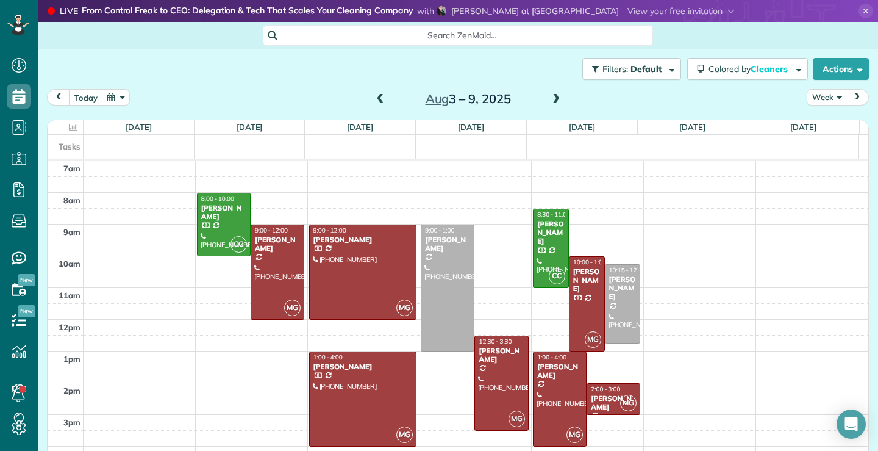
click at [493, 387] on div at bounding box center [501, 383] width 52 height 94
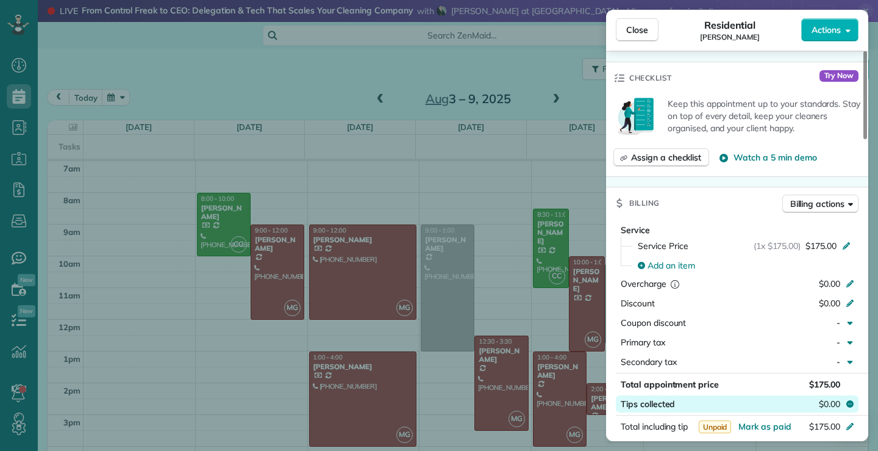
scroll to position [552, 0]
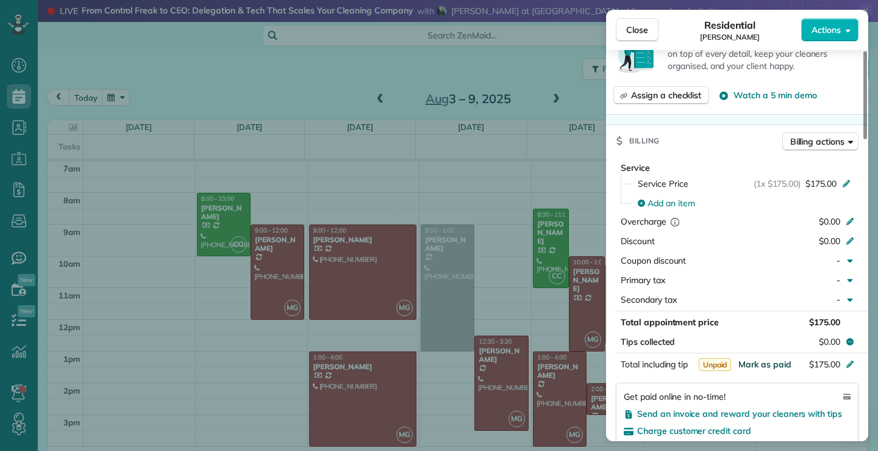
click at [773, 360] on span "Mark as paid" at bounding box center [765, 364] width 53 height 11
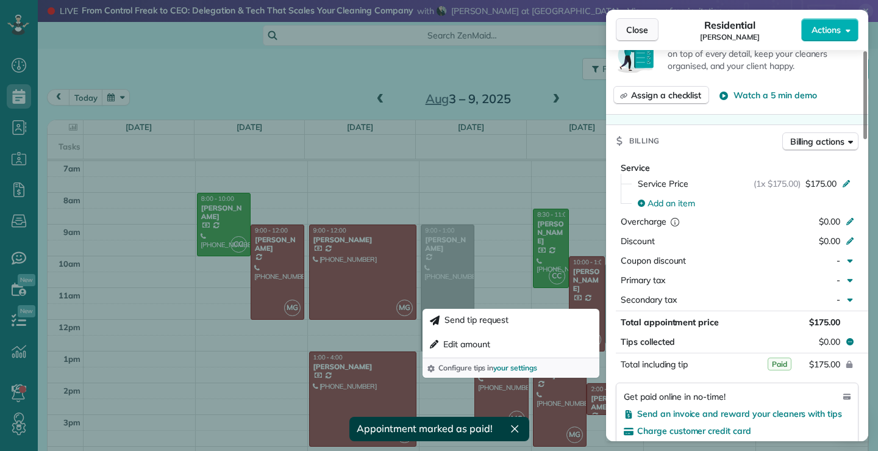
click at [643, 25] on span "Close" at bounding box center [637, 30] width 22 height 12
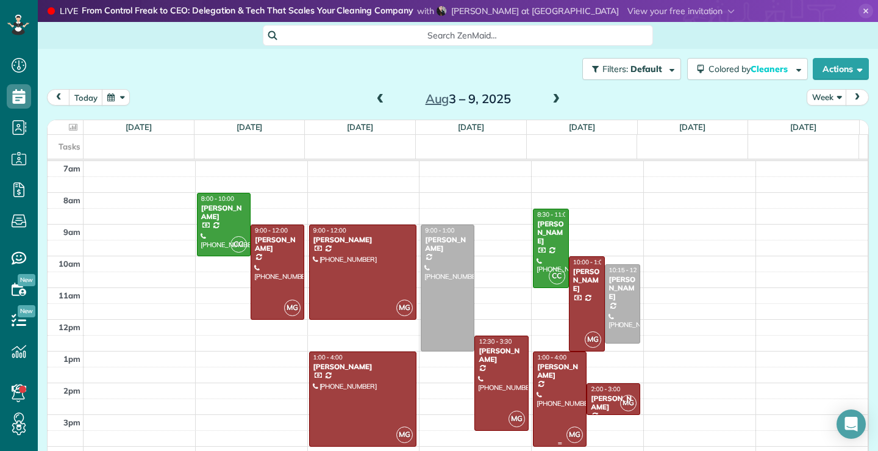
click at [550, 407] on div at bounding box center [560, 399] width 52 height 94
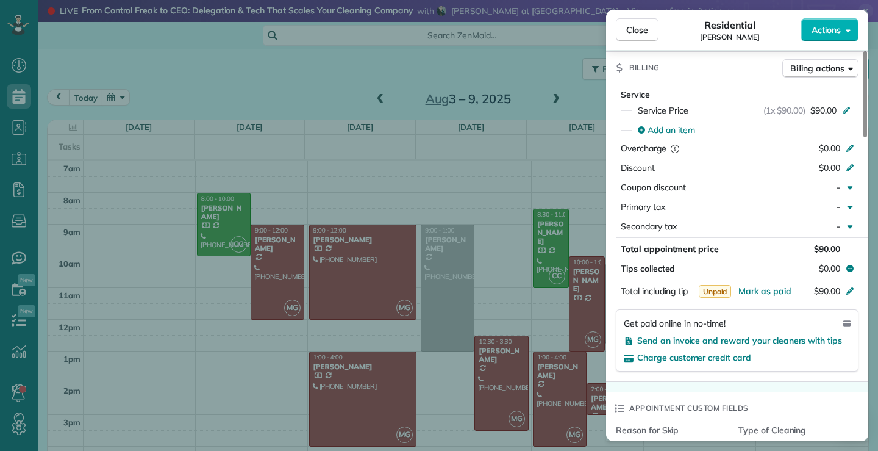
scroll to position [671, 0]
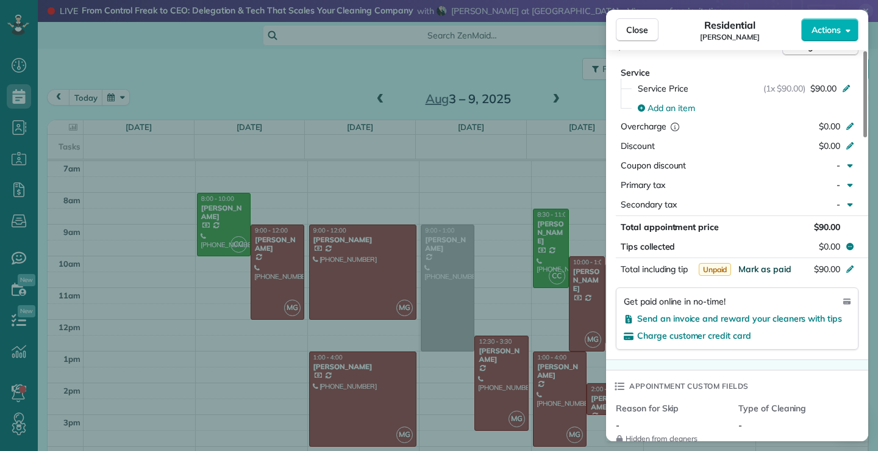
click at [770, 267] on span "Mark as paid" at bounding box center [765, 268] width 53 height 11
click at [646, 26] on span "Close" at bounding box center [637, 30] width 22 height 12
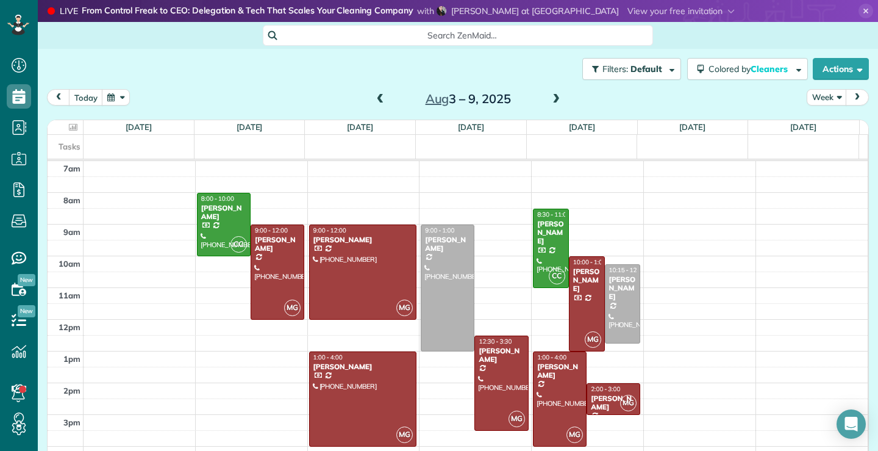
click at [375, 99] on span at bounding box center [380, 99] width 13 height 11
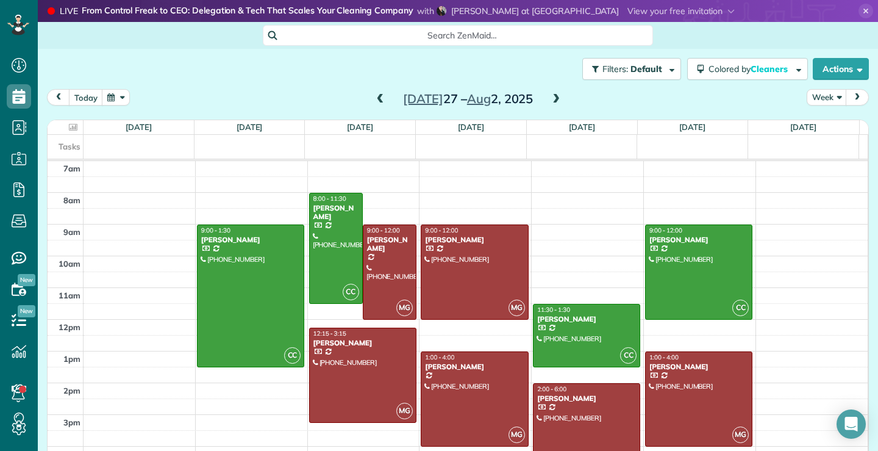
click at [375, 99] on span at bounding box center [380, 99] width 13 height 11
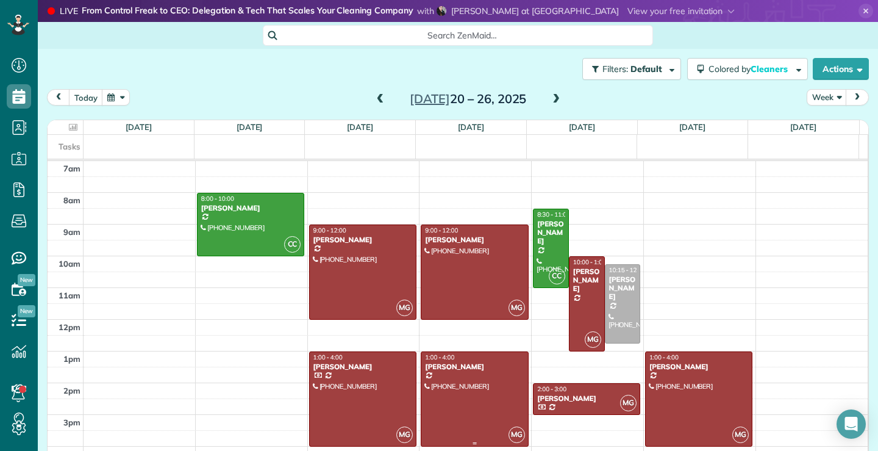
click at [456, 418] on div at bounding box center [474, 399] width 106 height 94
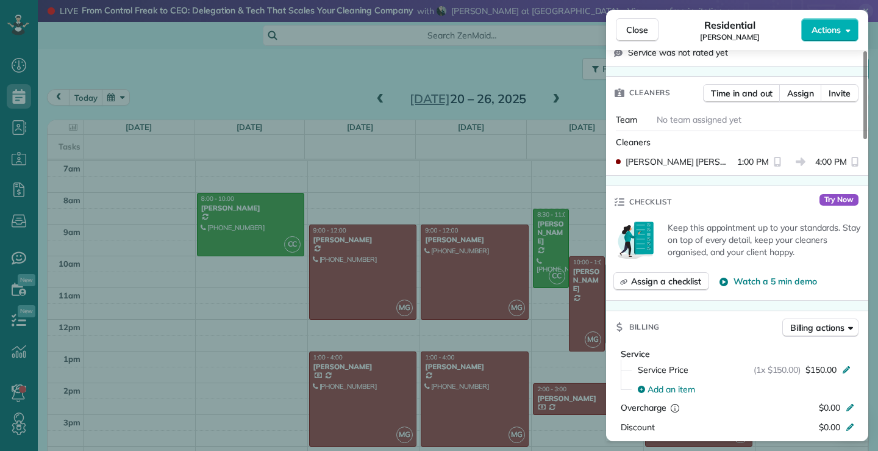
scroll to position [551, 0]
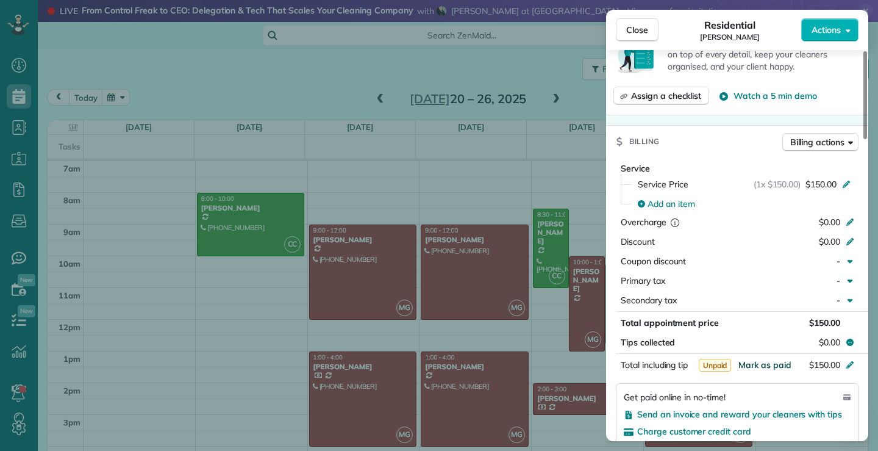
click at [755, 366] on span "Mark as paid" at bounding box center [765, 364] width 53 height 11
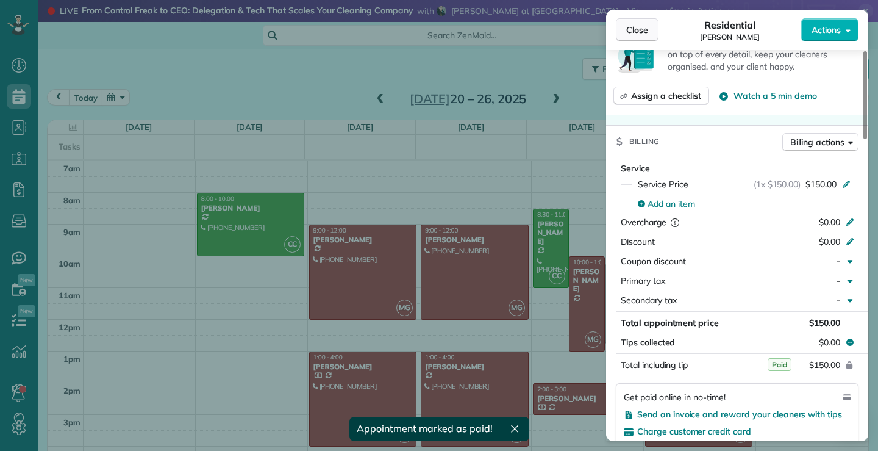
click at [638, 28] on span "Close" at bounding box center [637, 30] width 22 height 12
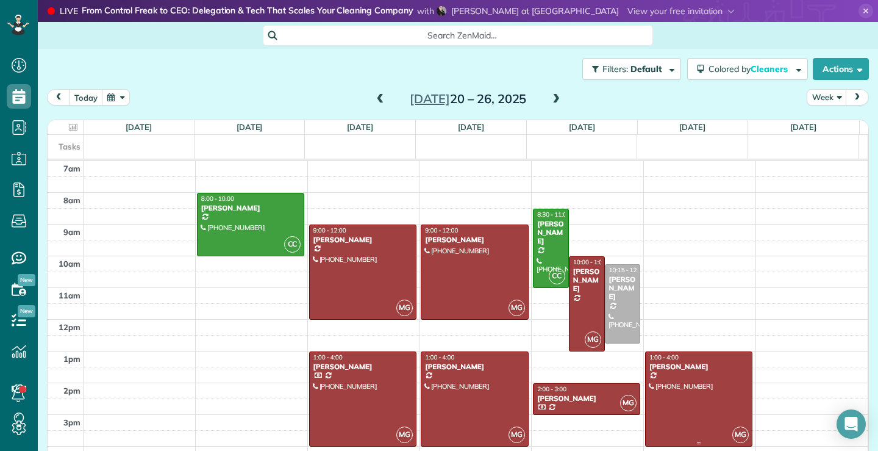
click at [704, 388] on div at bounding box center [699, 399] width 106 height 94
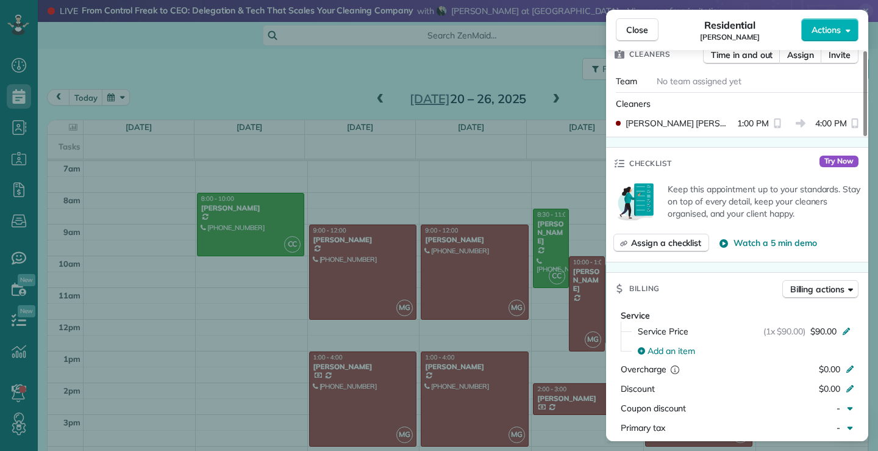
scroll to position [551, 0]
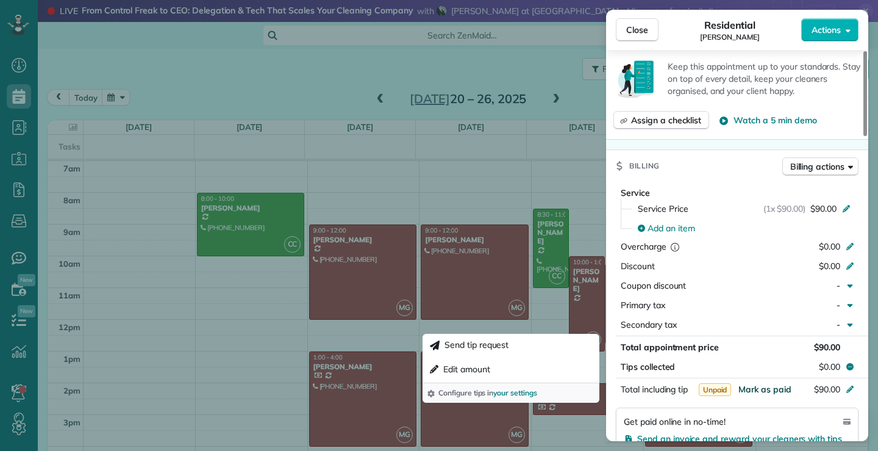
drag, startPoint x: 772, startPoint y: 389, endPoint x: 761, endPoint y: 389, distance: 11.0
click at [771, 389] on span "Mark as paid" at bounding box center [765, 389] width 53 height 11
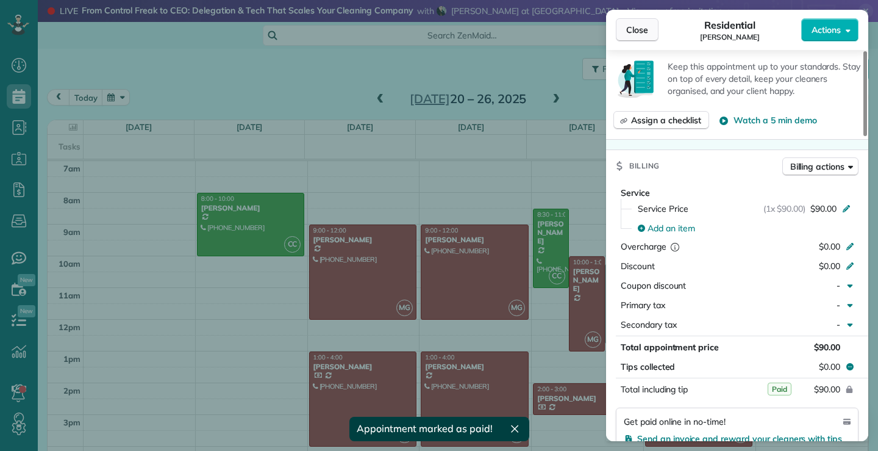
click at [643, 28] on span "Close" at bounding box center [637, 30] width 22 height 12
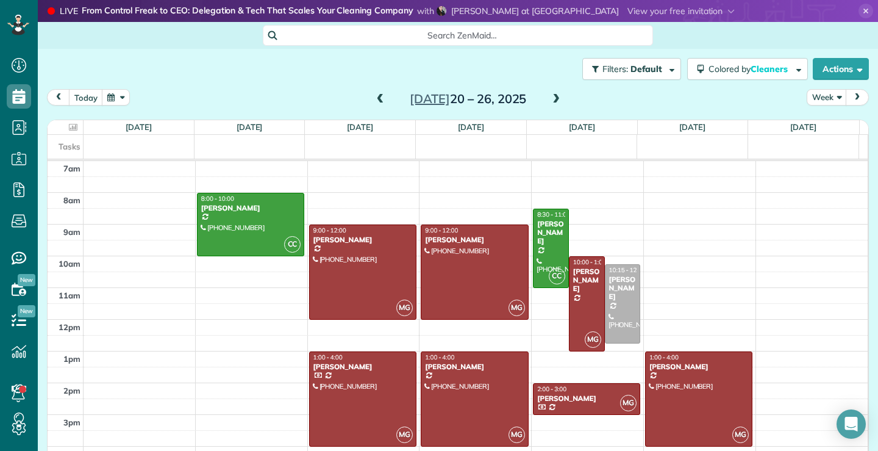
click at [551, 99] on span at bounding box center [556, 99] width 13 height 11
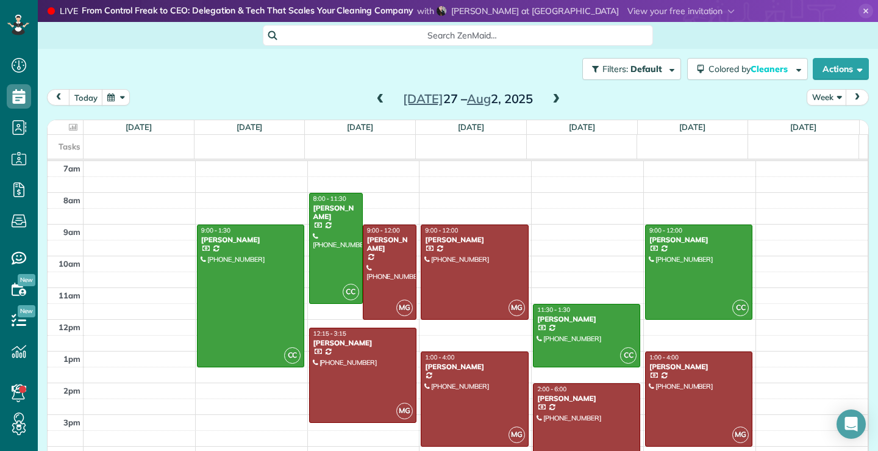
click at [551, 99] on span at bounding box center [556, 99] width 13 height 11
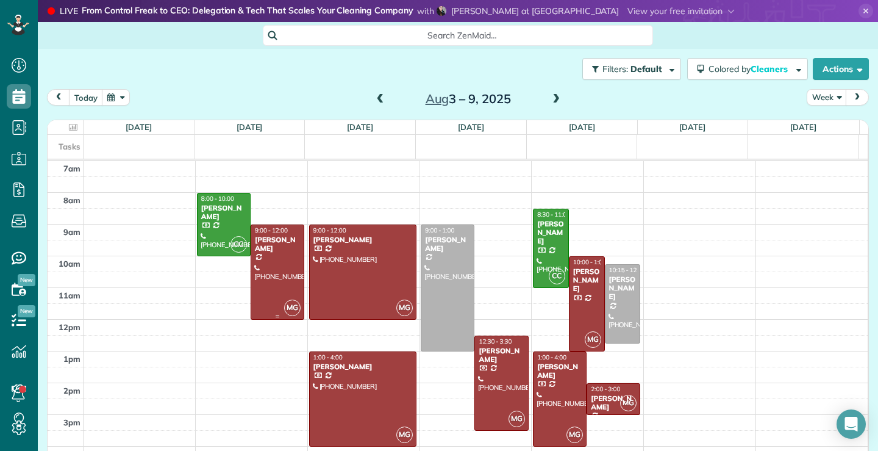
click at [287, 279] on div at bounding box center [277, 272] width 52 height 94
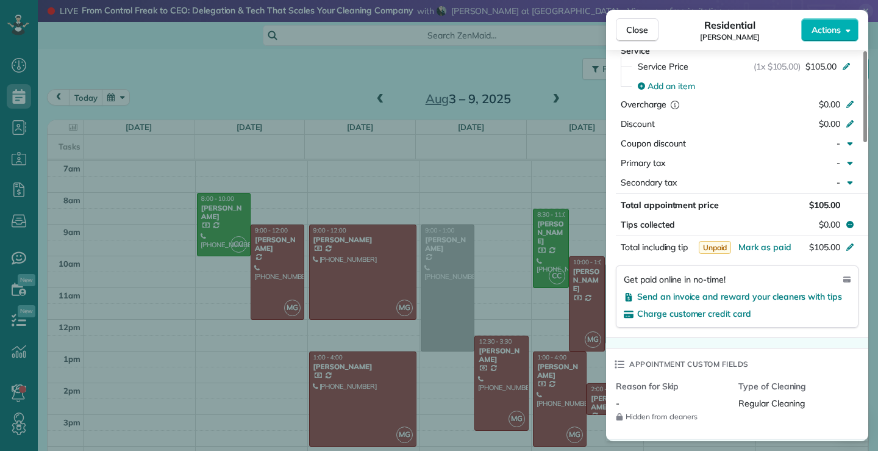
scroll to position [672, 0]
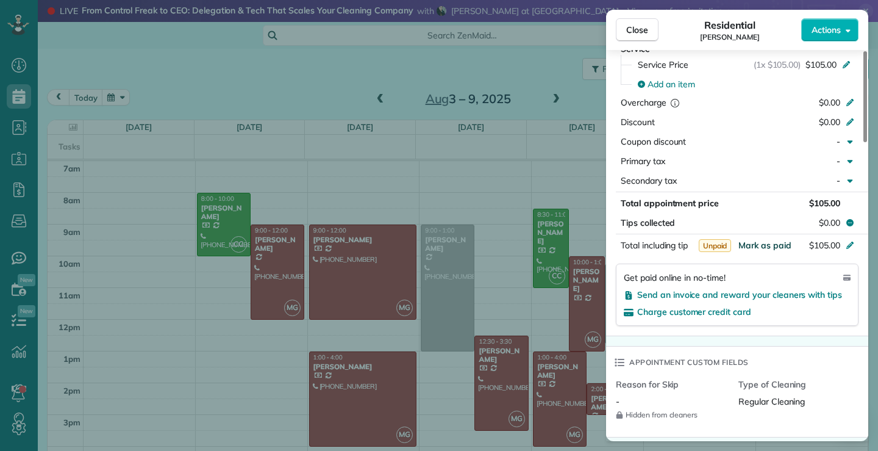
click at [761, 247] on span "Mark as paid" at bounding box center [765, 245] width 53 height 11
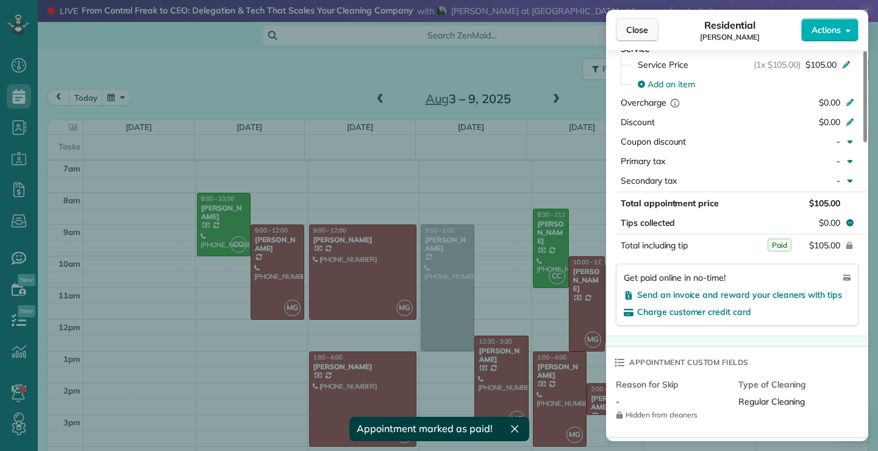
click at [639, 27] on span "Close" at bounding box center [637, 30] width 22 height 12
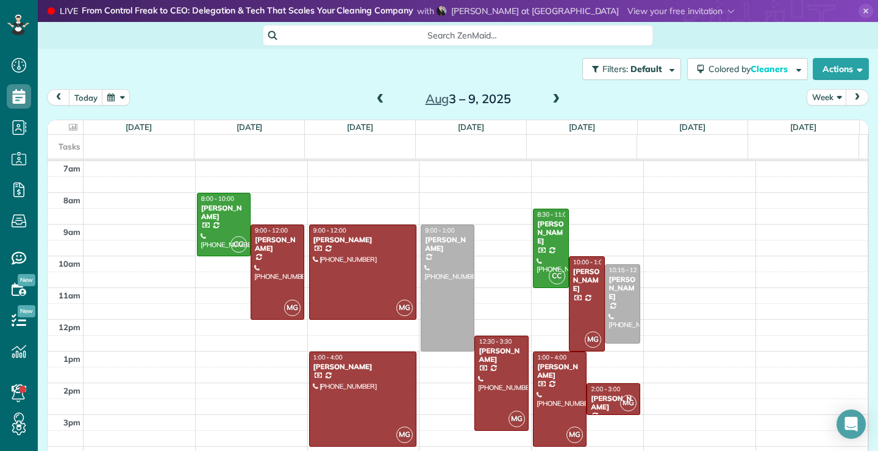
click at [378, 97] on span at bounding box center [380, 99] width 13 height 11
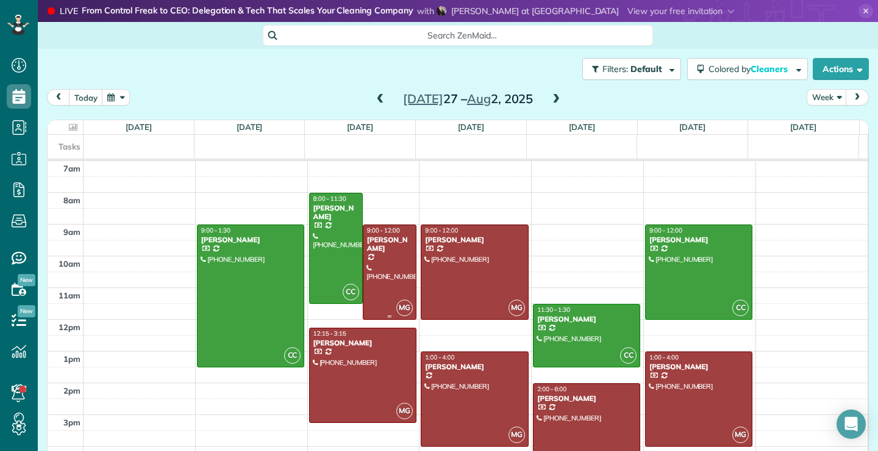
click at [376, 278] on div at bounding box center [390, 272] width 52 height 94
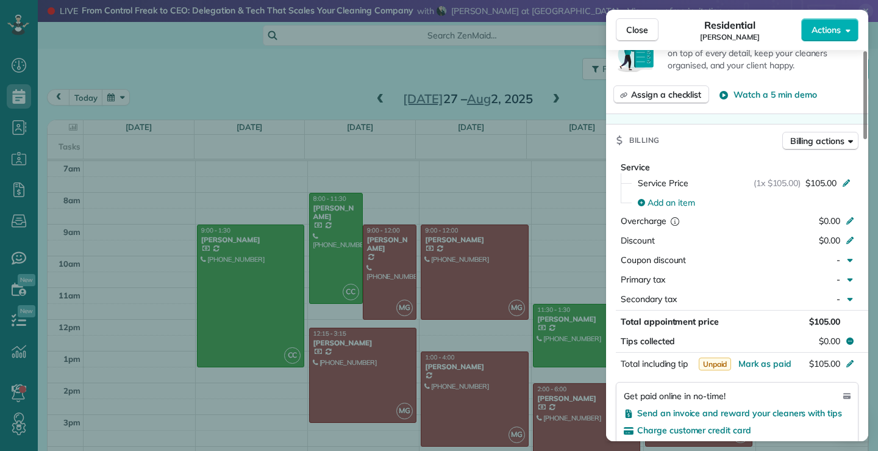
scroll to position [492, 0]
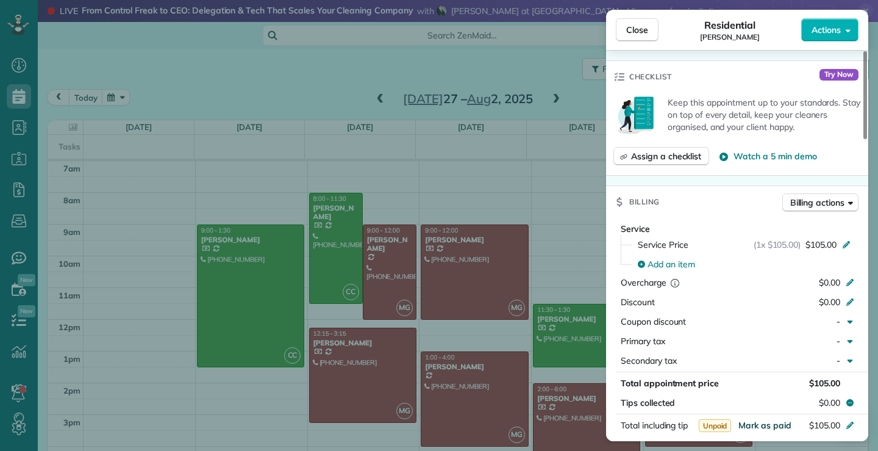
click at [782, 427] on span "Mark as paid" at bounding box center [765, 425] width 53 height 11
click at [650, 21] on button "Close" at bounding box center [637, 29] width 43 height 23
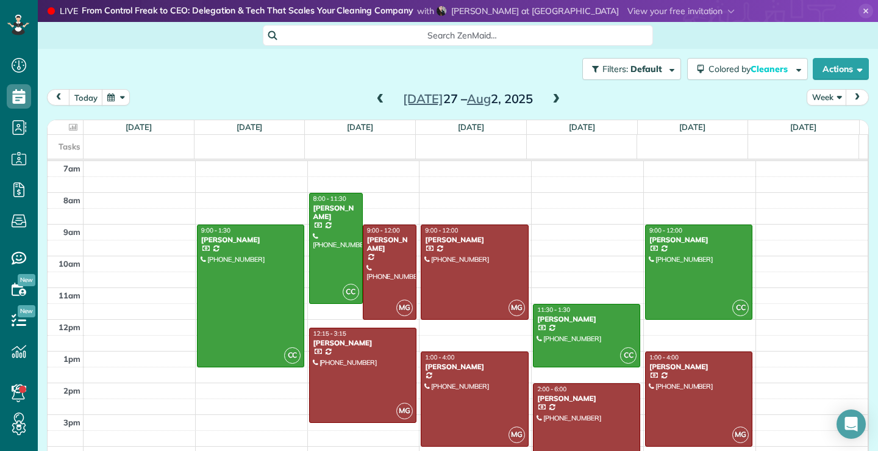
click at [374, 94] on span at bounding box center [380, 99] width 13 height 11
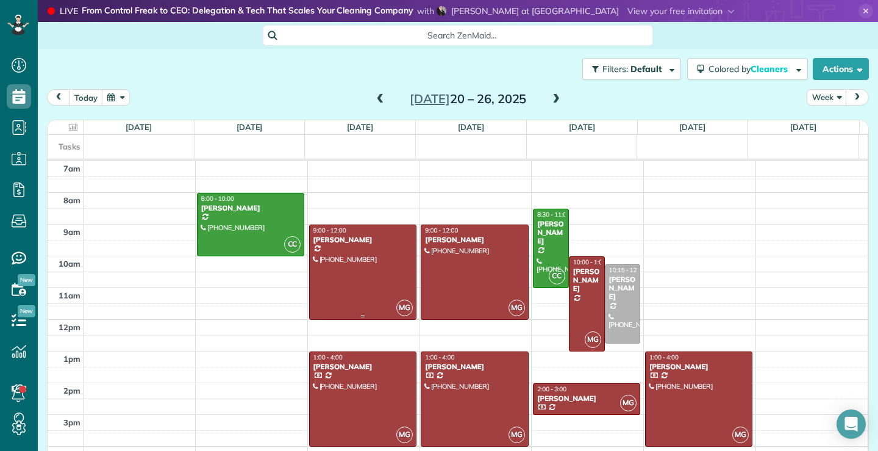
click at [350, 263] on div at bounding box center [363, 272] width 106 height 94
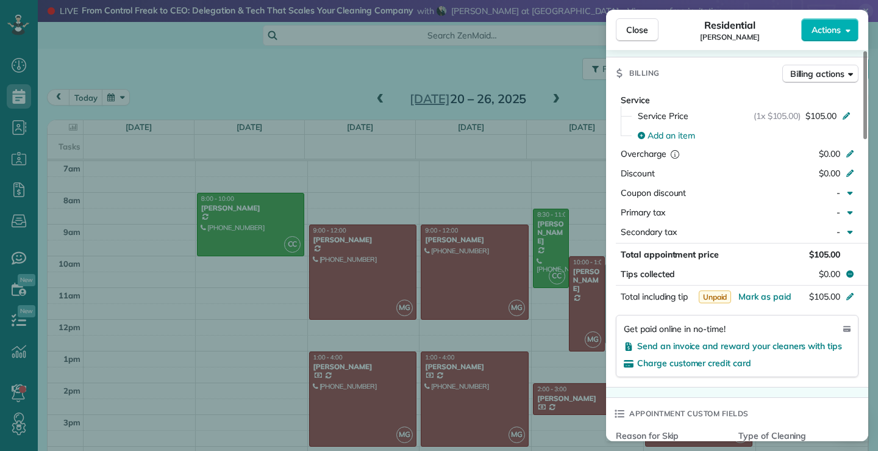
scroll to position [736, 0]
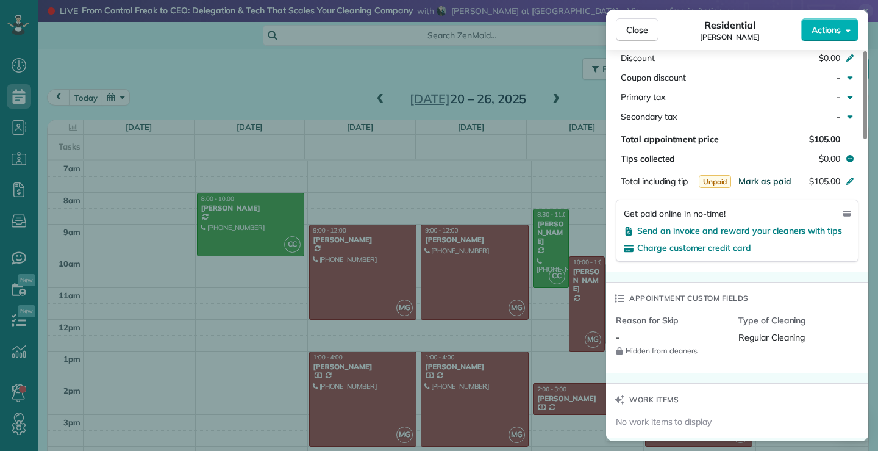
click at [773, 178] on span "Mark as paid" at bounding box center [765, 181] width 53 height 11
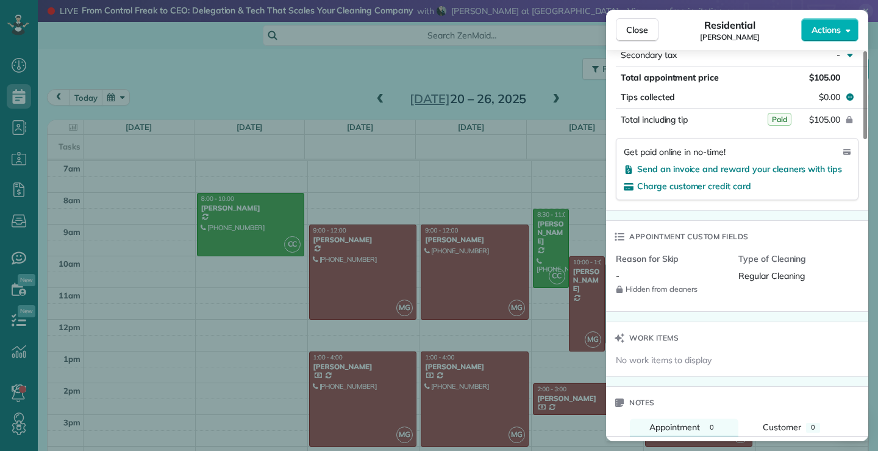
scroll to position [612, 0]
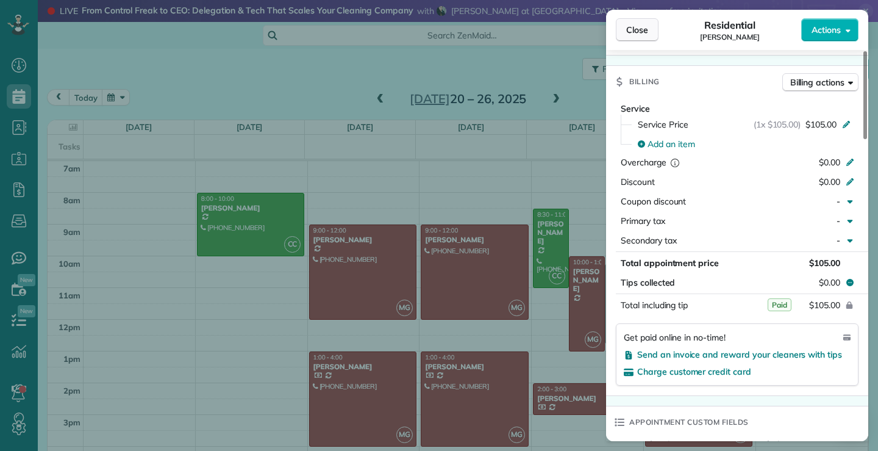
click at [650, 32] on button "Close" at bounding box center [637, 29] width 43 height 23
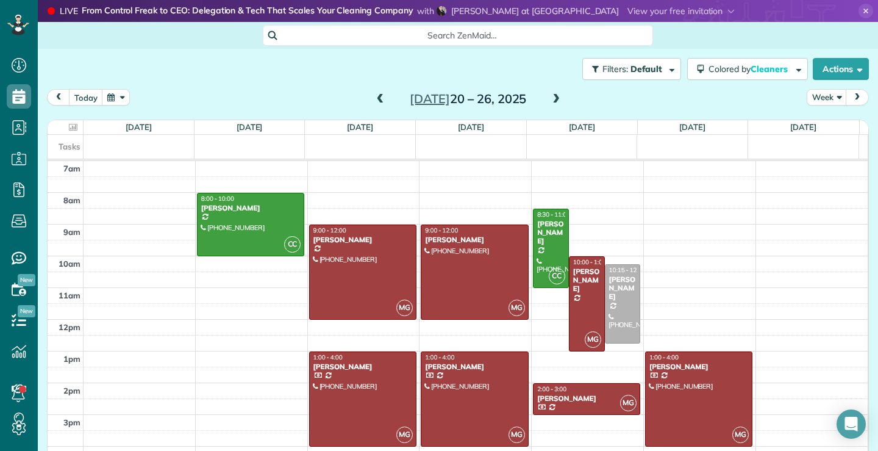
click at [377, 102] on span at bounding box center [380, 99] width 13 height 11
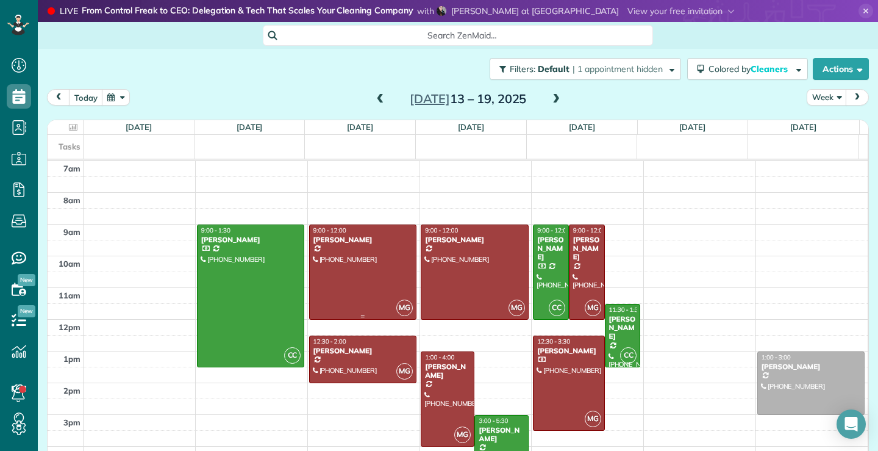
click at [376, 236] on div "[PERSON_NAME]" at bounding box center [363, 239] width 100 height 9
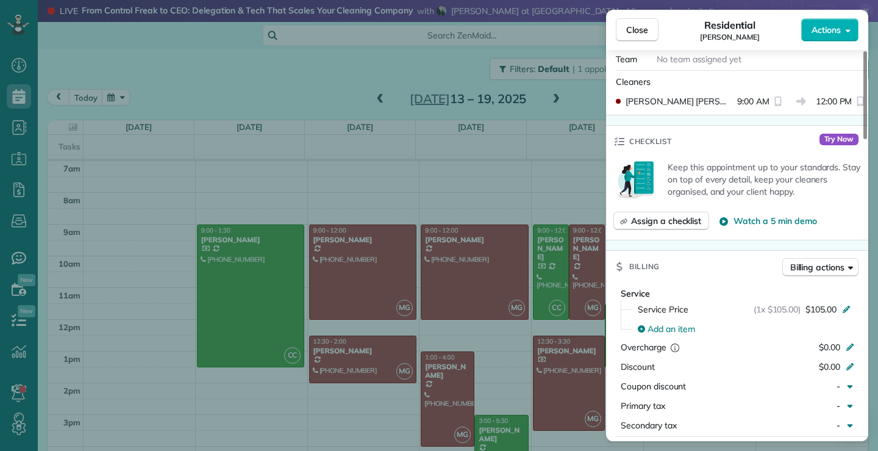
scroll to position [551, 0]
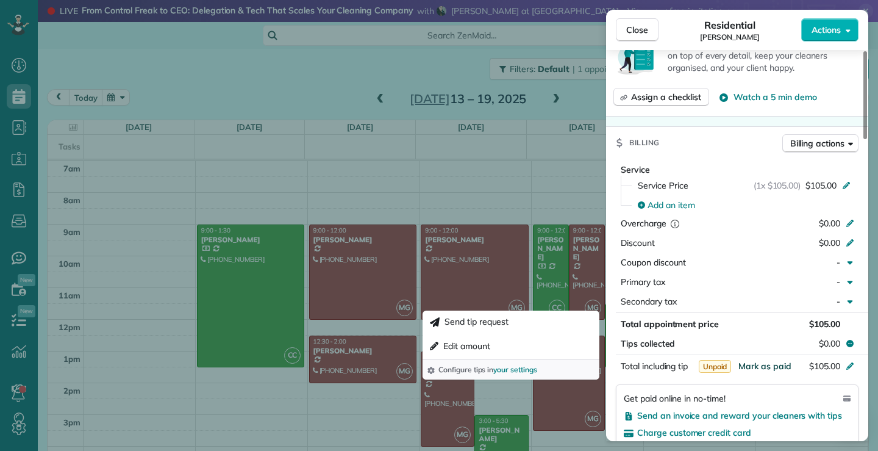
click at [769, 364] on span "Mark as paid" at bounding box center [765, 365] width 53 height 11
